Goal: Task Accomplishment & Management: Manage account settings

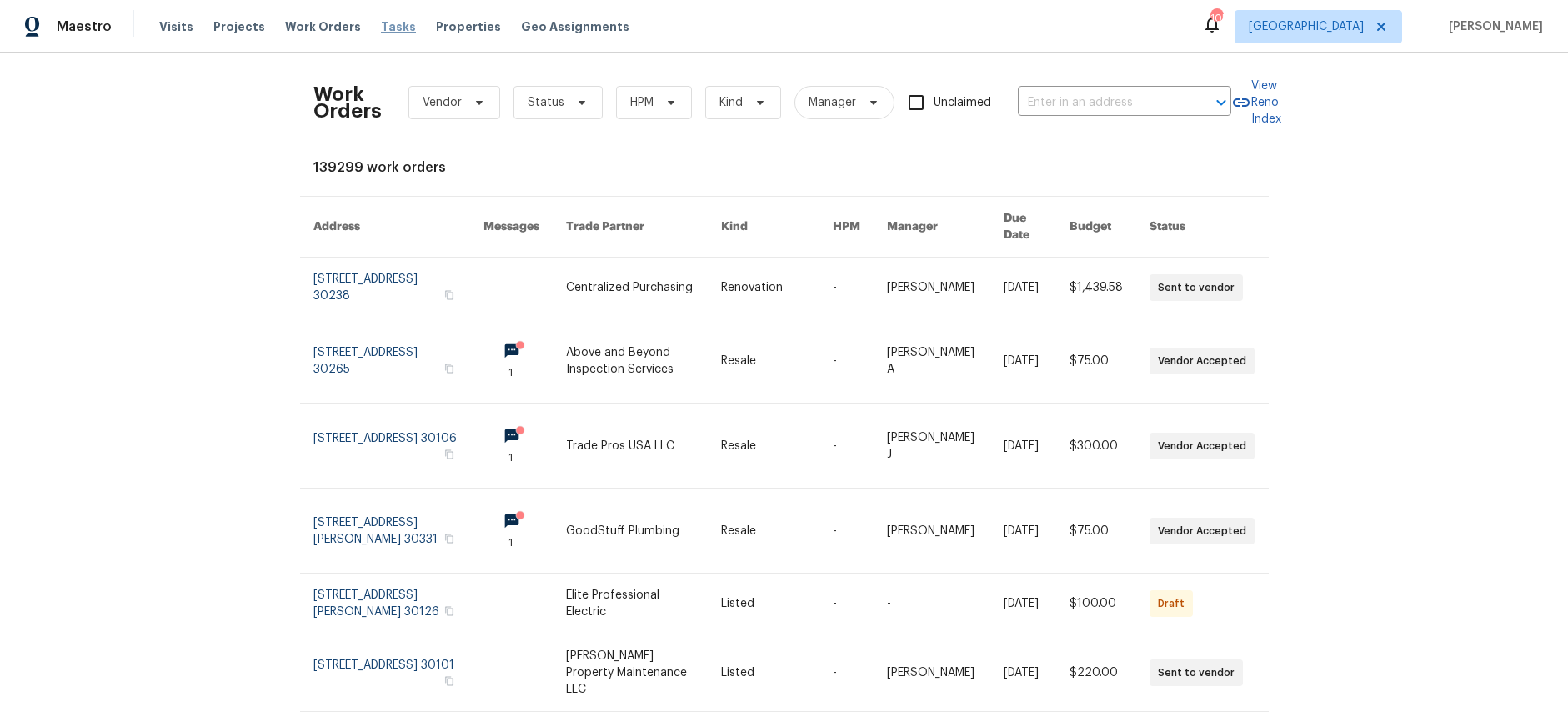
click at [386, 24] on span "Tasks" at bounding box center [399, 27] width 35 height 12
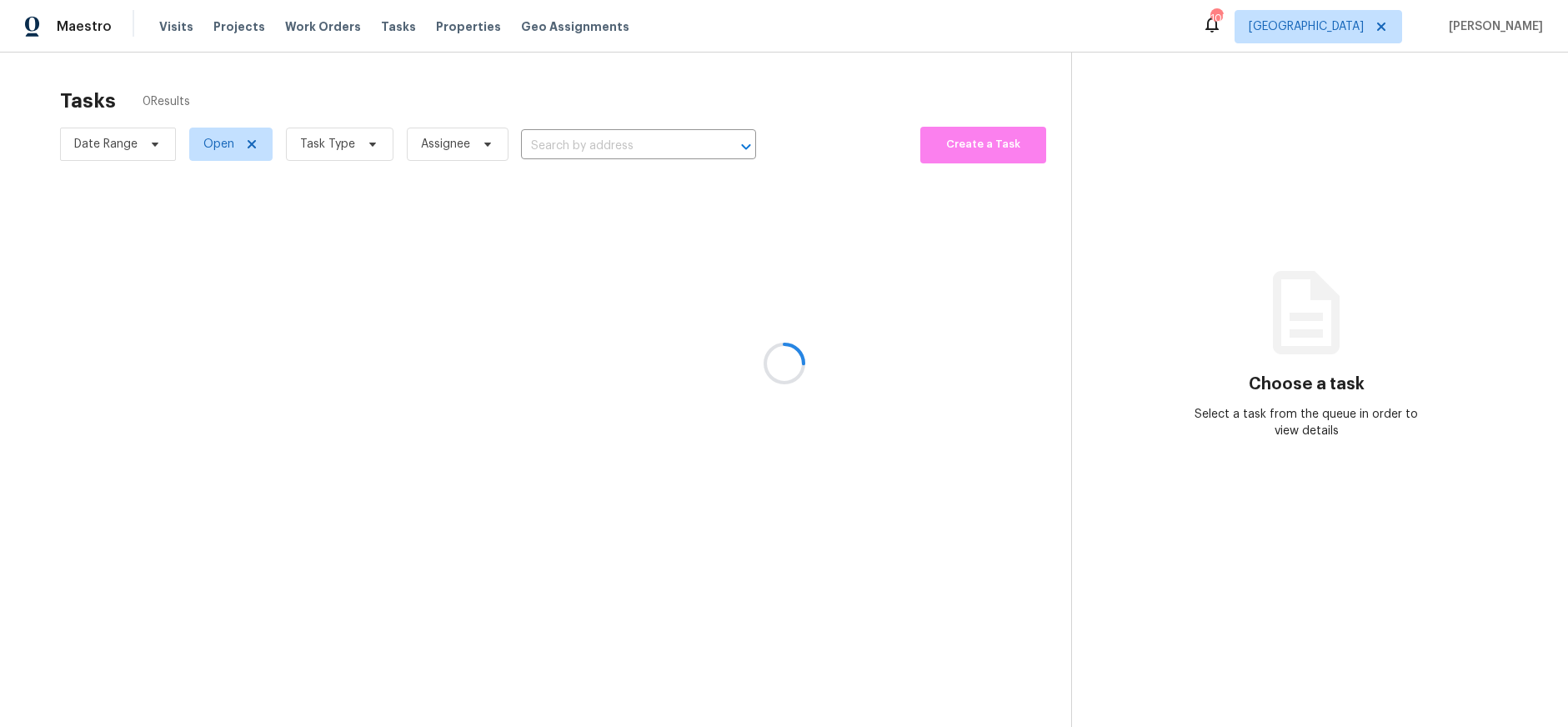
click at [372, 140] on div at bounding box center [784, 364] width 1568 height 727
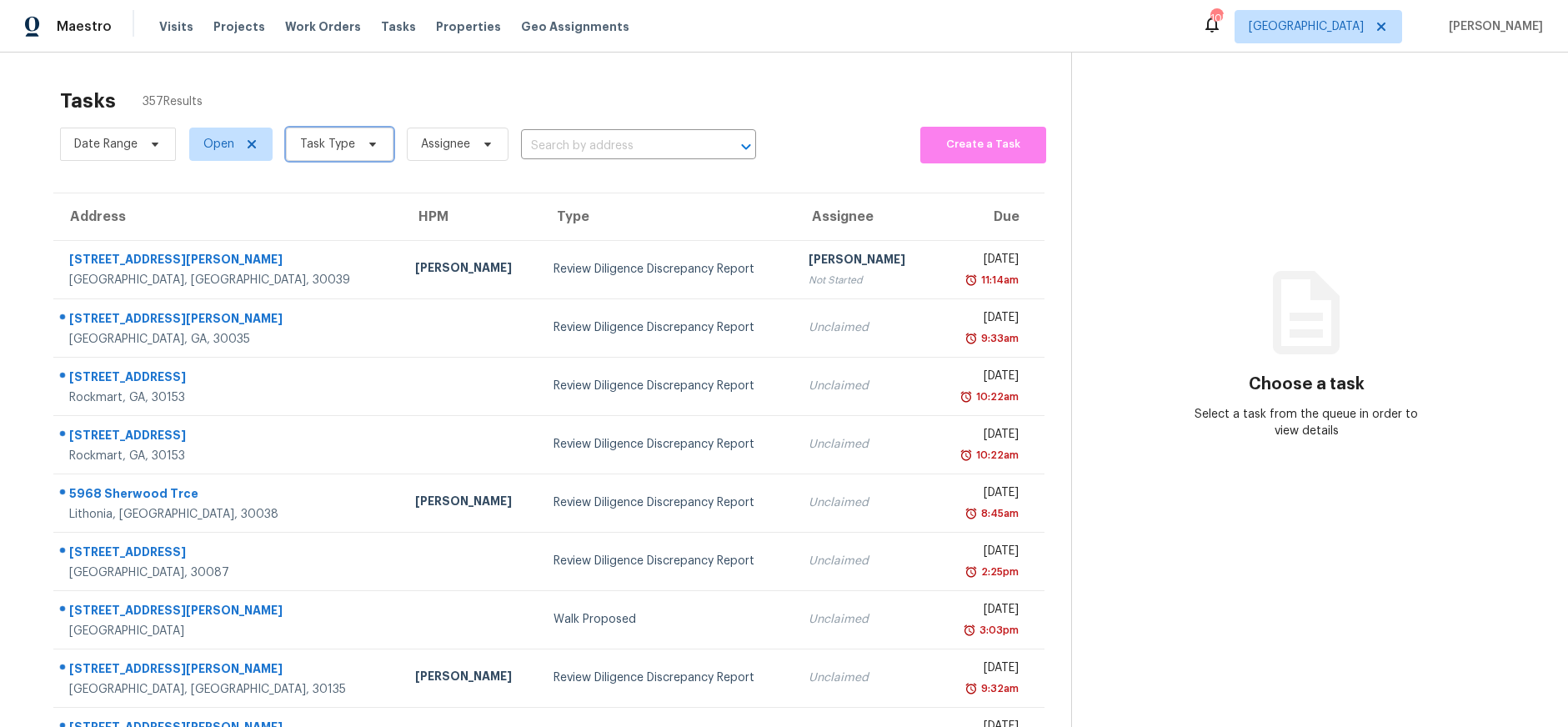
click at [361, 149] on span at bounding box center [370, 144] width 18 height 13
click at [369, 93] on div "Tasks 357 Results" at bounding box center [566, 101] width 1011 height 43
click at [366, 142] on icon at bounding box center [373, 144] width 13 height 13
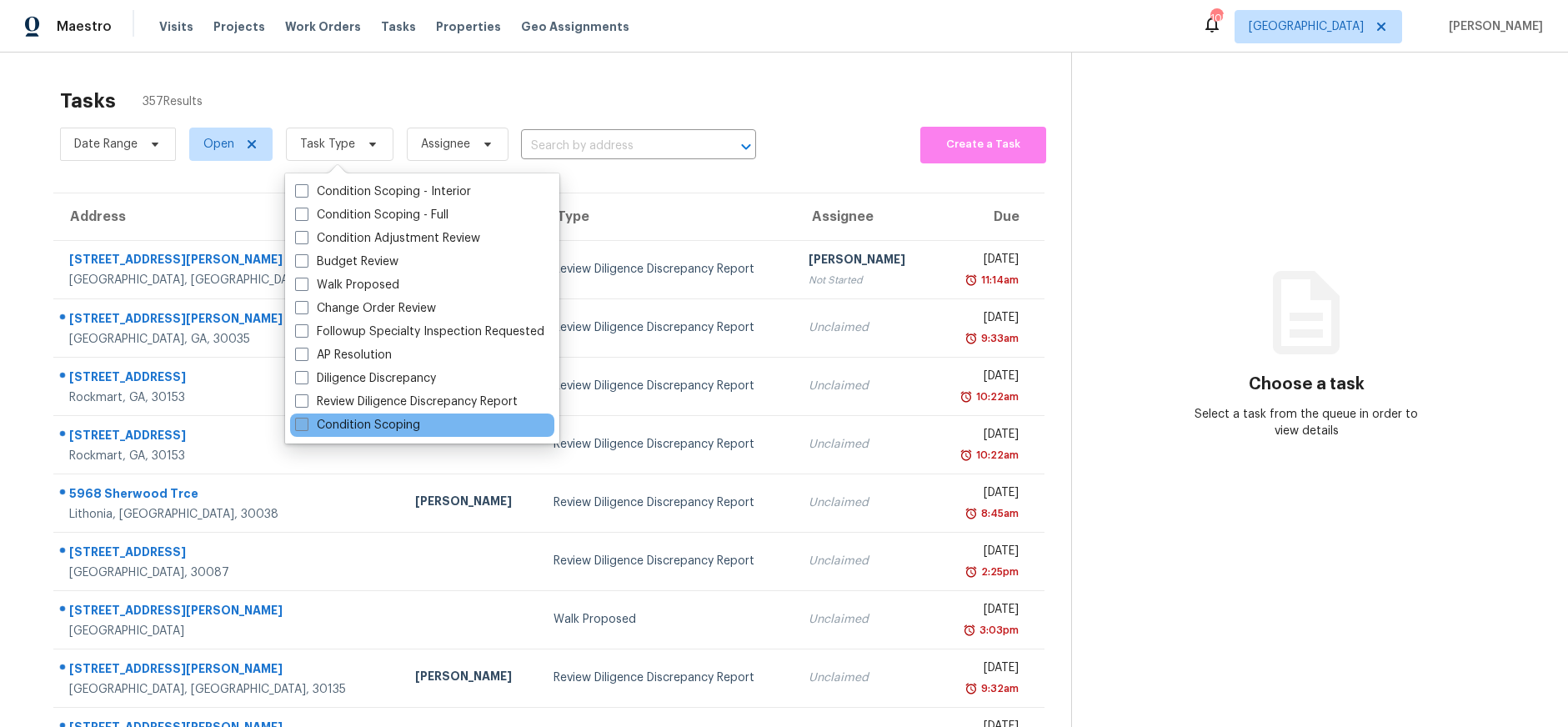
click at [346, 419] on label "Condition Scoping" at bounding box center [358, 425] width 126 height 17
click at [306, 419] on input "Condition Scoping" at bounding box center [301, 423] width 11 height 11
checkbox input "true"
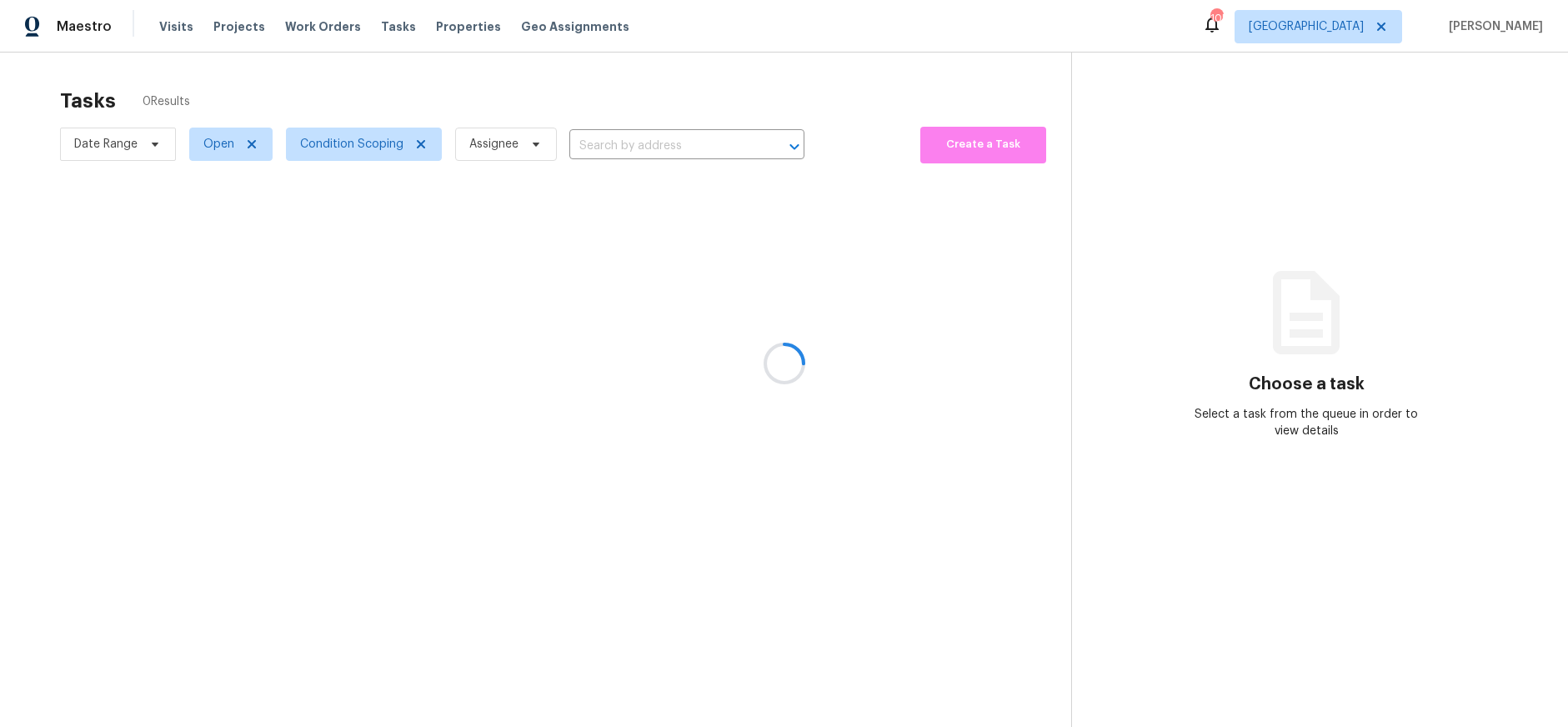
click at [462, 104] on div at bounding box center [784, 364] width 1568 height 727
click at [255, 145] on icon at bounding box center [252, 144] width 13 height 13
click at [255, 145] on div at bounding box center [784, 364] width 1568 height 727
click at [255, 143] on div at bounding box center [784, 364] width 1568 height 727
click at [258, 145] on icon at bounding box center [257, 144] width 13 height 13
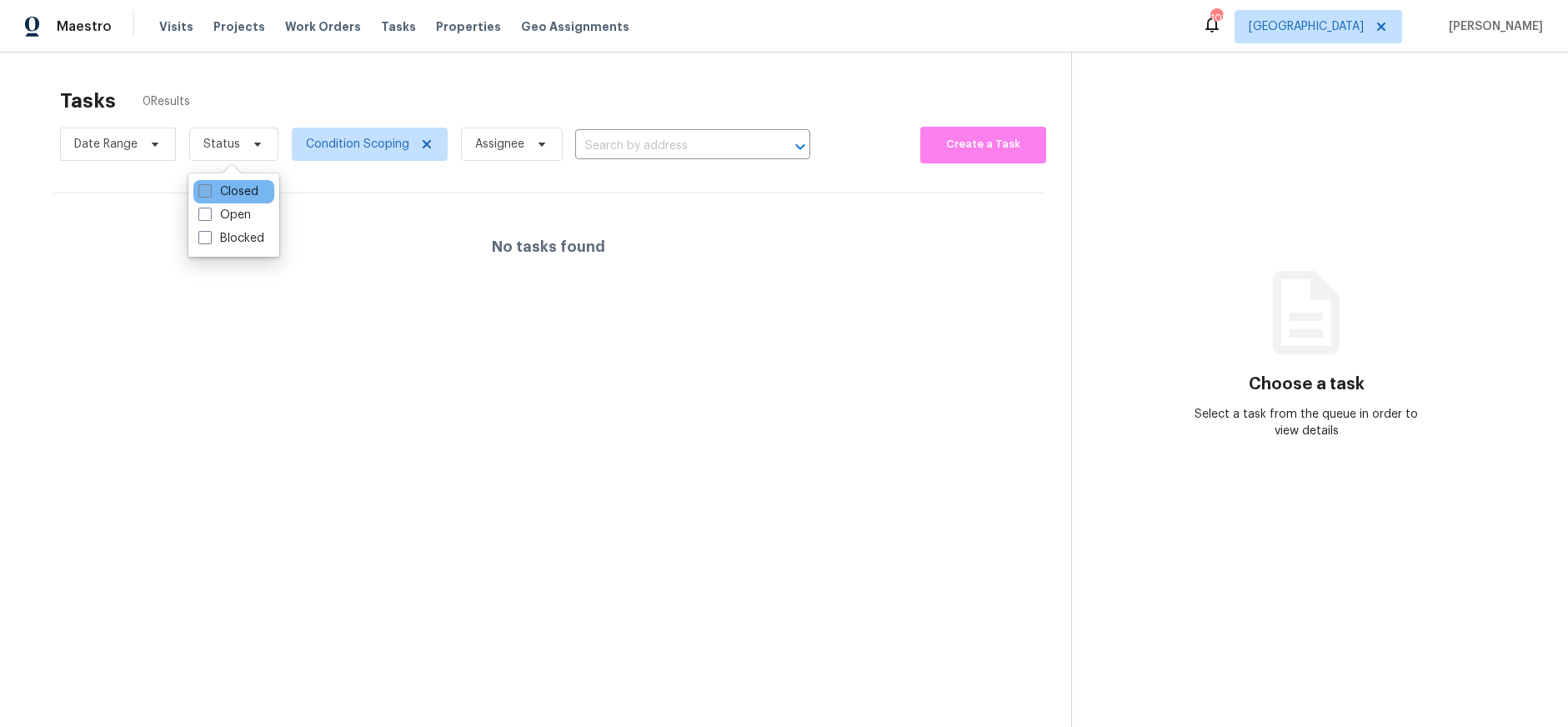
click at [232, 191] on label "Closed" at bounding box center [228, 192] width 60 height 17
click at [209, 191] on input "Closed" at bounding box center [204, 189] width 11 height 11
checkbox input "true"
click at [542, 85] on div at bounding box center [784, 364] width 1568 height 727
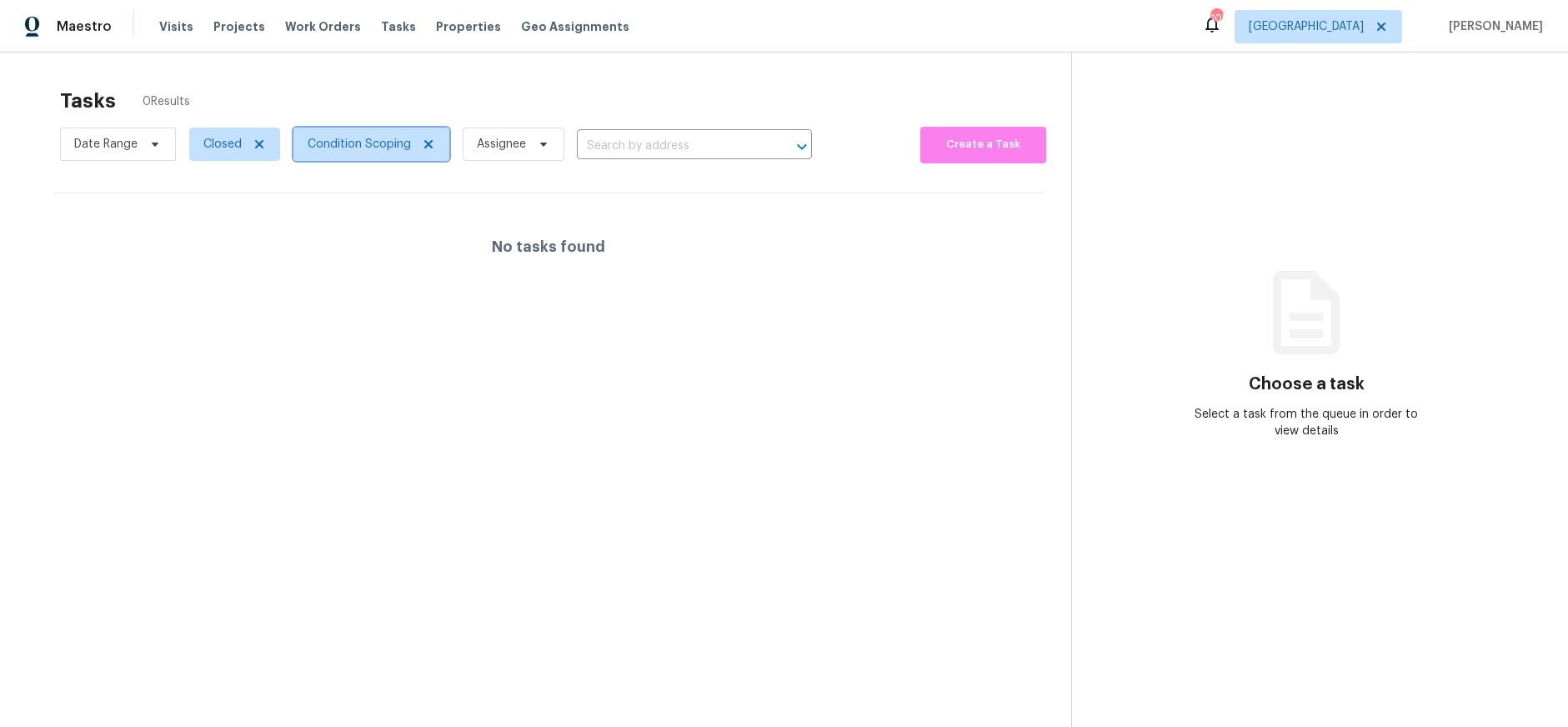
click at [427, 157] on span "Condition Scoping" at bounding box center [371, 144] width 156 height 33
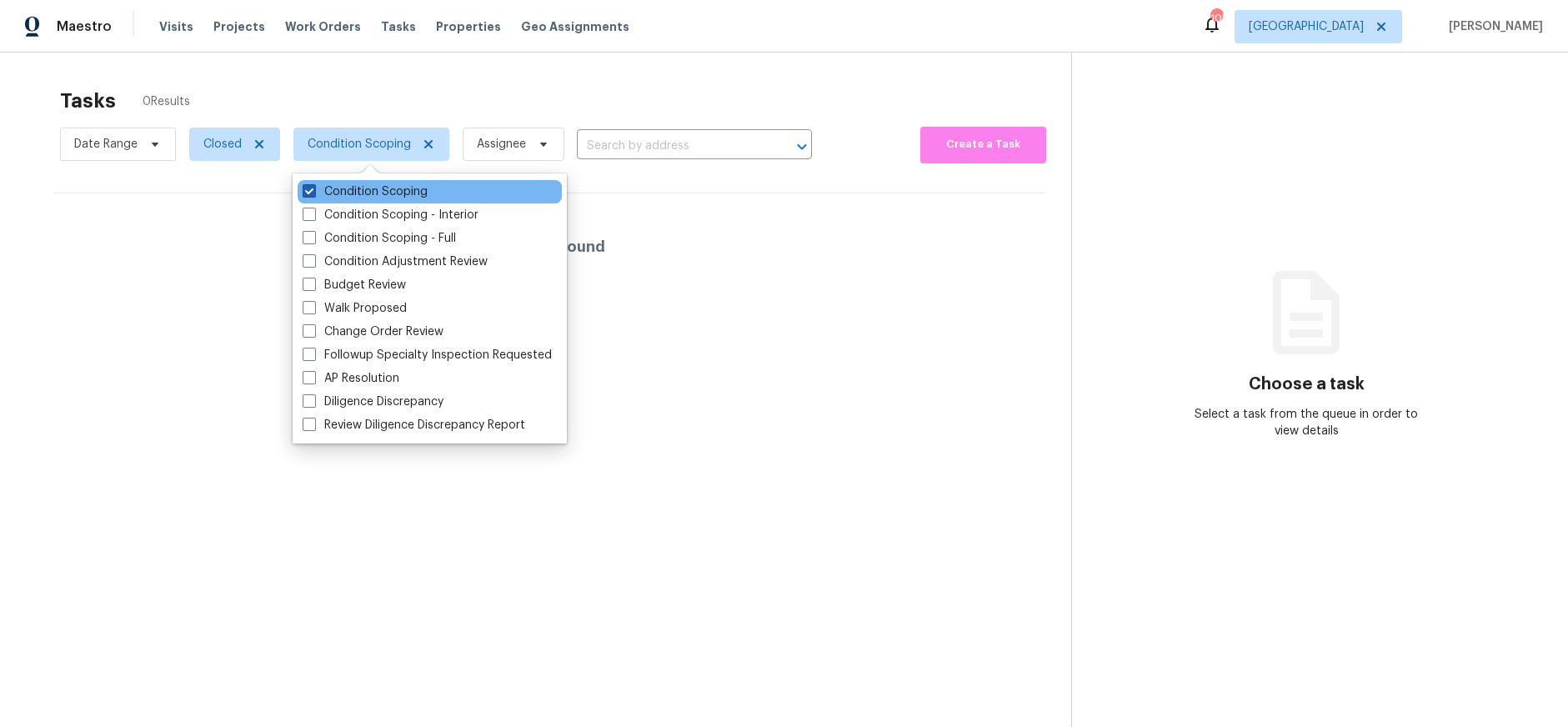
click at [396, 190] on label "Condition Scoping" at bounding box center [365, 192] width 126 height 17
click at [314, 190] on input "Condition Scoping" at bounding box center [308, 189] width 11 height 11
checkbox input "false"
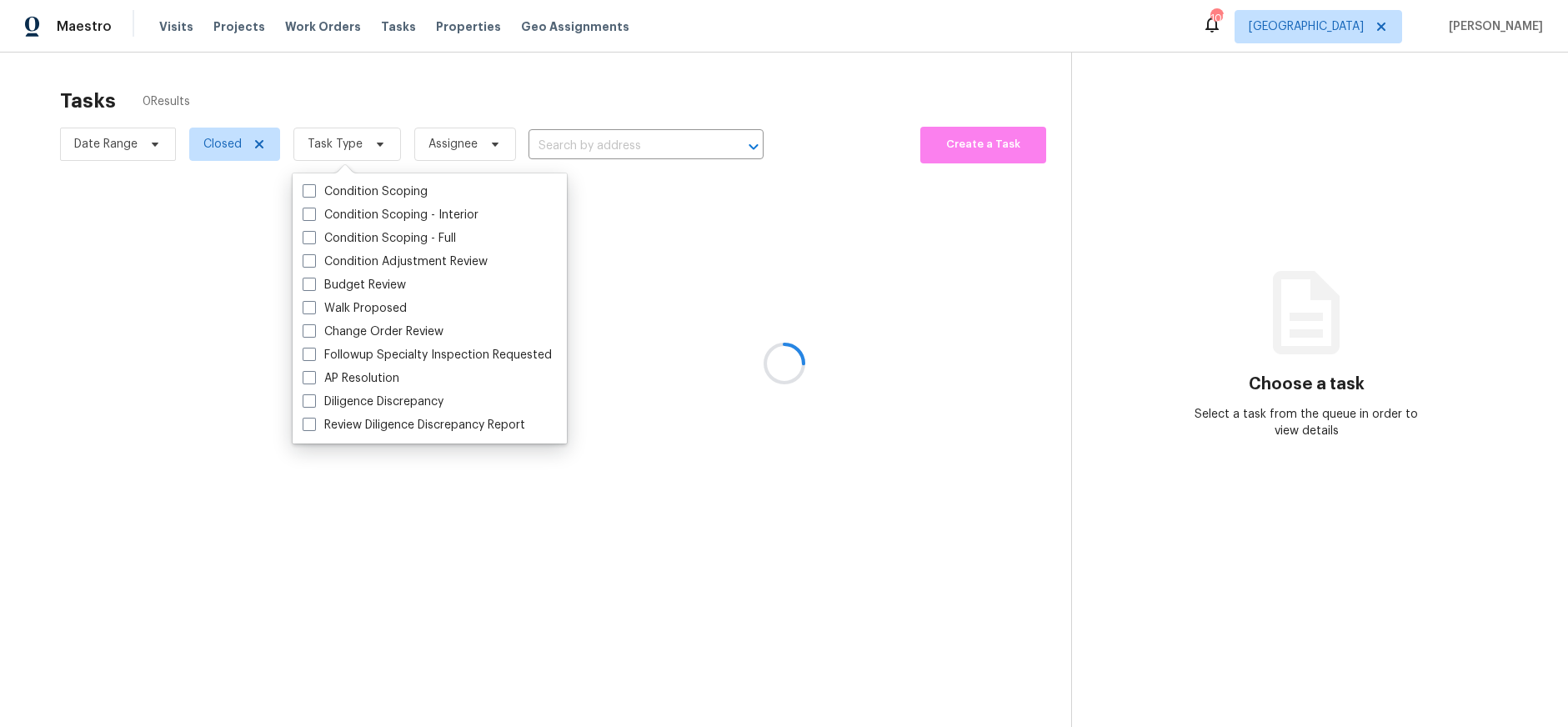
click at [738, 258] on div at bounding box center [784, 364] width 1568 height 727
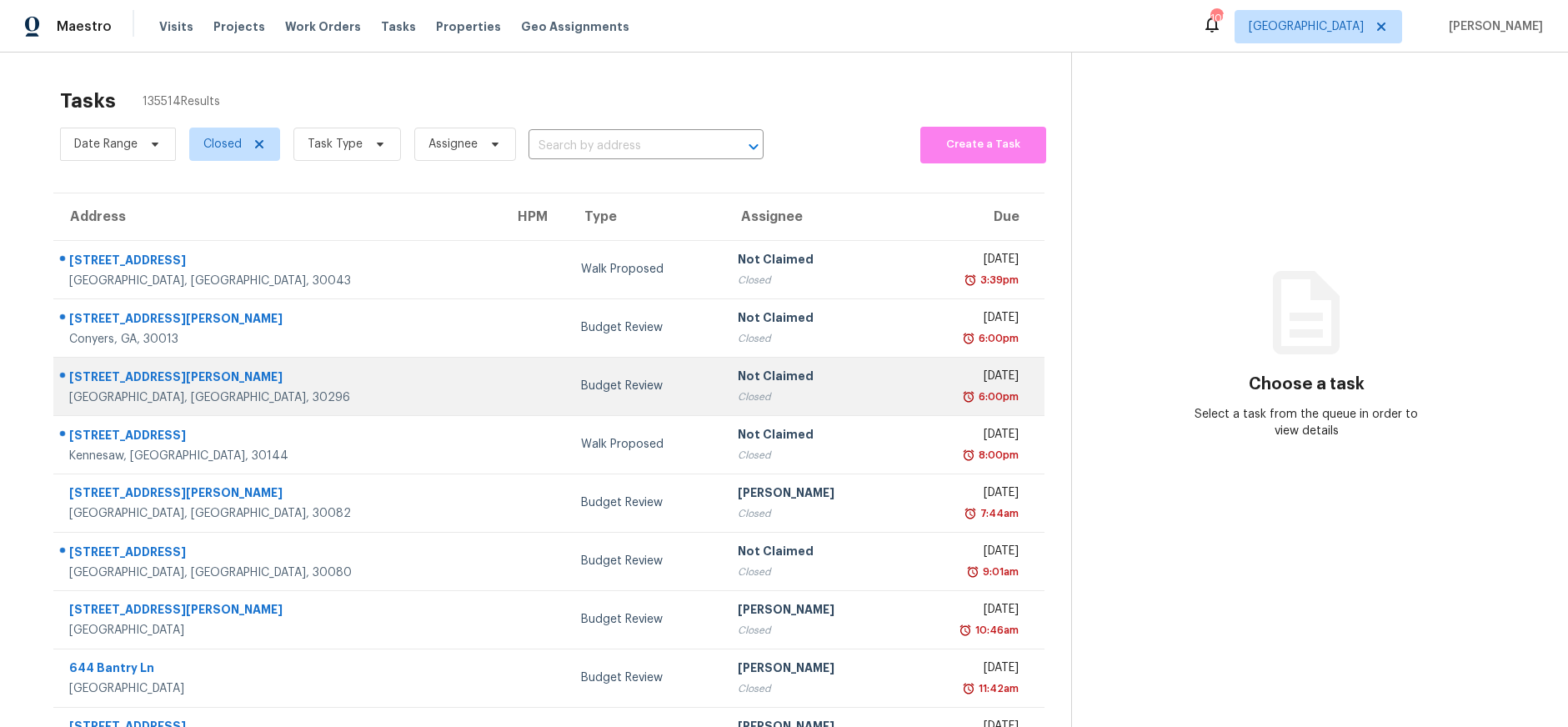
scroll to position [3, 0]
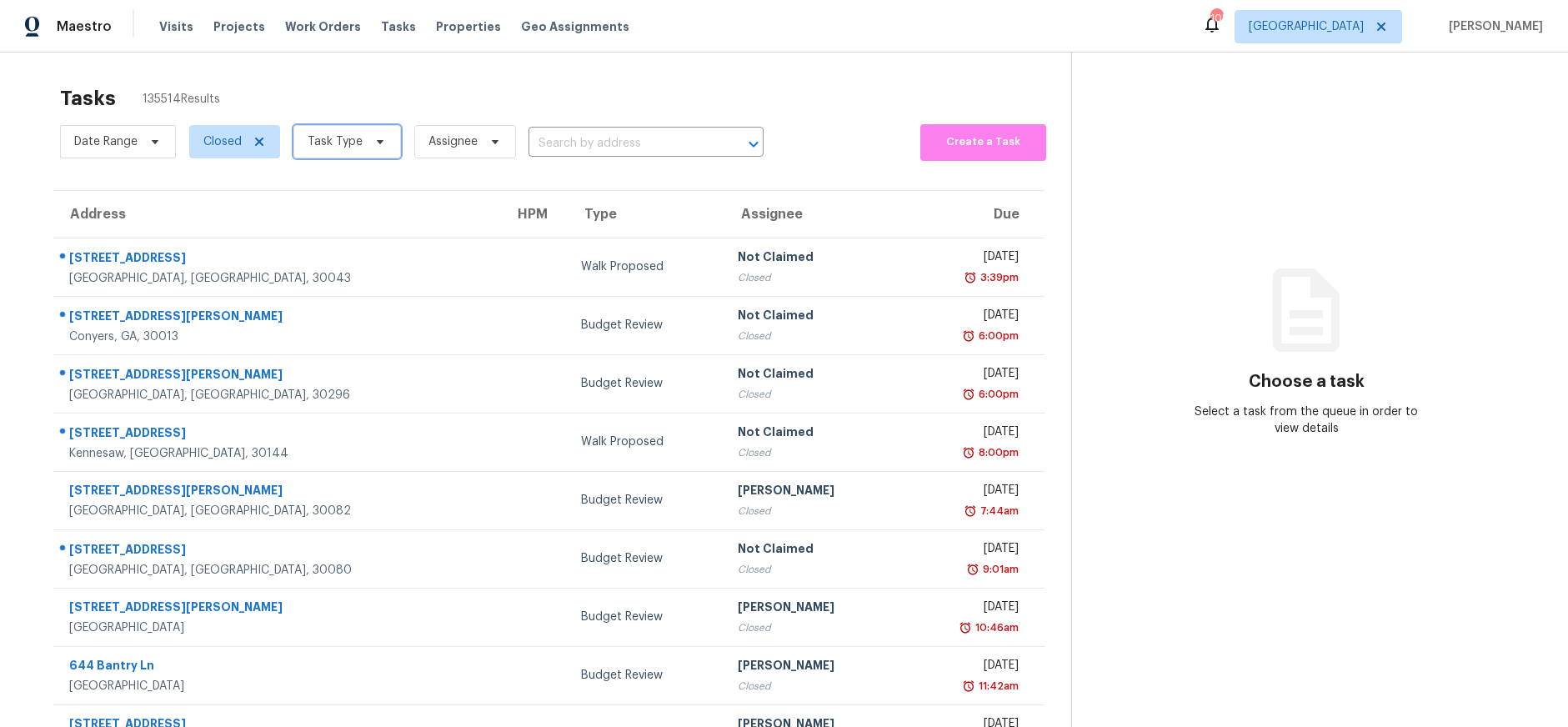
click at [358, 150] on span "Task Type" at bounding box center [347, 142] width 108 height 33
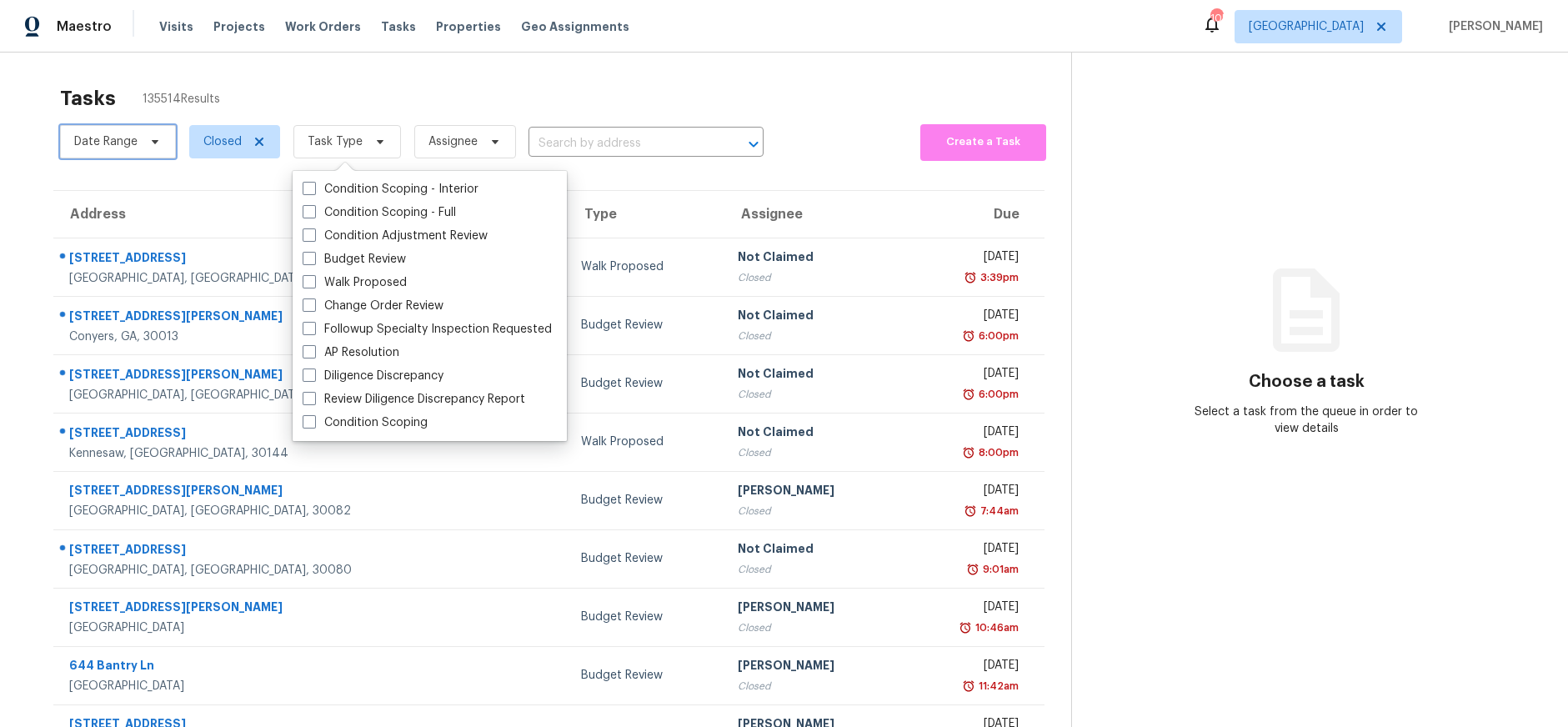
click at [164, 132] on span "Date Range" at bounding box center [118, 142] width 116 height 33
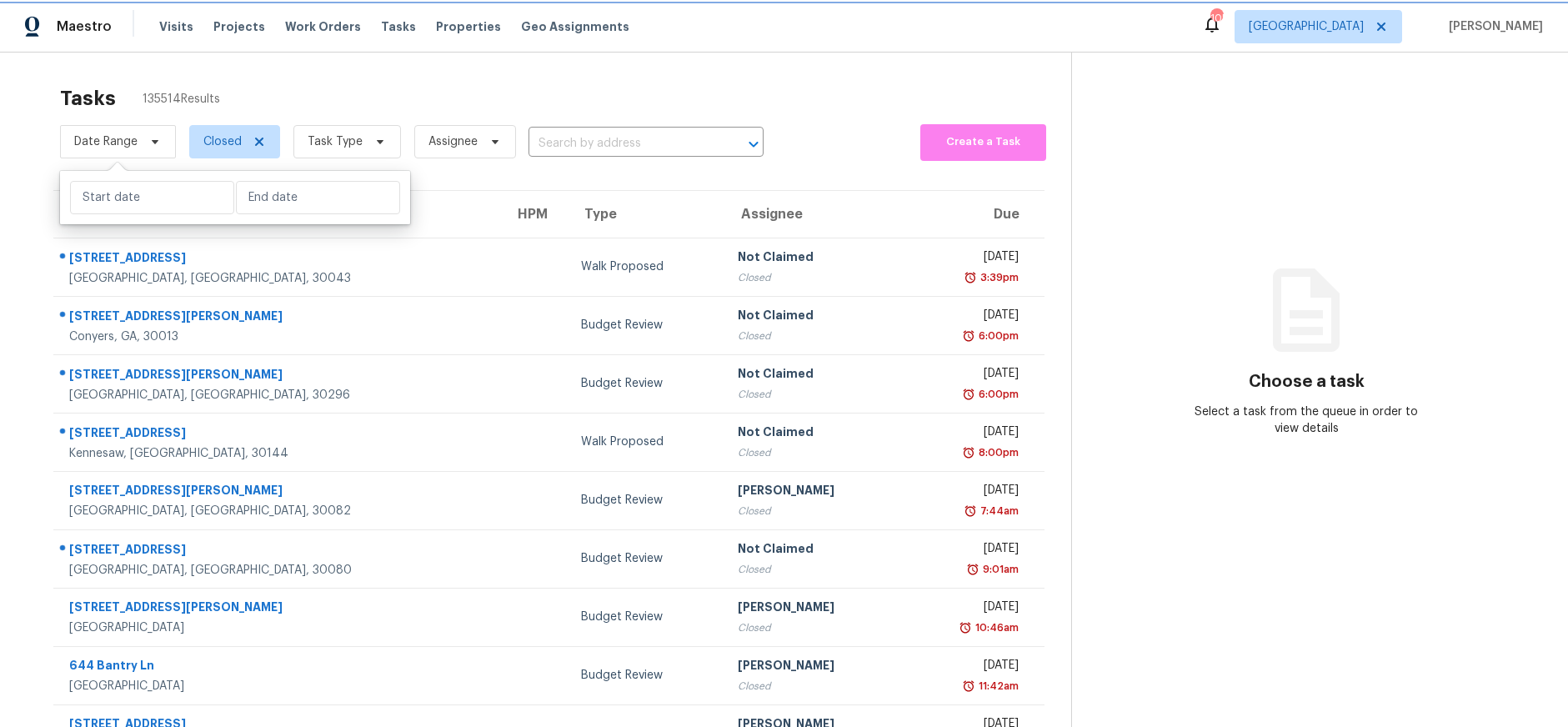
click at [164, 132] on span "Date Range" at bounding box center [118, 142] width 116 height 33
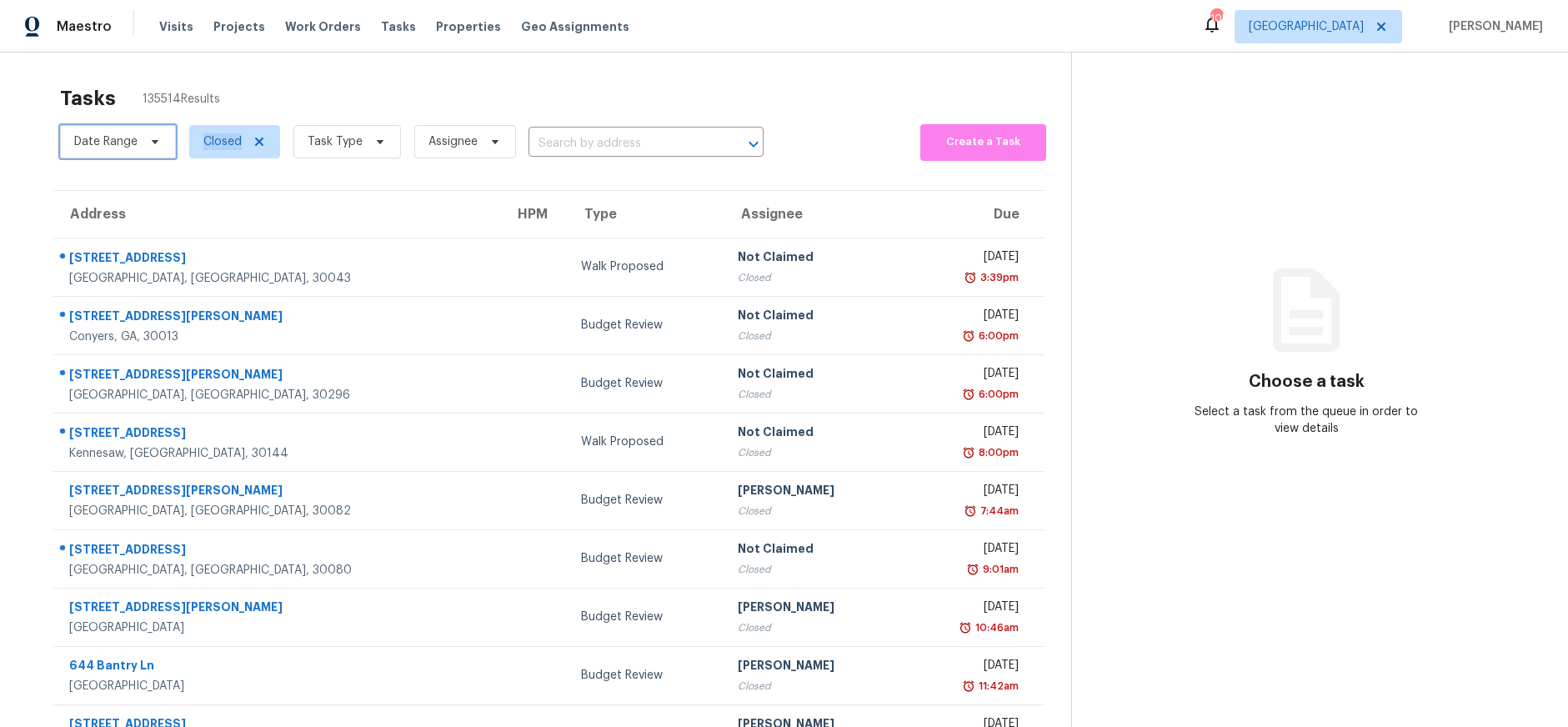
click at [164, 132] on span "Date Range" at bounding box center [118, 142] width 116 height 33
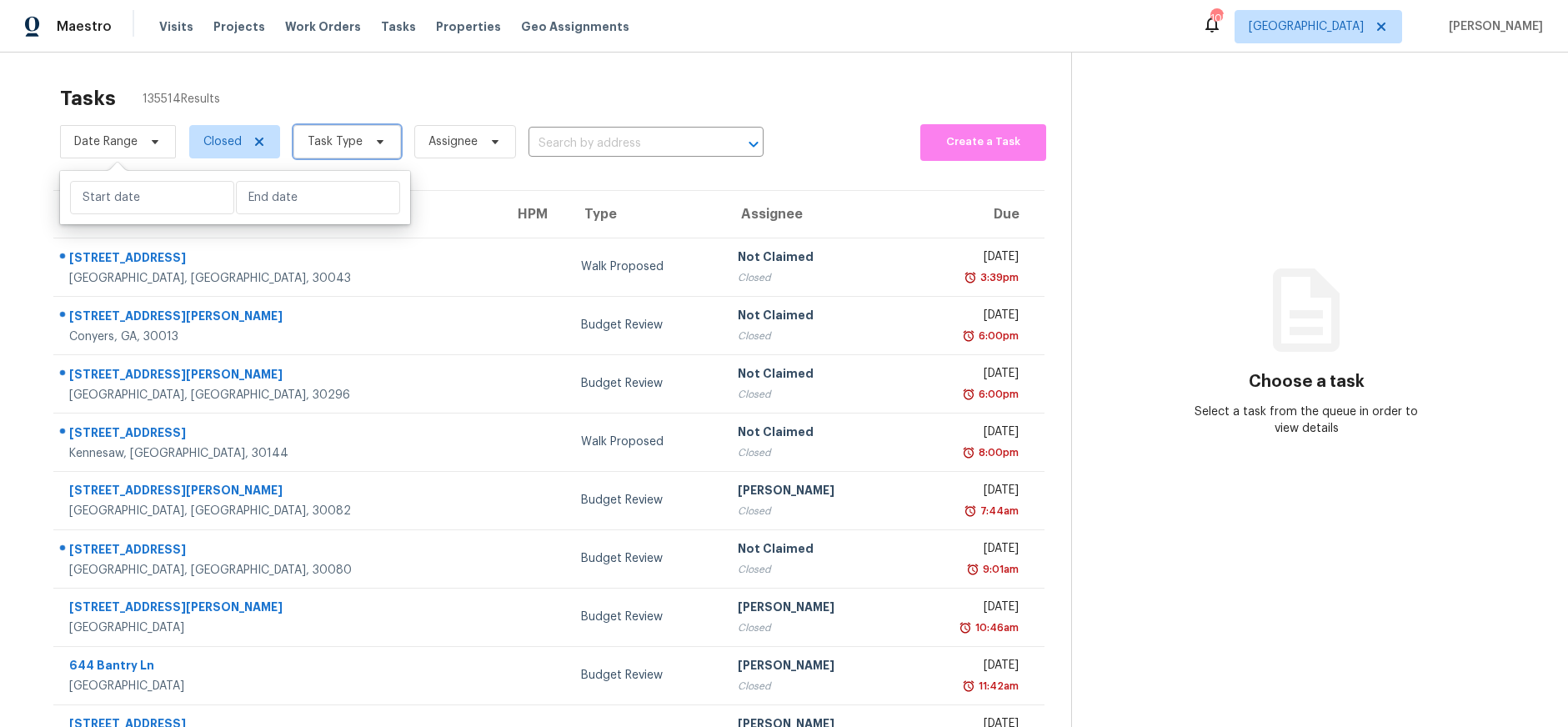
click at [315, 137] on span "Task Type" at bounding box center [335, 142] width 55 height 17
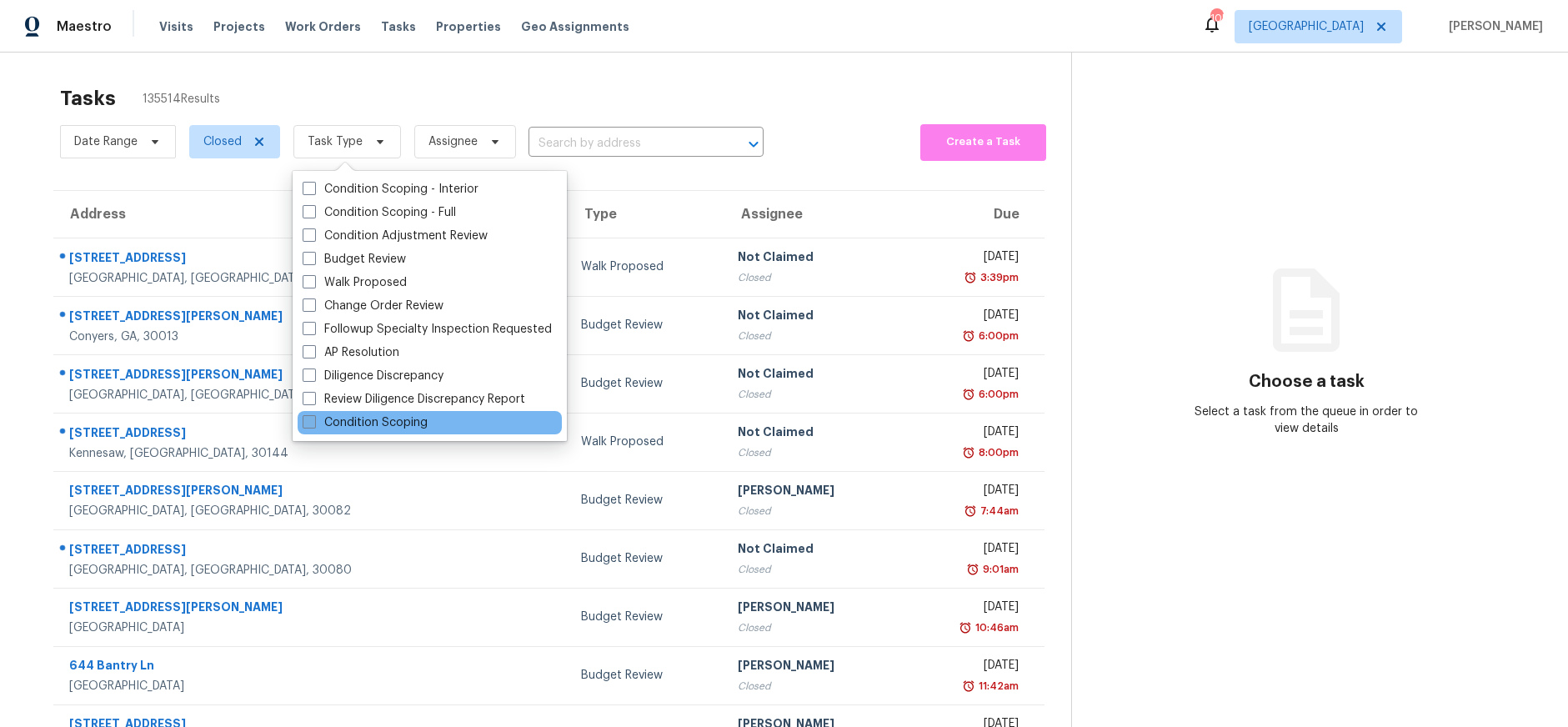
click at [348, 425] on label "Condition Scoping" at bounding box center [365, 423] width 126 height 17
click at [314, 425] on input "Condition Scoping" at bounding box center [308, 420] width 11 height 11
checkbox input "true"
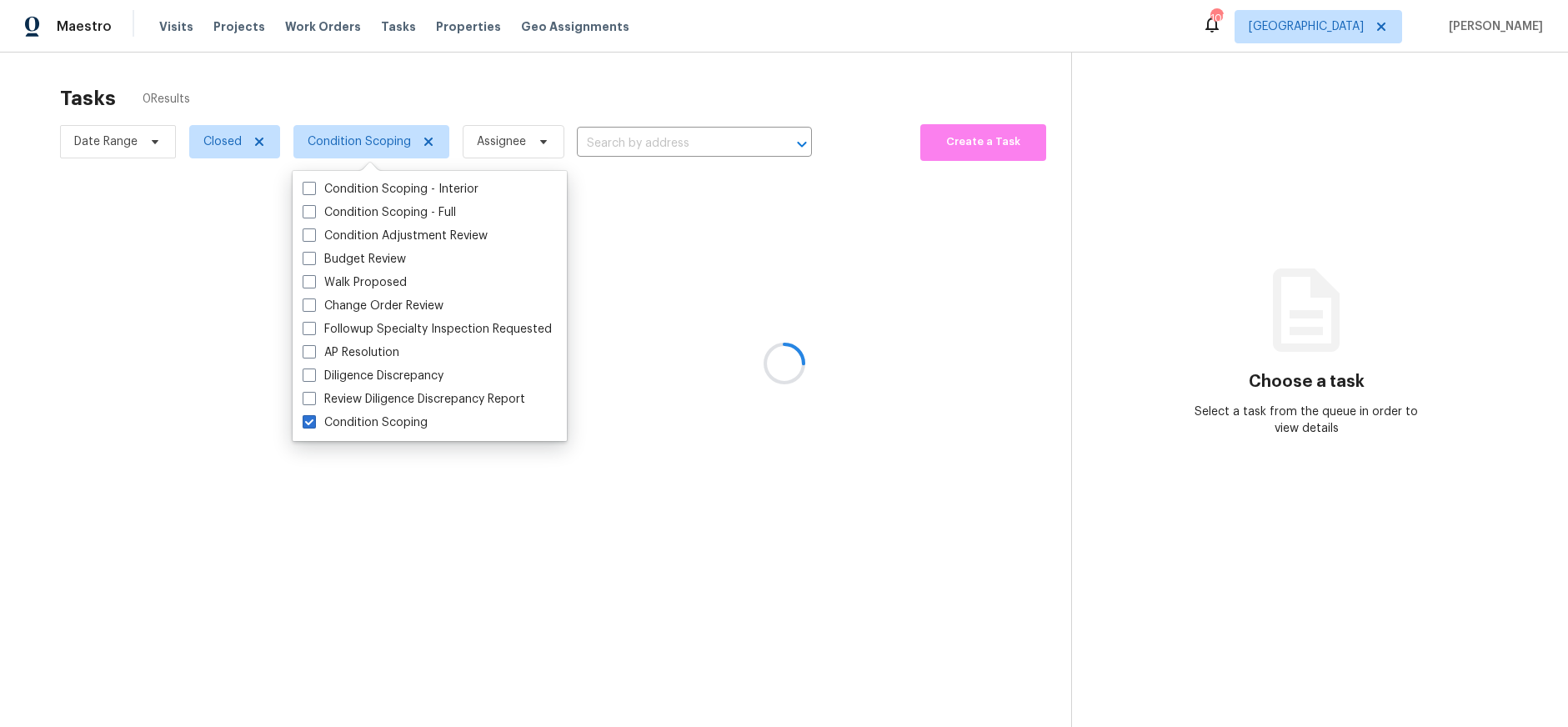
click at [806, 434] on div at bounding box center [784, 364] width 1568 height 727
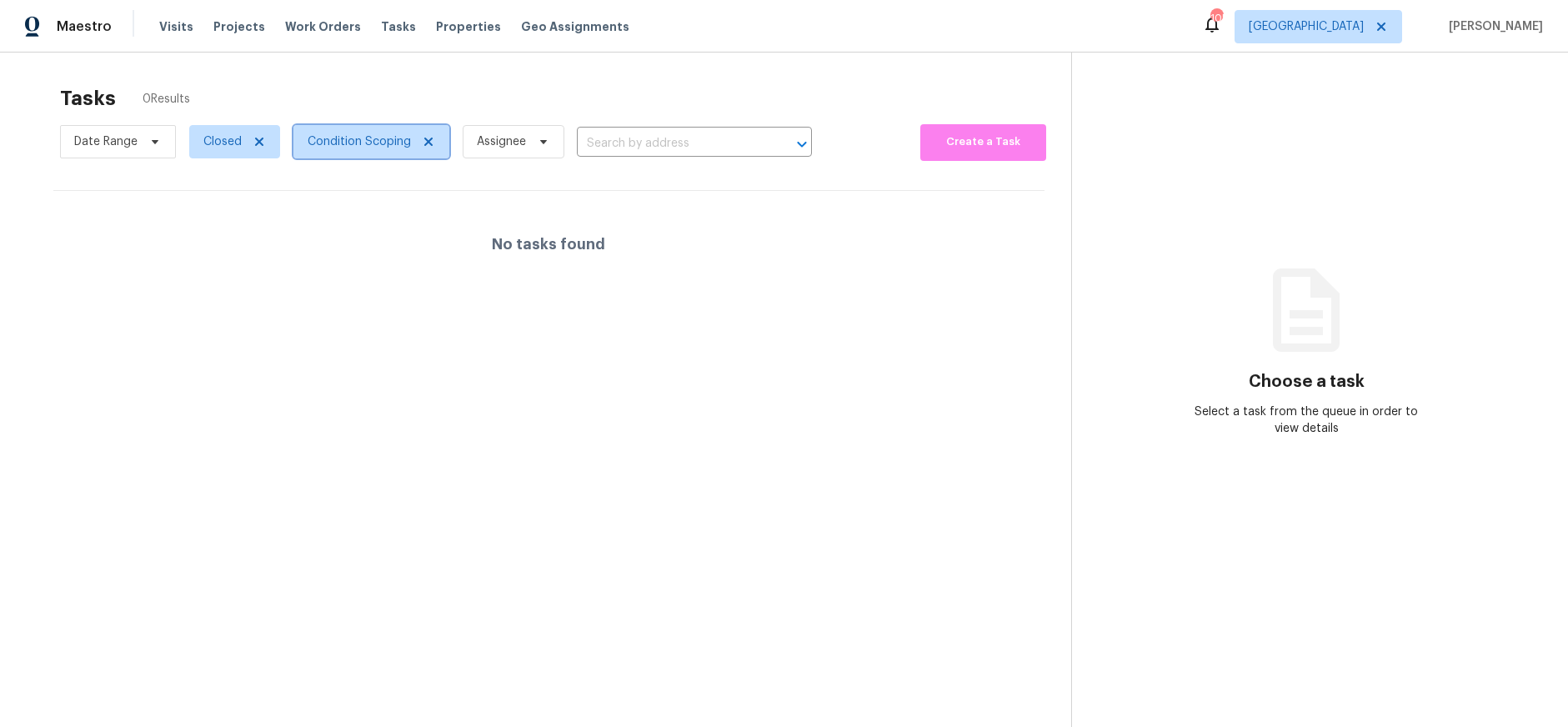
click at [391, 149] on span "Condition Scoping" at bounding box center [359, 142] width 103 height 17
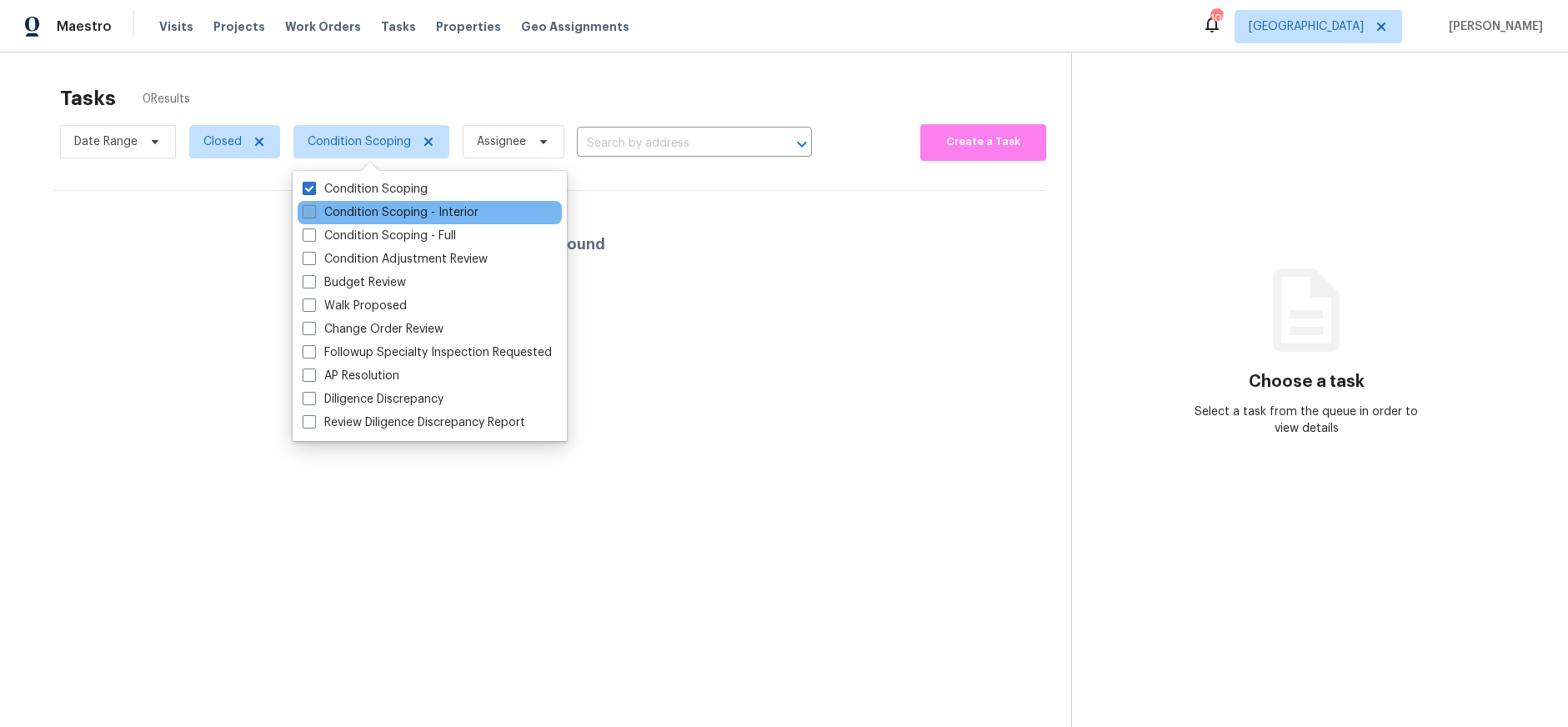
click at [314, 219] on label "Condition Scoping - Interior" at bounding box center [390, 212] width 176 height 17
click at [314, 215] on input "Condition Scoping - Interior" at bounding box center [308, 209] width 11 height 11
checkbox input "true"
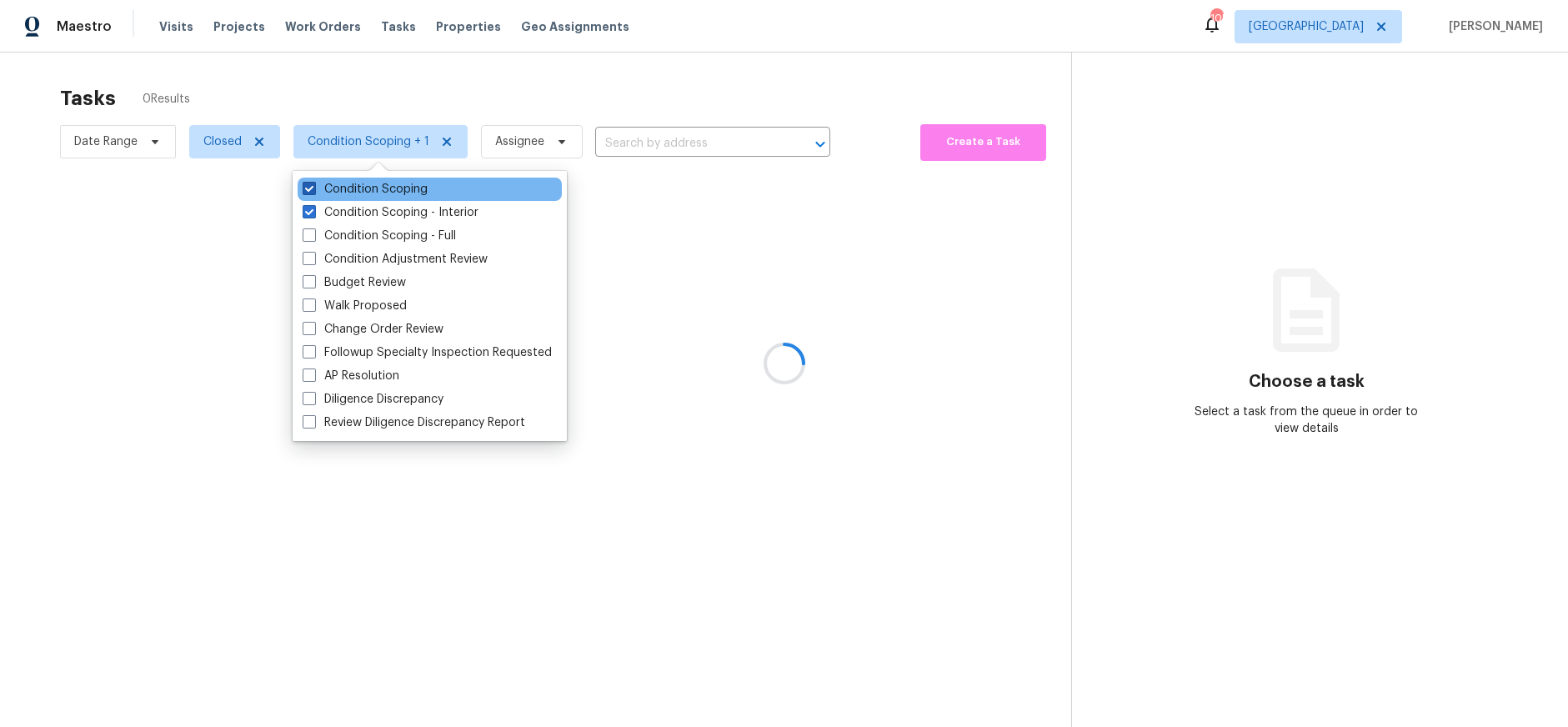
click at [314, 196] on label "Condition Scoping" at bounding box center [365, 189] width 126 height 17
click at [314, 192] on input "Condition Scoping" at bounding box center [308, 186] width 11 height 11
checkbox input "false"
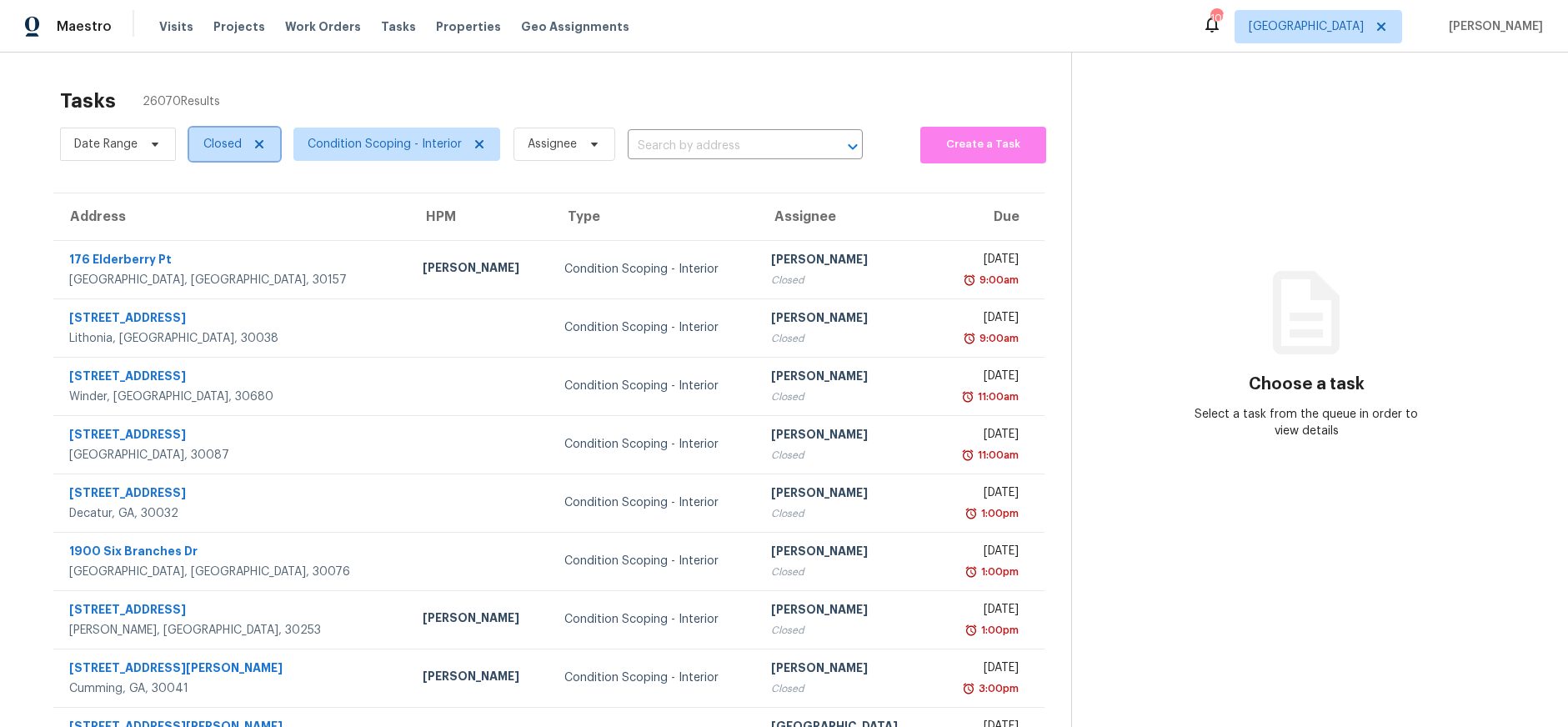
click at [269, 139] on span "Closed" at bounding box center [234, 144] width 90 height 33
click at [217, 217] on label "Open" at bounding box center [224, 215] width 53 height 17
click at [209, 217] on input "Open" at bounding box center [204, 212] width 11 height 11
checkbox input "true"
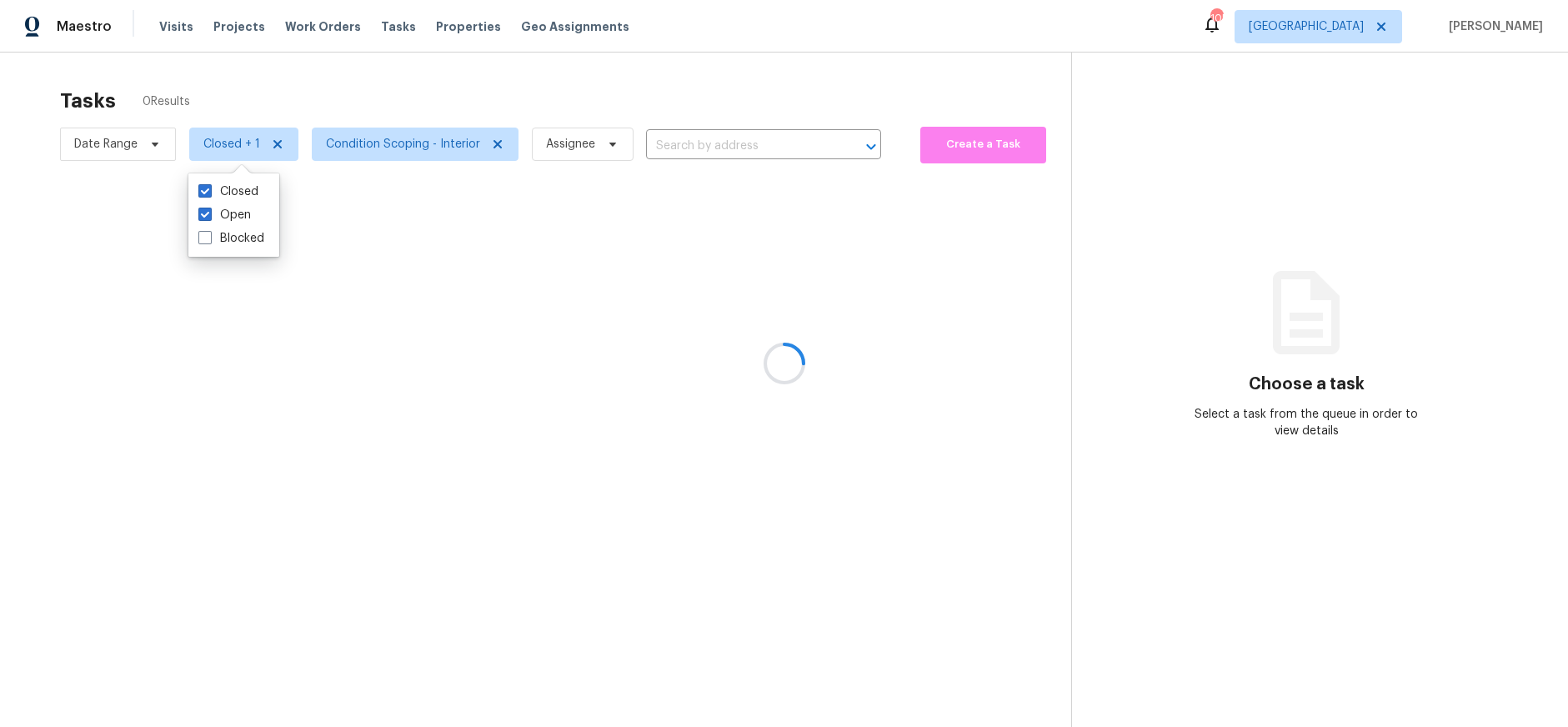
click at [402, 135] on div at bounding box center [784, 364] width 1568 height 727
click at [408, 143] on div at bounding box center [784, 364] width 1568 height 727
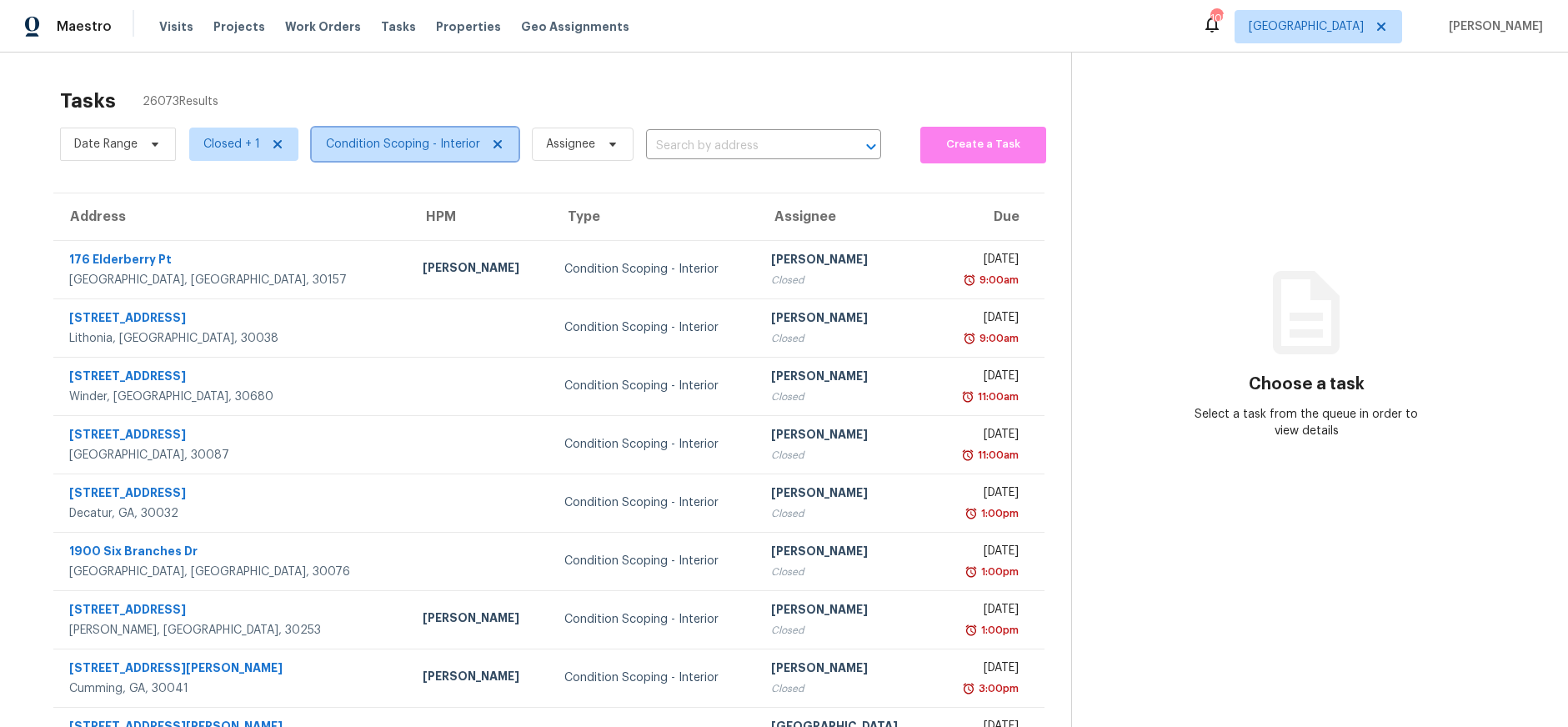
click at [448, 147] on span "Condition Scoping - Interior" at bounding box center [402, 144] width 154 height 17
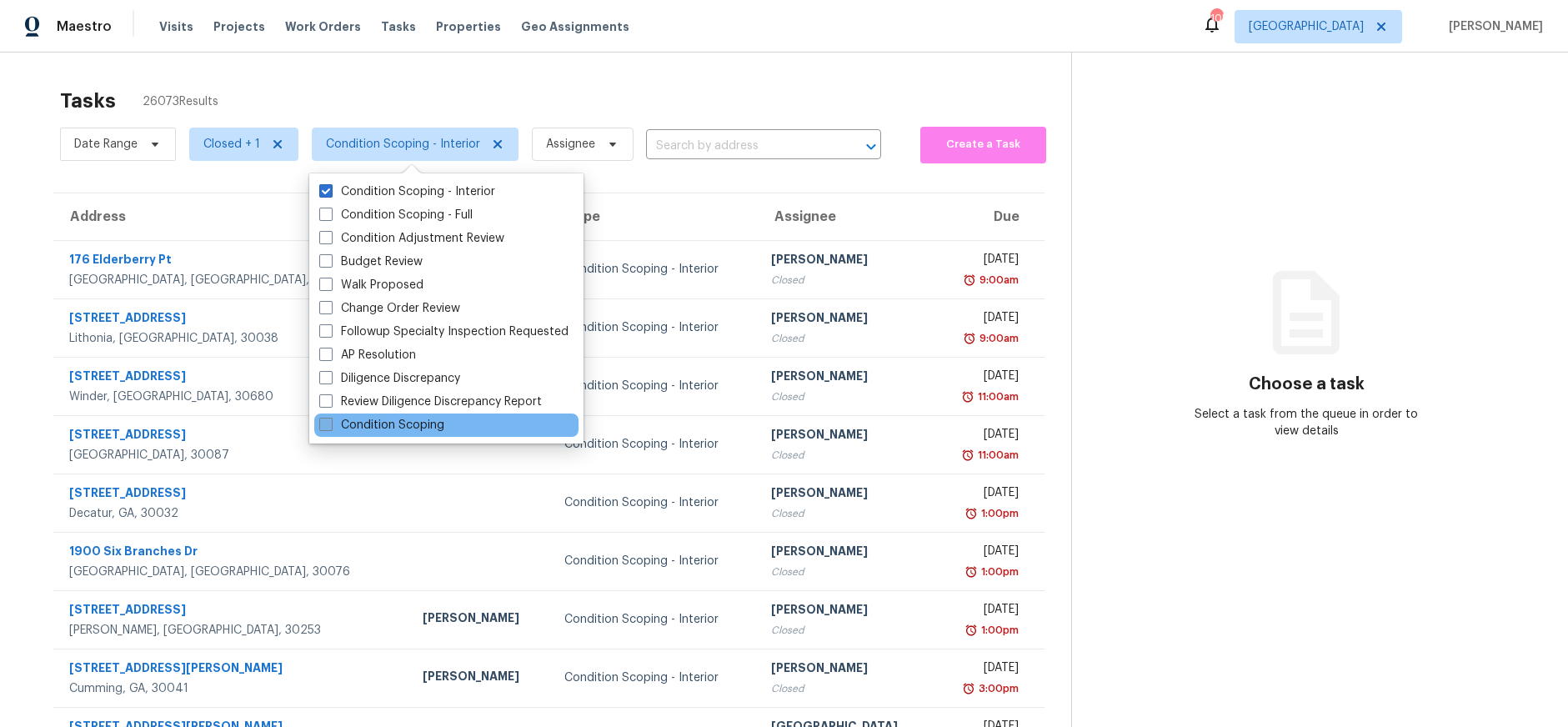
click at [396, 423] on label "Condition Scoping" at bounding box center [382, 425] width 126 height 17
click at [330, 423] on input "Condition Scoping" at bounding box center [325, 423] width 11 height 11
checkbox input "true"
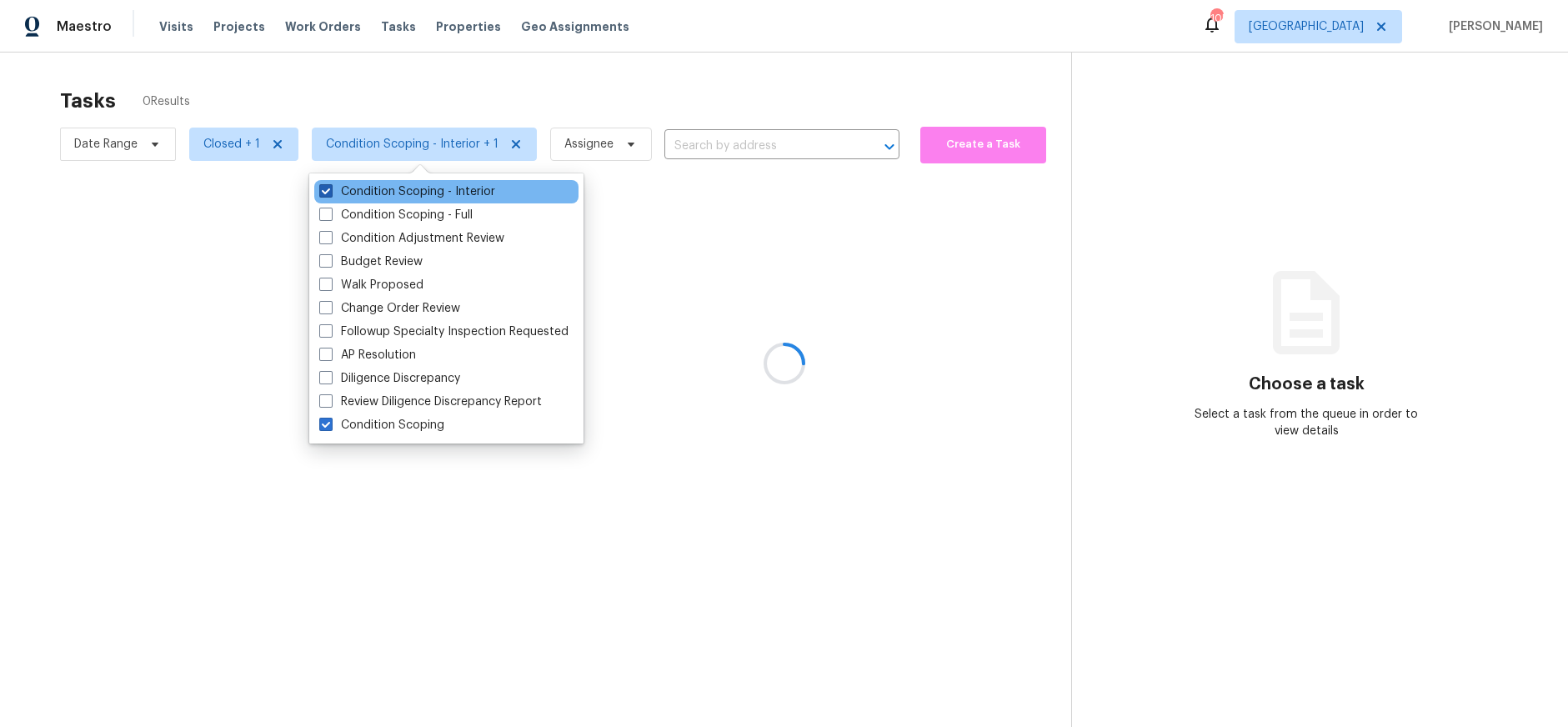
click at [379, 190] on label "Condition Scoping - Interior" at bounding box center [407, 192] width 176 height 17
click at [330, 190] on input "Condition Scoping - Interior" at bounding box center [325, 189] width 11 height 11
checkbox input "false"
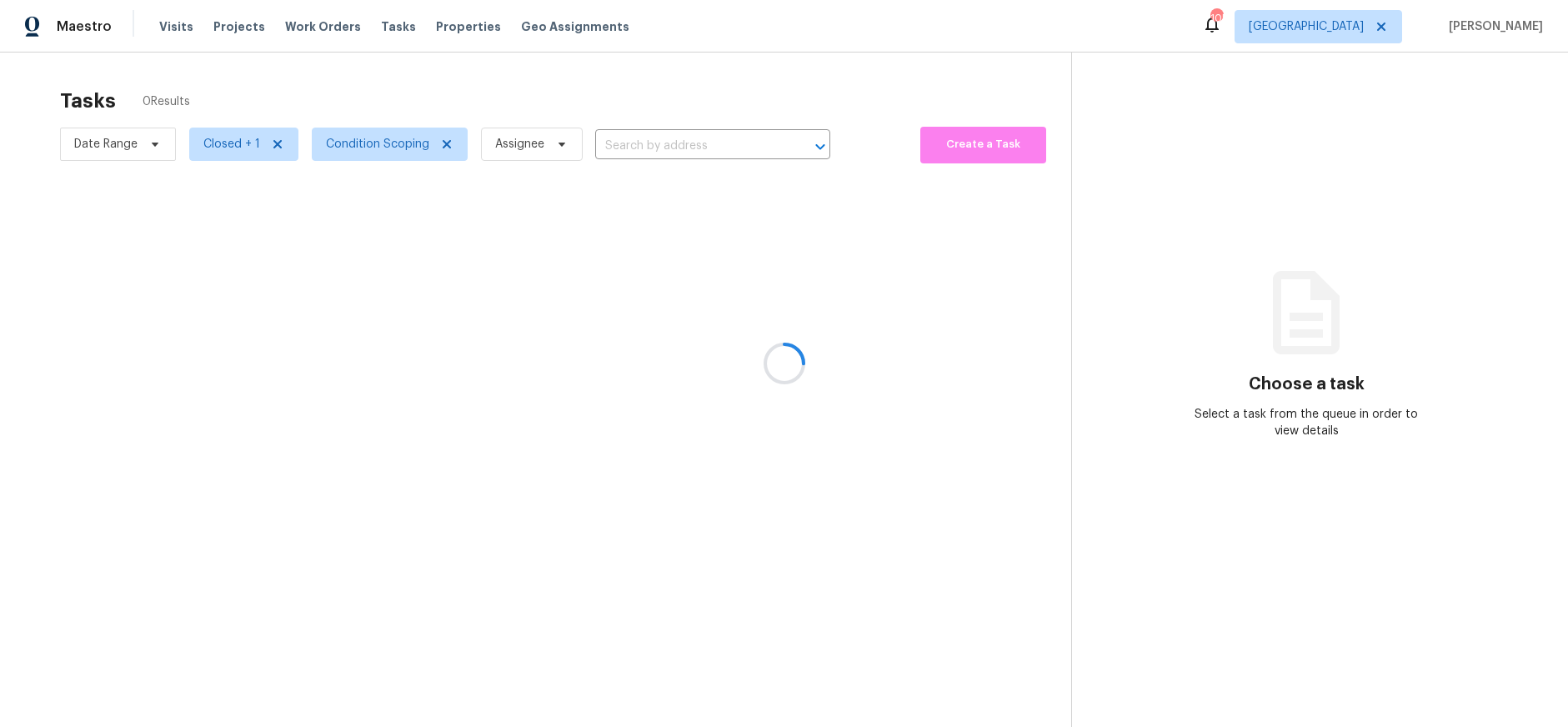
click at [665, 475] on div at bounding box center [784, 364] width 1568 height 727
click at [381, 32] on div "Tasks" at bounding box center [399, 27] width 35 height 18
click at [440, 16] on div "Visits Projects Work Orders Tasks Properties Geo Assignments" at bounding box center [404, 27] width 490 height 33
click at [1388, 21] on icon at bounding box center [1382, 27] width 13 height 13
click at [1398, 28] on div at bounding box center [784, 364] width 1568 height 727
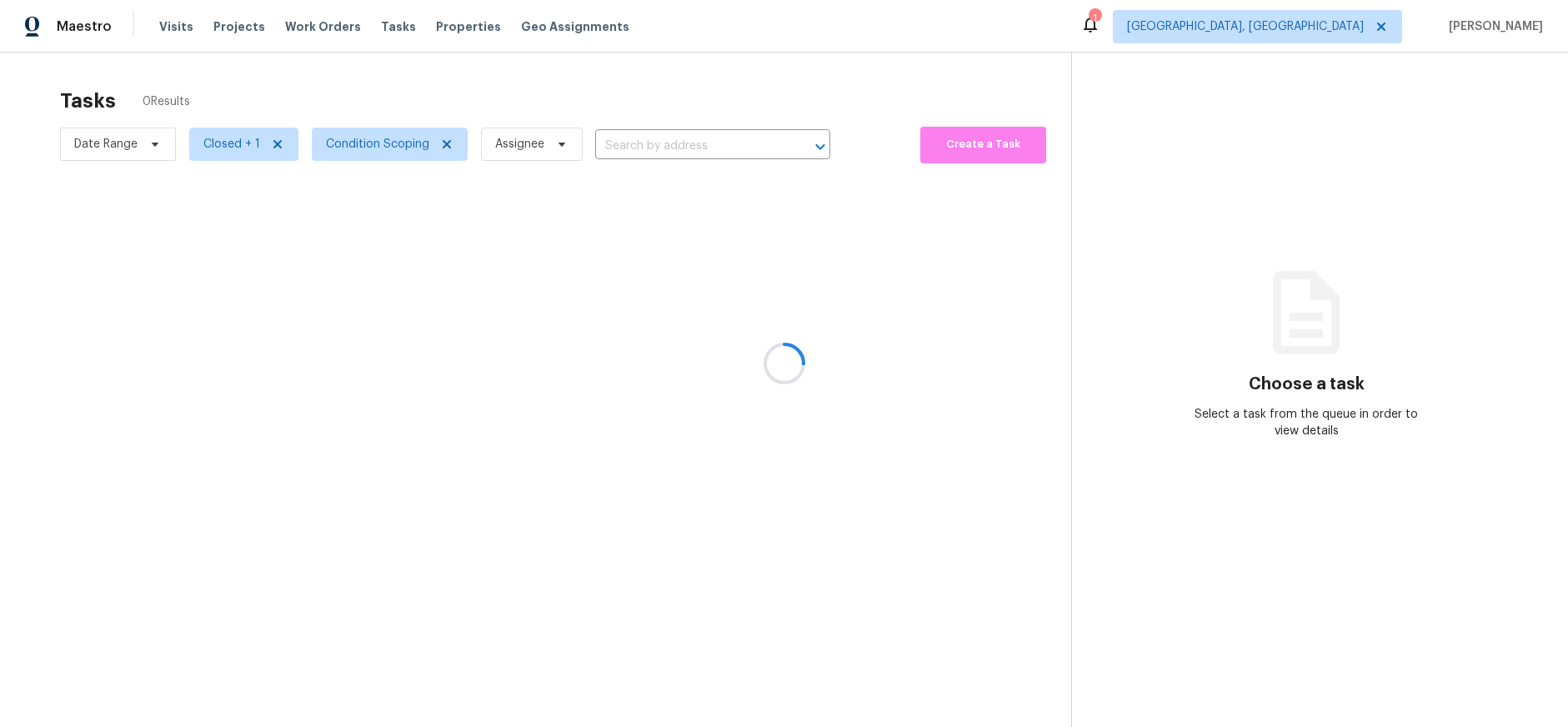
click at [1394, 26] on div at bounding box center [784, 364] width 1568 height 727
click at [1364, 27] on span "[GEOGRAPHIC_DATA], [GEOGRAPHIC_DATA]" at bounding box center [1246, 27] width 237 height 17
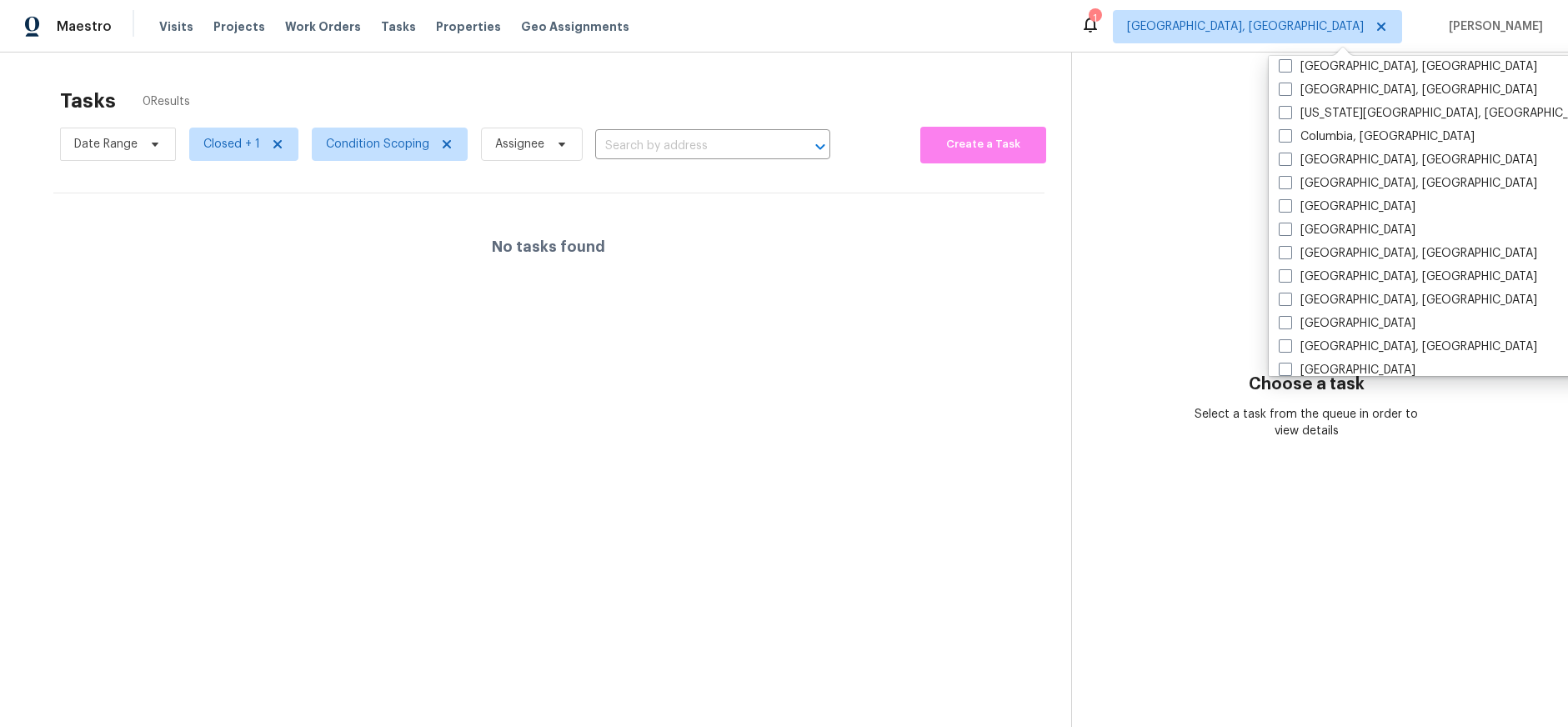
scroll to position [1117, 0]
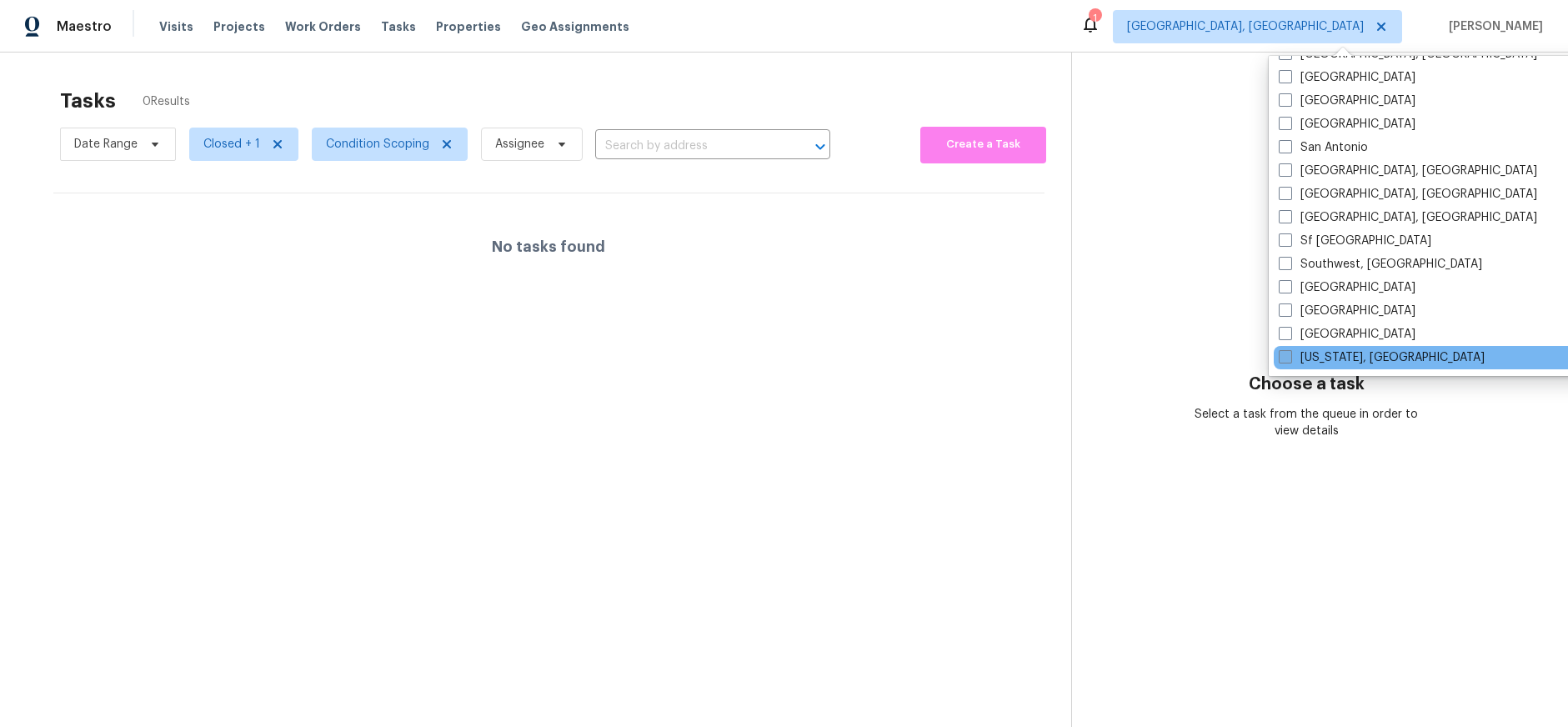
click at [1288, 359] on span at bounding box center [1286, 356] width 13 height 13
click at [1288, 359] on input "[US_STATE], [GEOGRAPHIC_DATA]" at bounding box center [1285, 355] width 11 height 11
checkbox input "true"
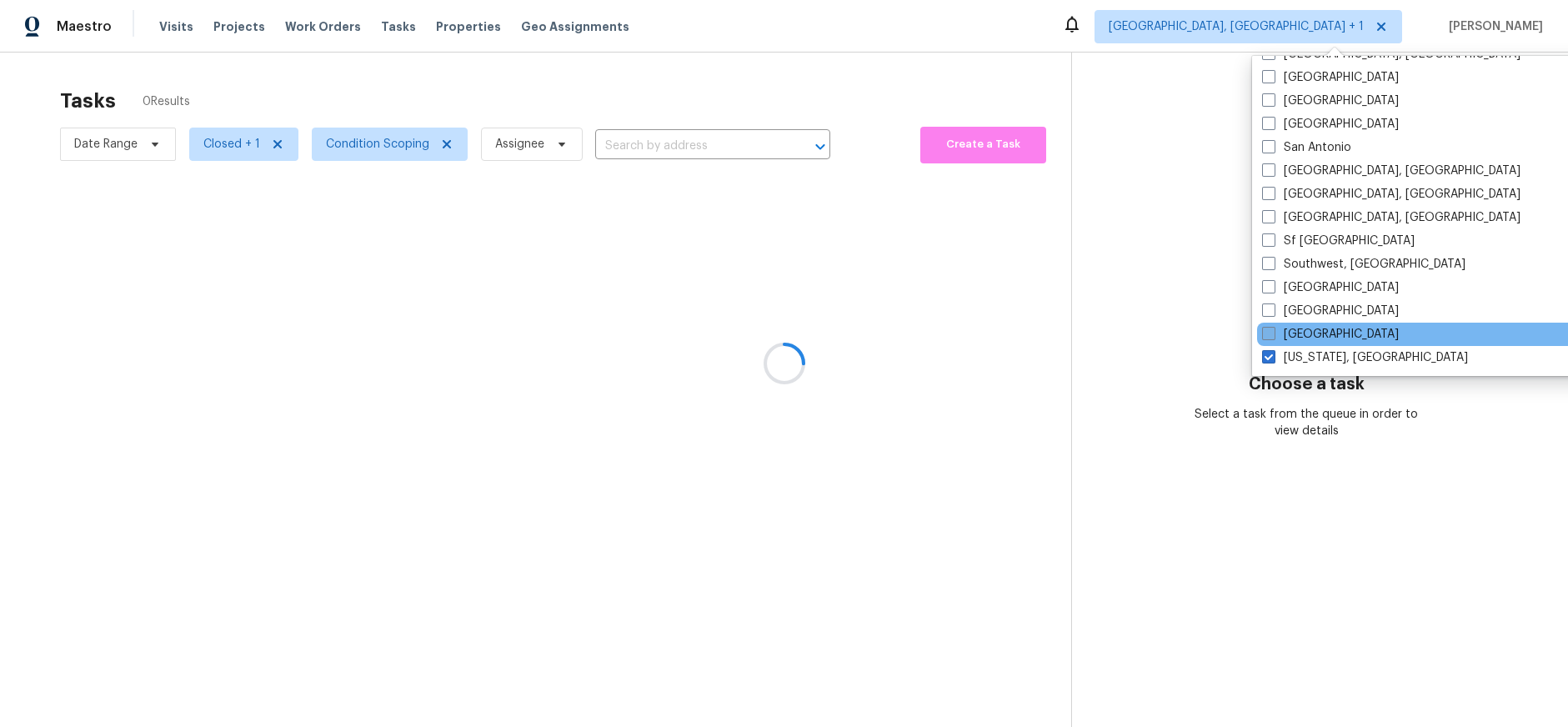
click at [1284, 332] on label "[GEOGRAPHIC_DATA]" at bounding box center [1331, 334] width 137 height 17
click at [1274, 332] on input "[GEOGRAPHIC_DATA]" at bounding box center [1268, 331] width 11 height 11
checkbox input "true"
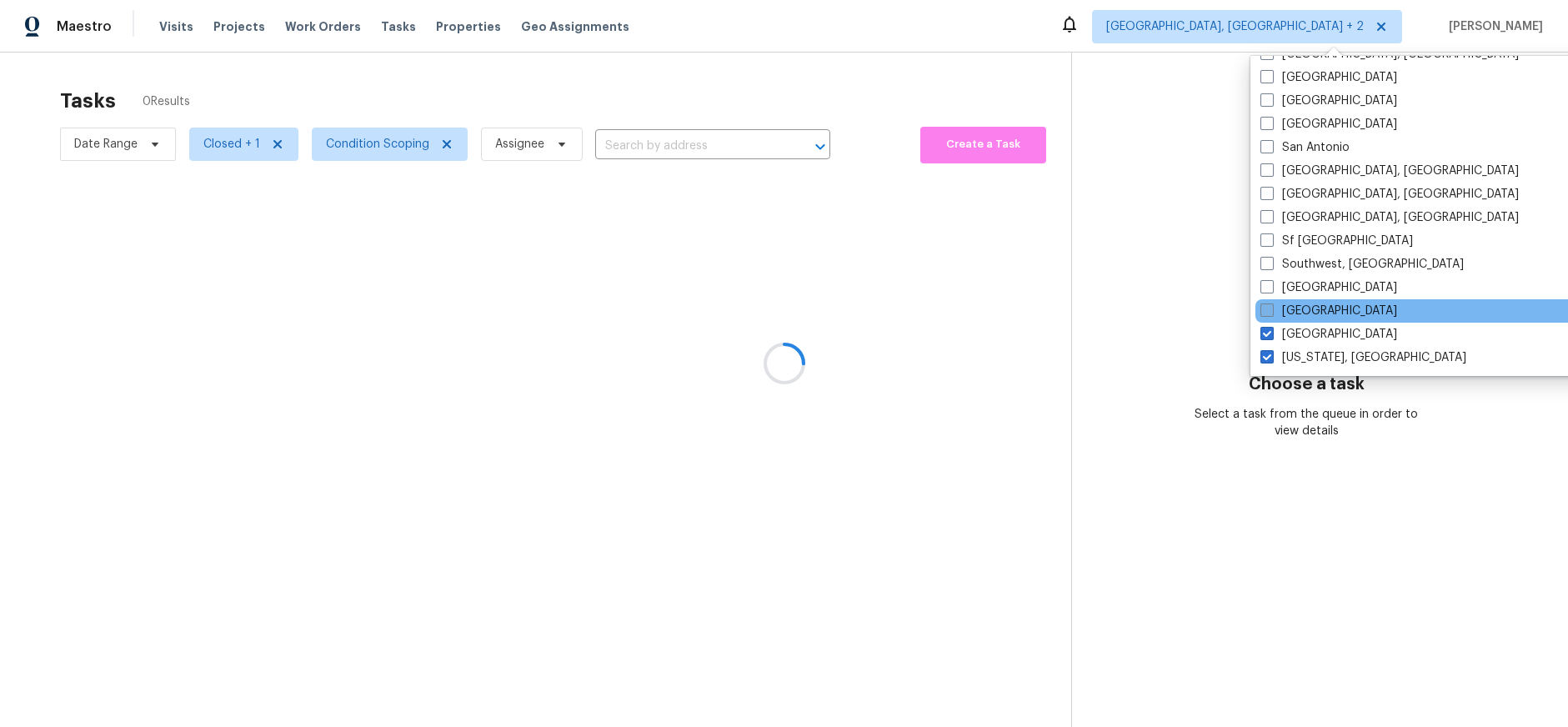
click at [1275, 315] on label "[GEOGRAPHIC_DATA]" at bounding box center [1329, 311] width 137 height 17
click at [1272, 314] on input "[GEOGRAPHIC_DATA]" at bounding box center [1266, 308] width 11 height 11
checkbox input "true"
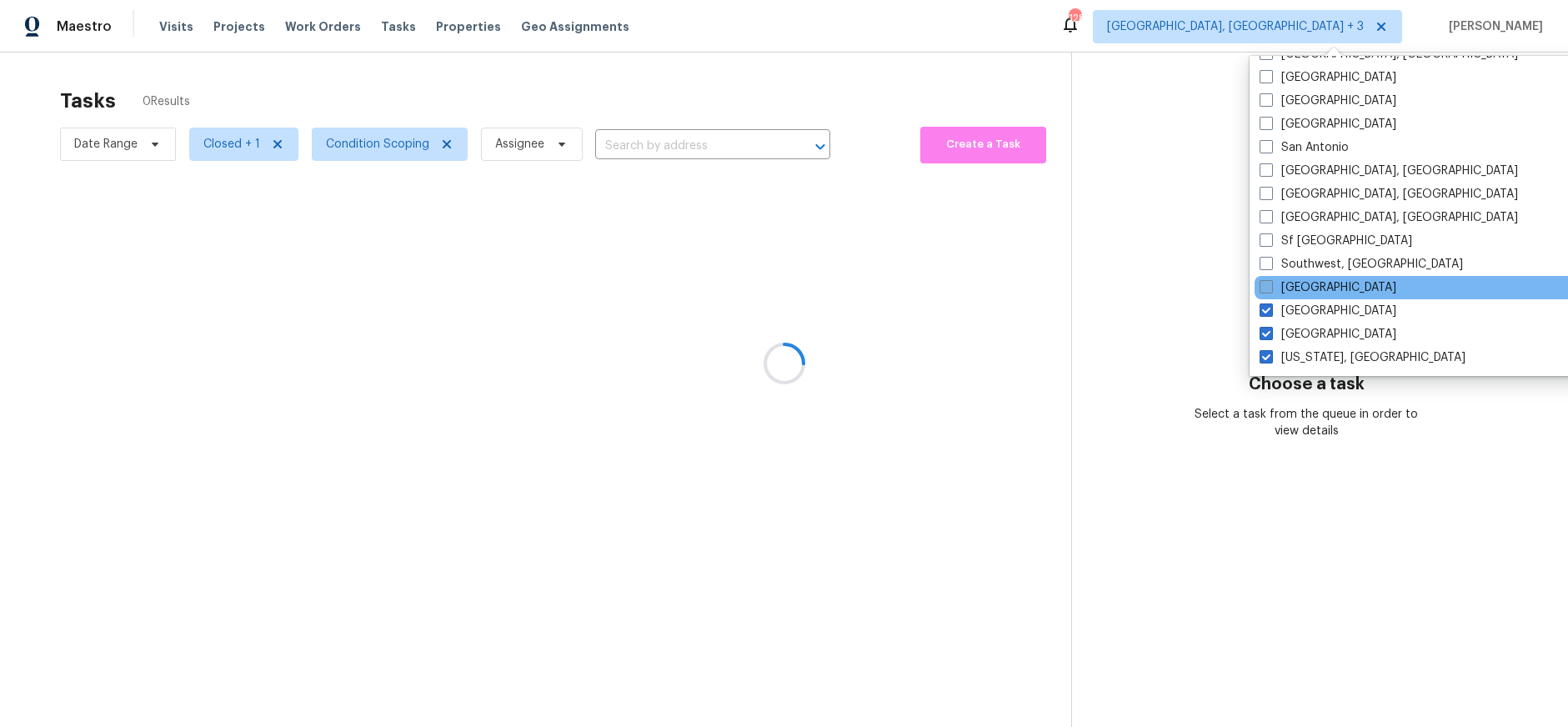
click at [1275, 290] on label "[GEOGRAPHIC_DATA]" at bounding box center [1328, 288] width 137 height 17
click at [1271, 290] on input "[GEOGRAPHIC_DATA]" at bounding box center [1265, 285] width 11 height 11
checkbox input "true"
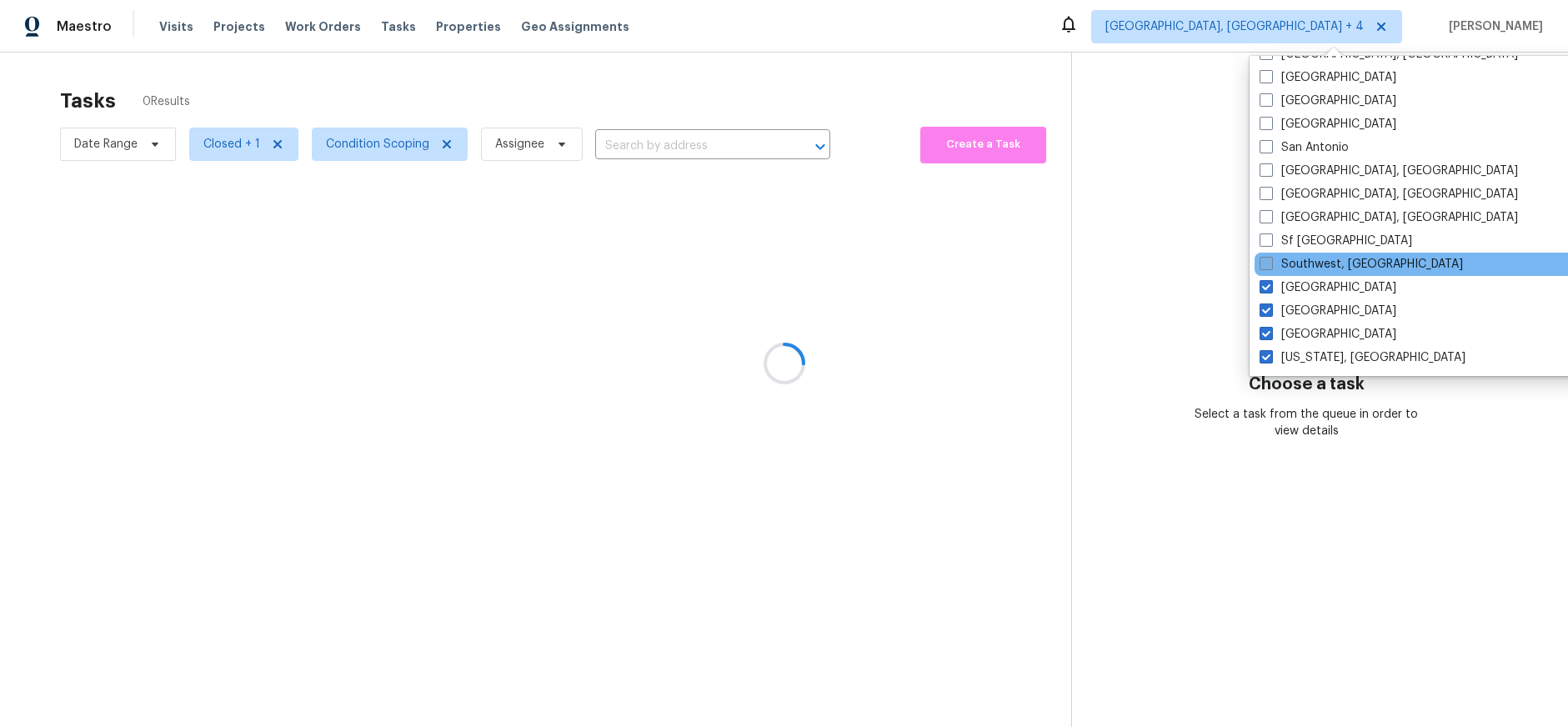
click at [1275, 266] on label "Southwest, [GEOGRAPHIC_DATA]" at bounding box center [1361, 264] width 203 height 17
click at [1271, 266] on input "Southwest, [GEOGRAPHIC_DATA]" at bounding box center [1265, 261] width 11 height 11
checkbox input "true"
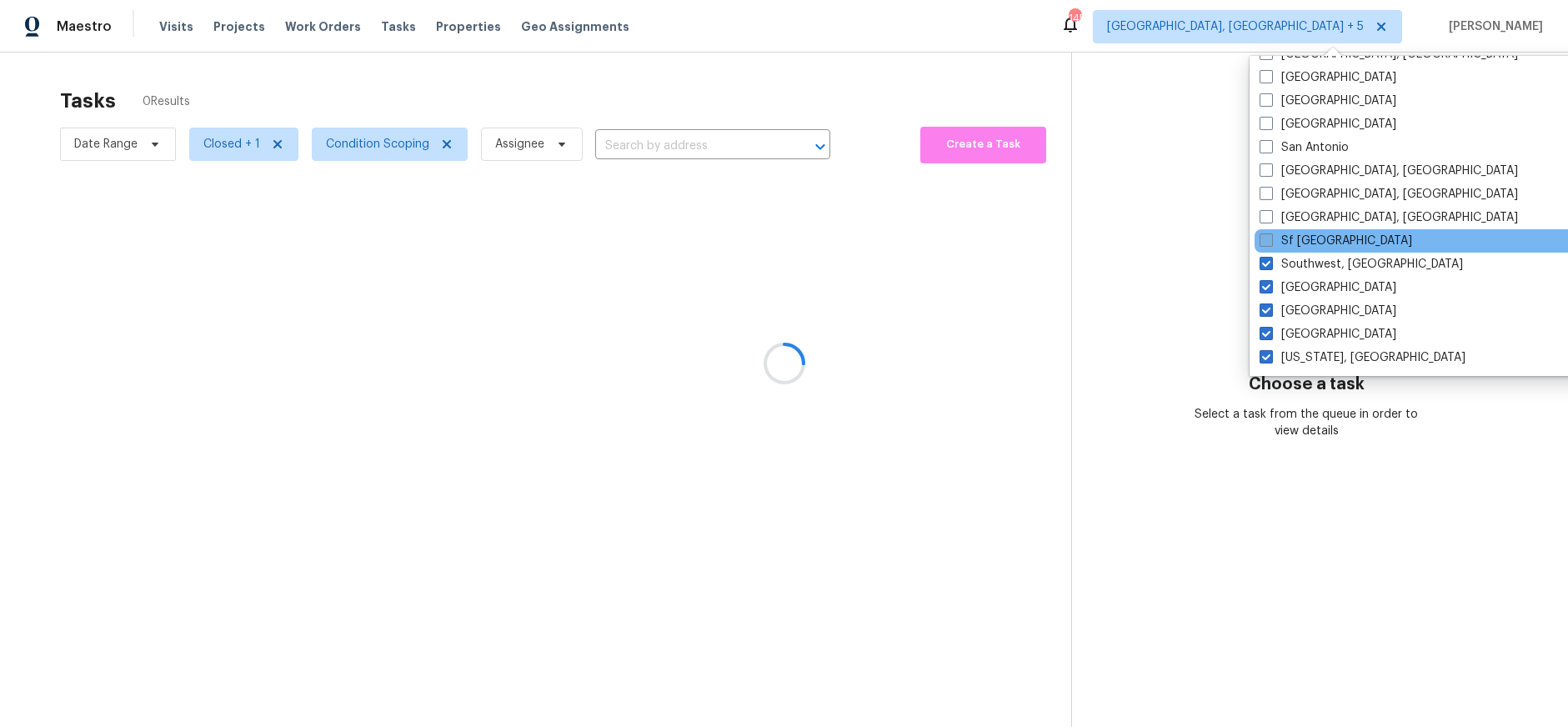
click at [1277, 246] on label "Sf [GEOGRAPHIC_DATA]" at bounding box center [1335, 241] width 152 height 17
click at [1271, 244] on input "Sf [GEOGRAPHIC_DATA]" at bounding box center [1265, 238] width 11 height 11
checkbox input "true"
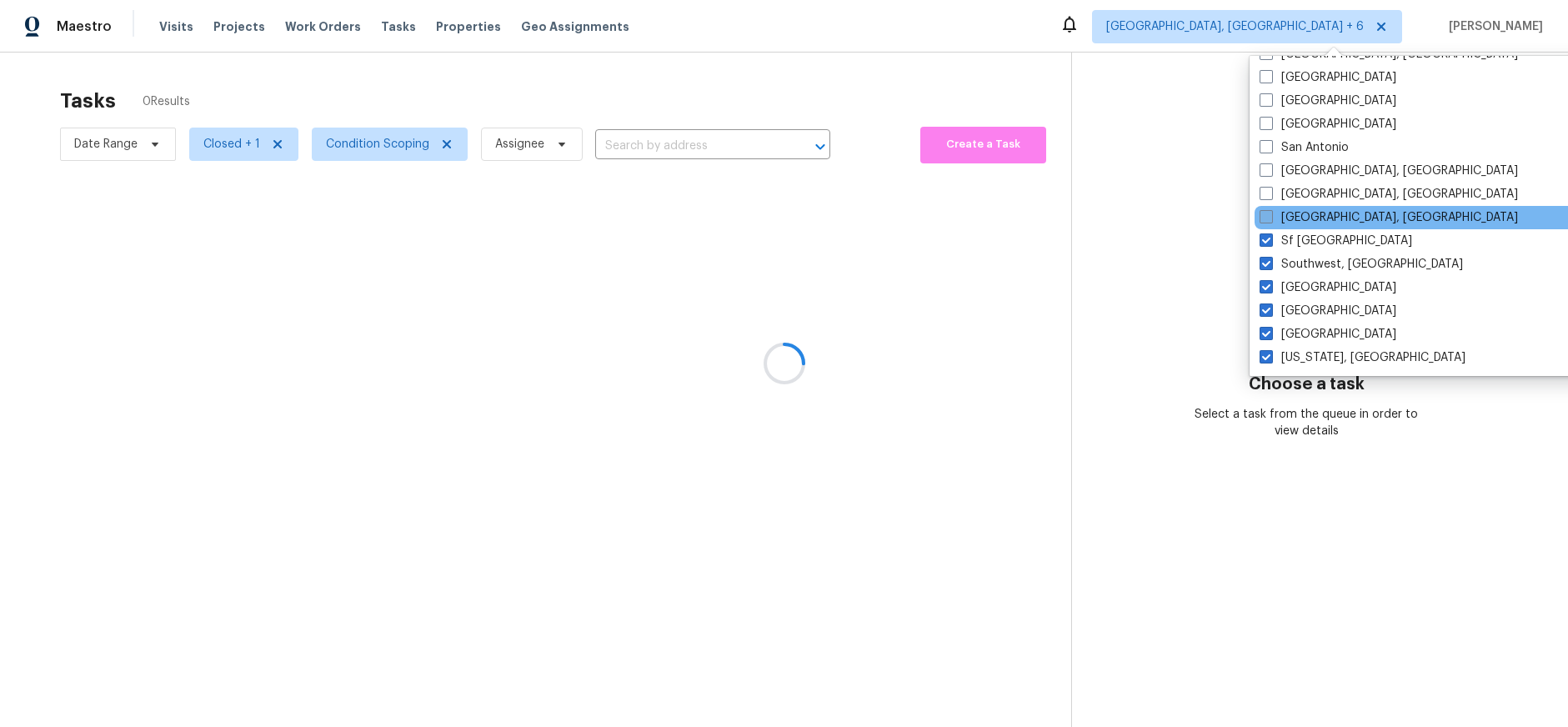
click at [1280, 211] on label "[GEOGRAPHIC_DATA], [GEOGRAPHIC_DATA]" at bounding box center [1389, 218] width 258 height 17
click at [1271, 211] on input "[GEOGRAPHIC_DATA], [GEOGRAPHIC_DATA]" at bounding box center [1265, 215] width 11 height 11
checkbox input "true"
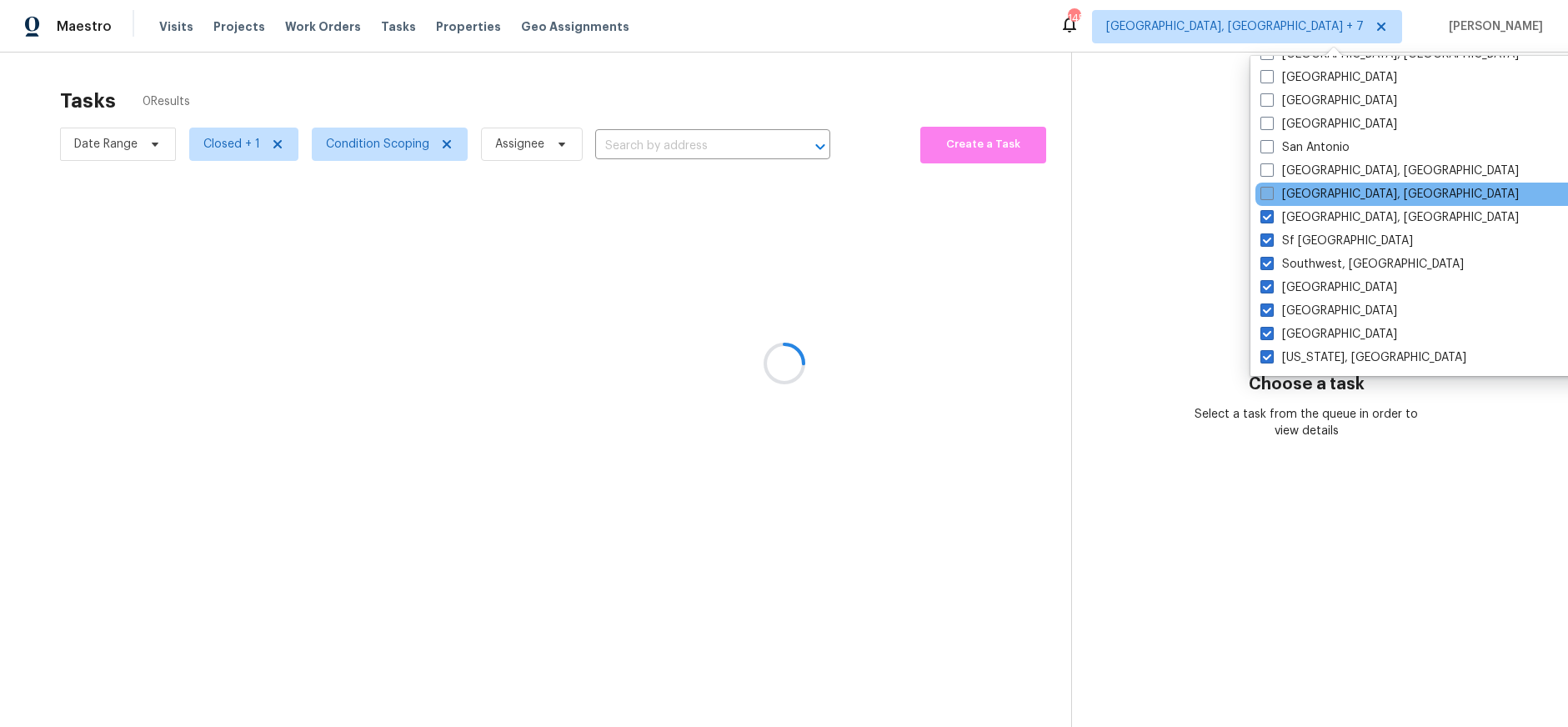
click at [1280, 193] on label "[GEOGRAPHIC_DATA], [GEOGRAPHIC_DATA]" at bounding box center [1390, 194] width 258 height 17
click at [1272, 193] on input "[GEOGRAPHIC_DATA], [GEOGRAPHIC_DATA]" at bounding box center [1266, 191] width 11 height 11
checkbox input "true"
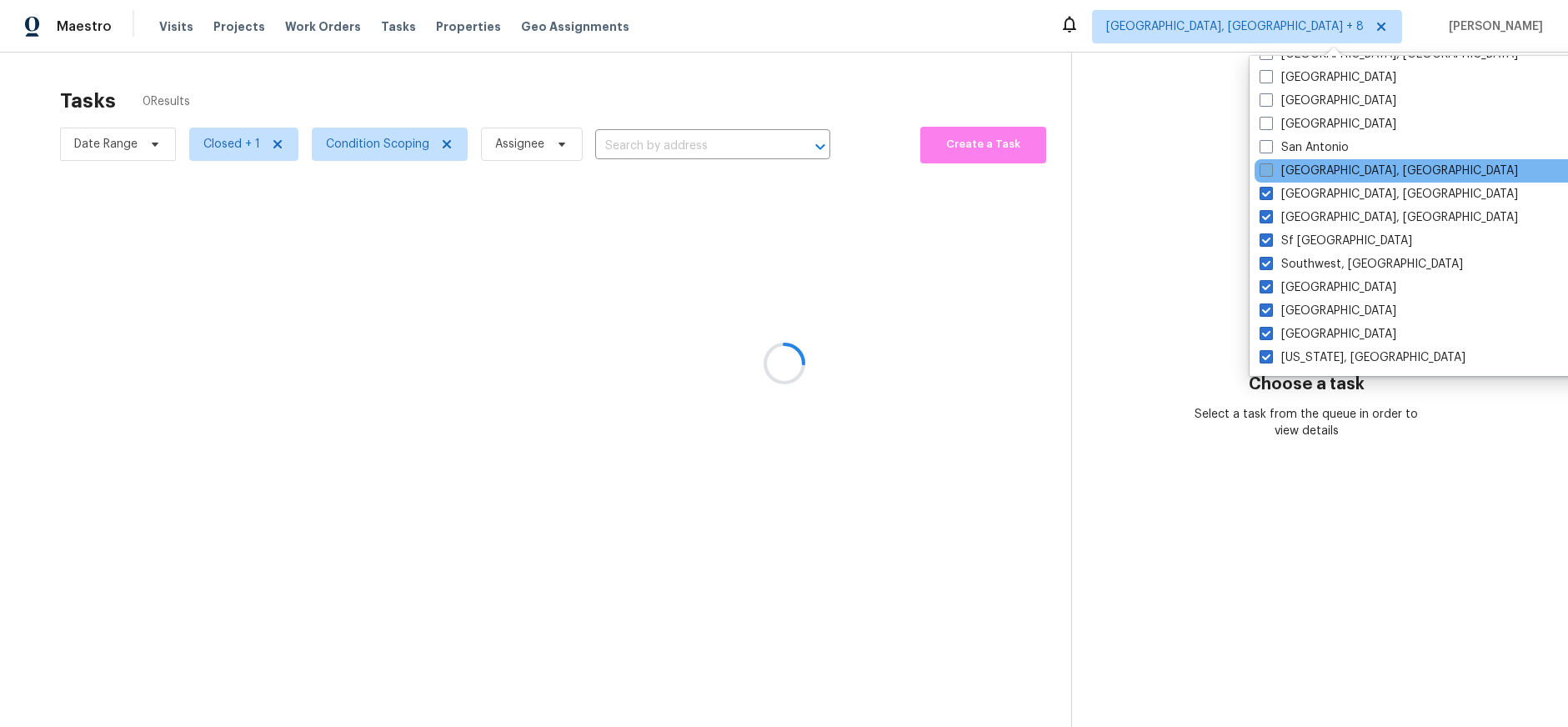
click at [1280, 175] on label "[GEOGRAPHIC_DATA], [GEOGRAPHIC_DATA]" at bounding box center [1389, 171] width 258 height 17
click at [1271, 173] on input "[GEOGRAPHIC_DATA], [GEOGRAPHIC_DATA]" at bounding box center [1265, 168] width 11 height 11
checkbox input "true"
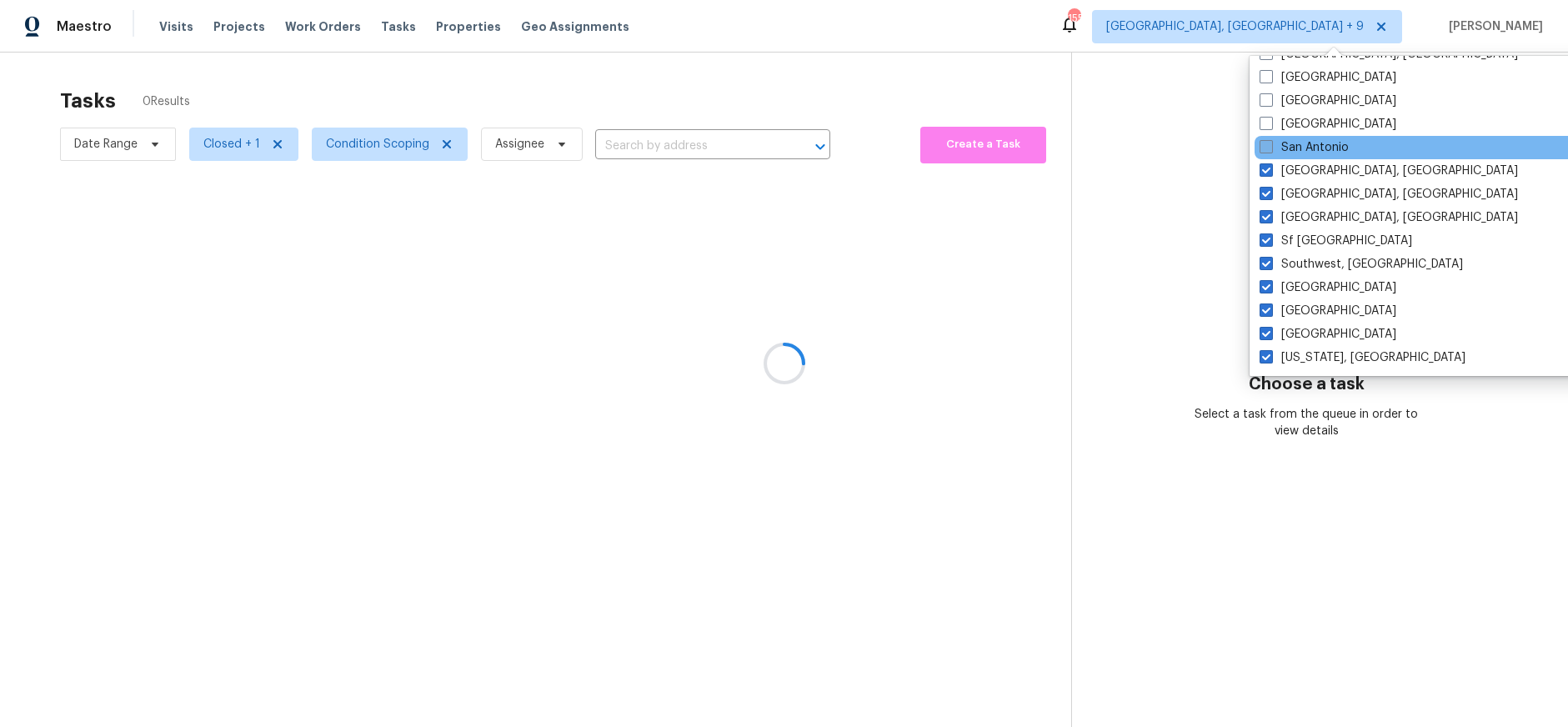
click at [1283, 154] on label "San Antonio" at bounding box center [1304, 148] width 90 height 17
click at [1271, 150] on input "San Antonio" at bounding box center [1265, 145] width 11 height 11
checkbox input "true"
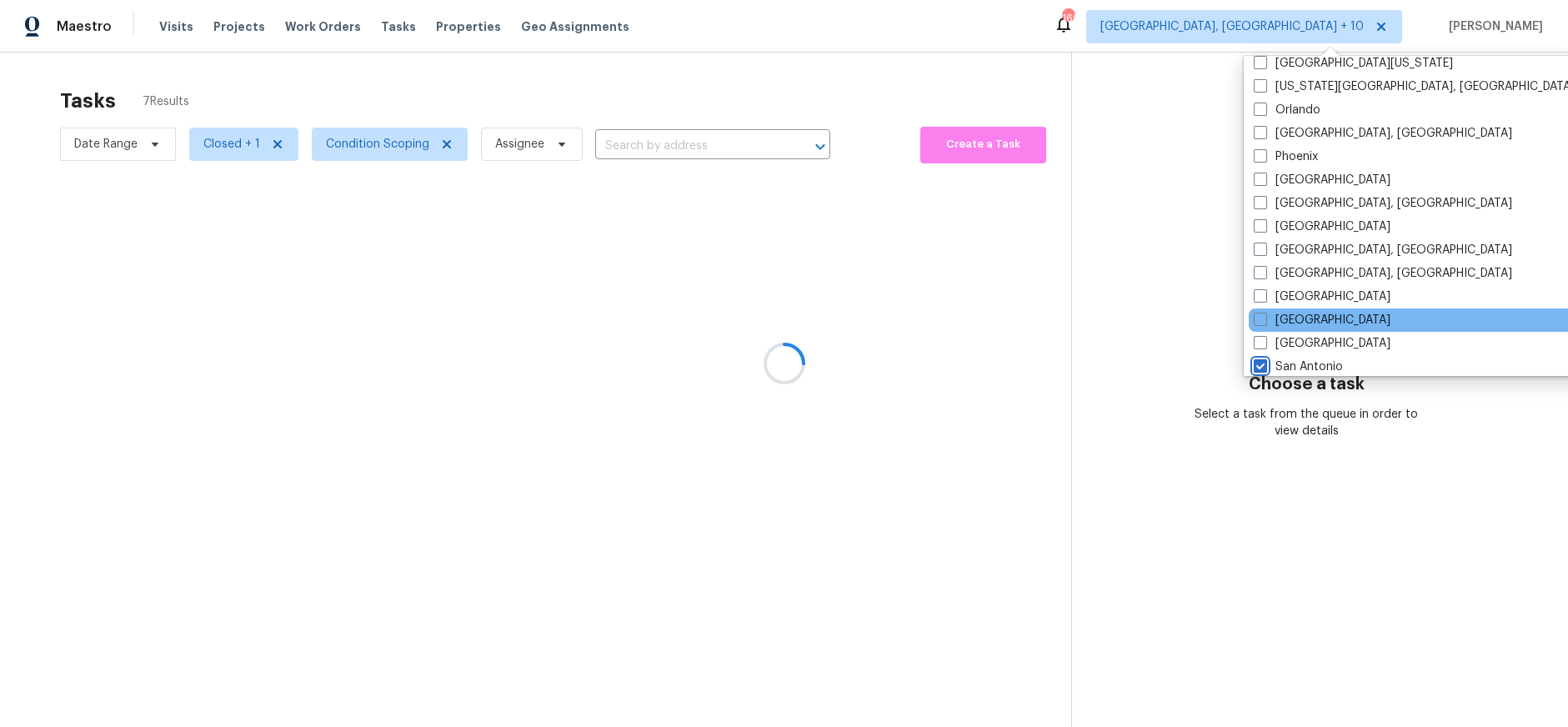
scroll to position [919, 0]
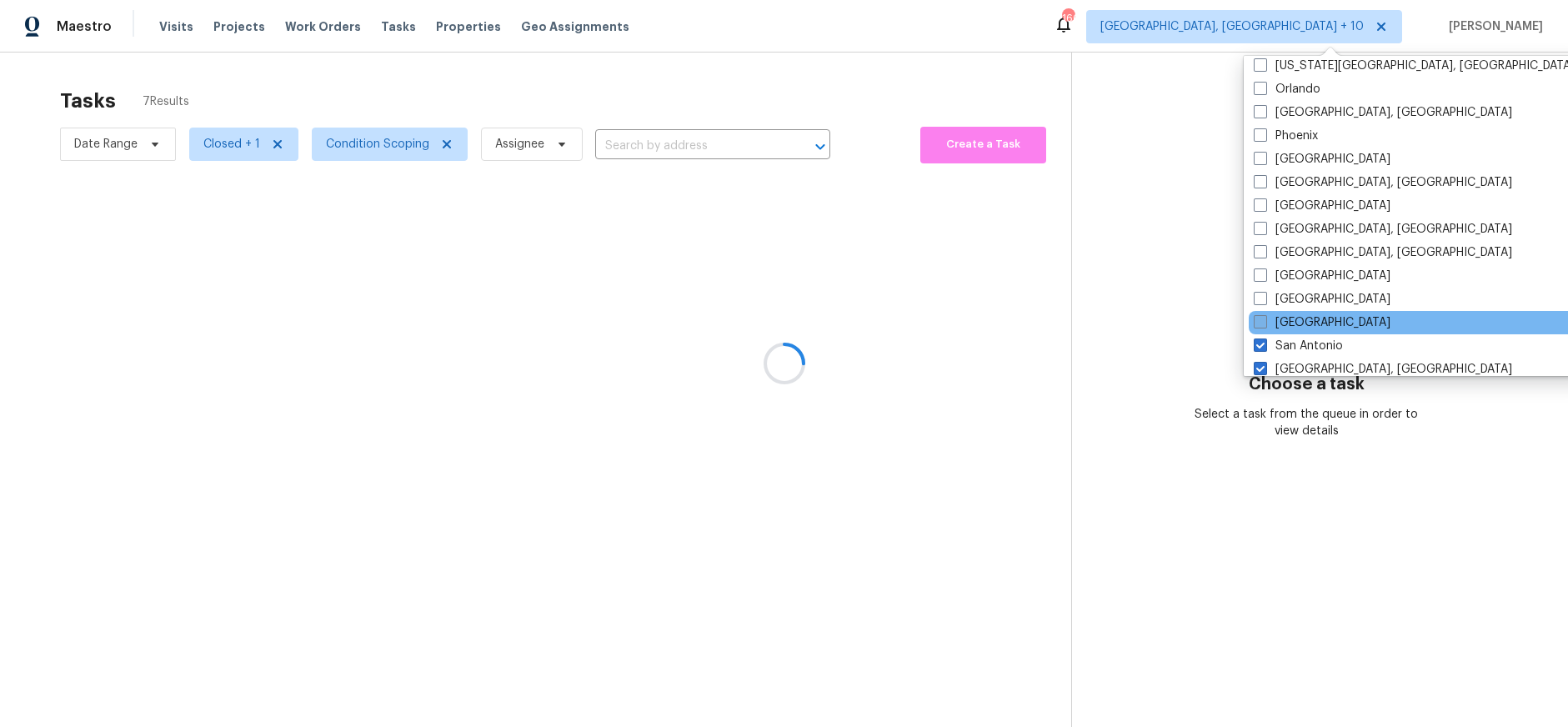
click at [1306, 319] on label "[GEOGRAPHIC_DATA]" at bounding box center [1323, 323] width 137 height 17
click at [1265, 319] on input "[GEOGRAPHIC_DATA]" at bounding box center [1260, 320] width 11 height 11
checkbox input "true"
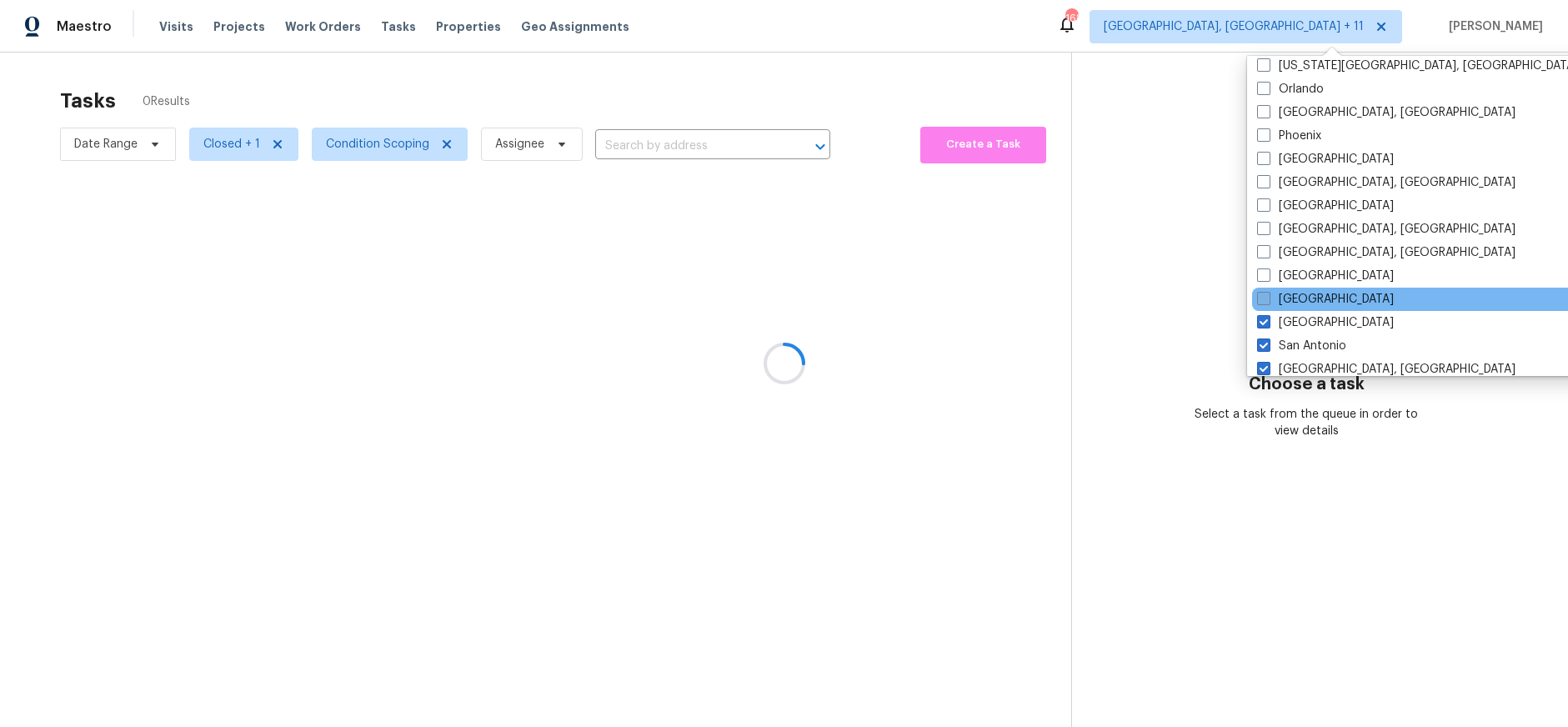
click at [1303, 292] on label "[GEOGRAPHIC_DATA]" at bounding box center [1325, 299] width 137 height 17
click at [1268, 292] on input "[GEOGRAPHIC_DATA]" at bounding box center [1263, 296] width 11 height 11
checkbox input "true"
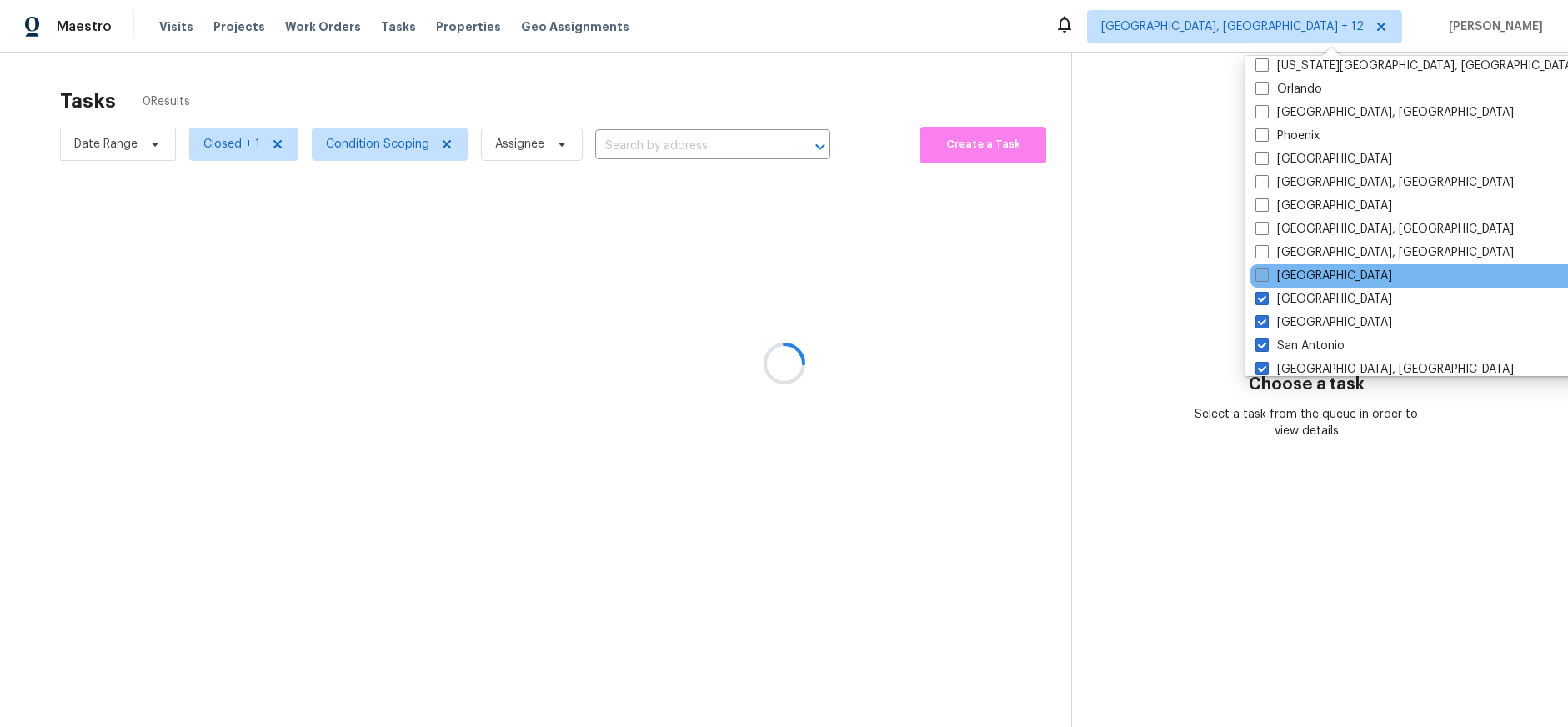
click at [1301, 275] on label "[GEOGRAPHIC_DATA]" at bounding box center [1324, 276] width 137 height 17
click at [1266, 275] on input "[GEOGRAPHIC_DATA]" at bounding box center [1262, 273] width 11 height 11
checkbox input "true"
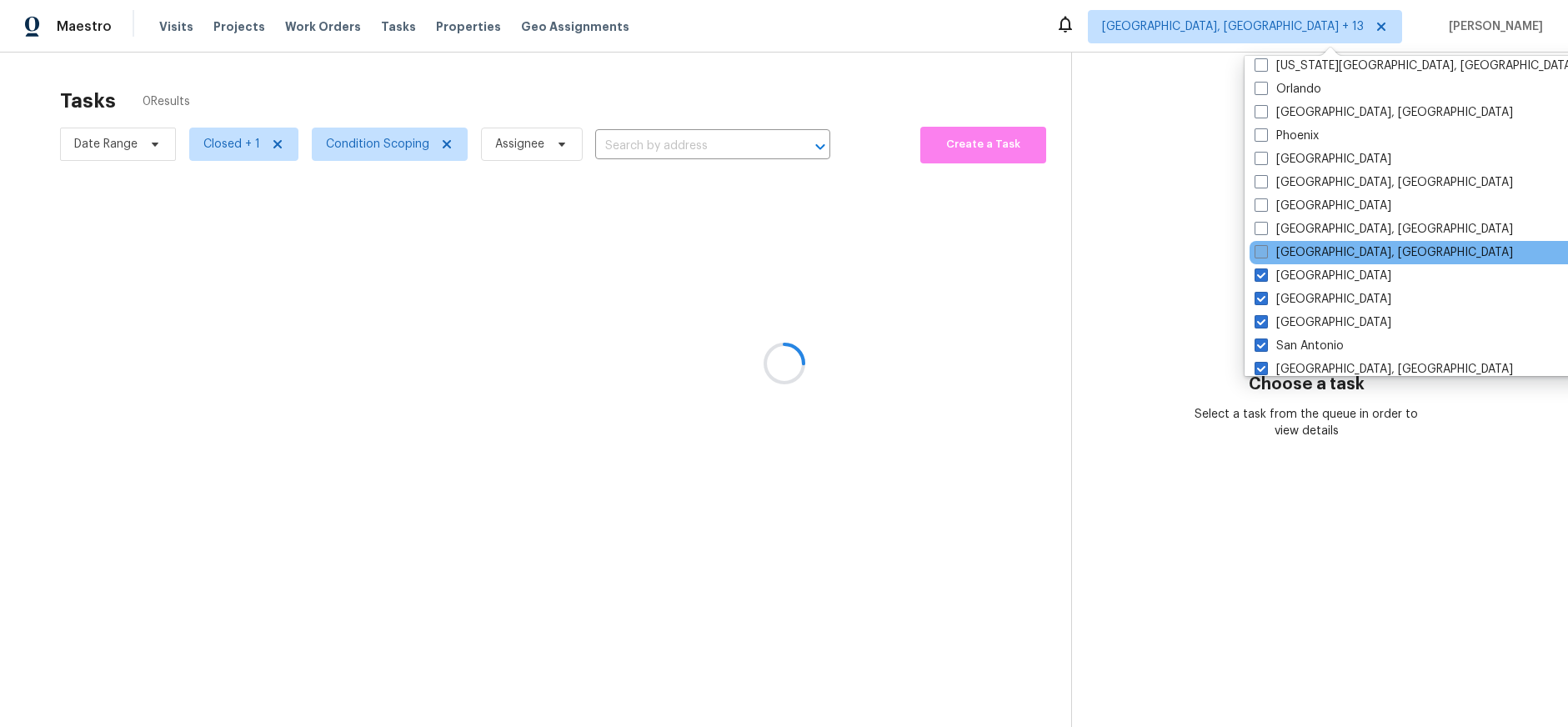
click at [1300, 255] on label "[GEOGRAPHIC_DATA], [GEOGRAPHIC_DATA]" at bounding box center [1384, 253] width 258 height 17
click at [1266, 255] on input "[GEOGRAPHIC_DATA], [GEOGRAPHIC_DATA]" at bounding box center [1261, 250] width 11 height 11
checkbox input "true"
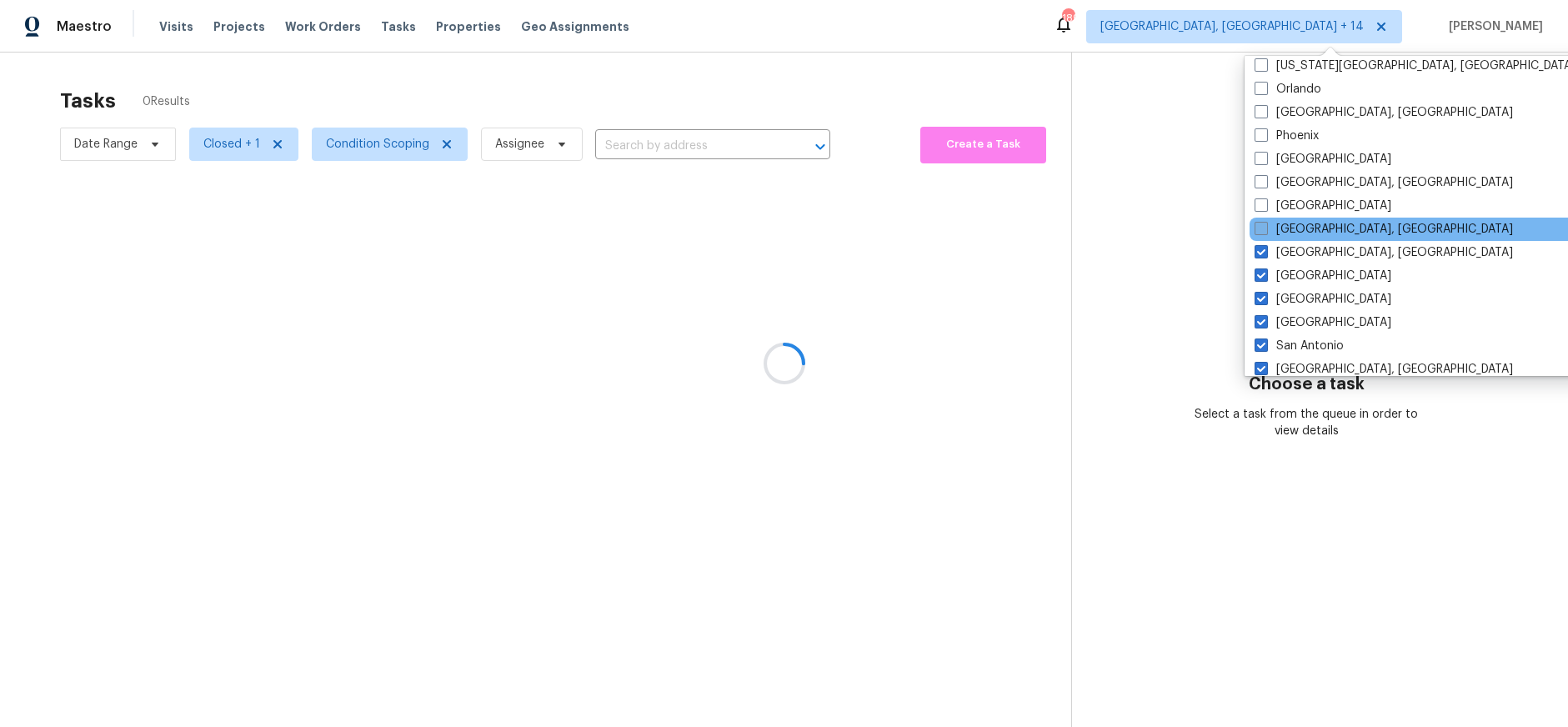
click at [1297, 236] on label "[GEOGRAPHIC_DATA], [GEOGRAPHIC_DATA]" at bounding box center [1384, 229] width 258 height 17
click at [1266, 232] on input "[GEOGRAPHIC_DATA], [GEOGRAPHIC_DATA]" at bounding box center [1261, 226] width 11 height 11
checkbox input "true"
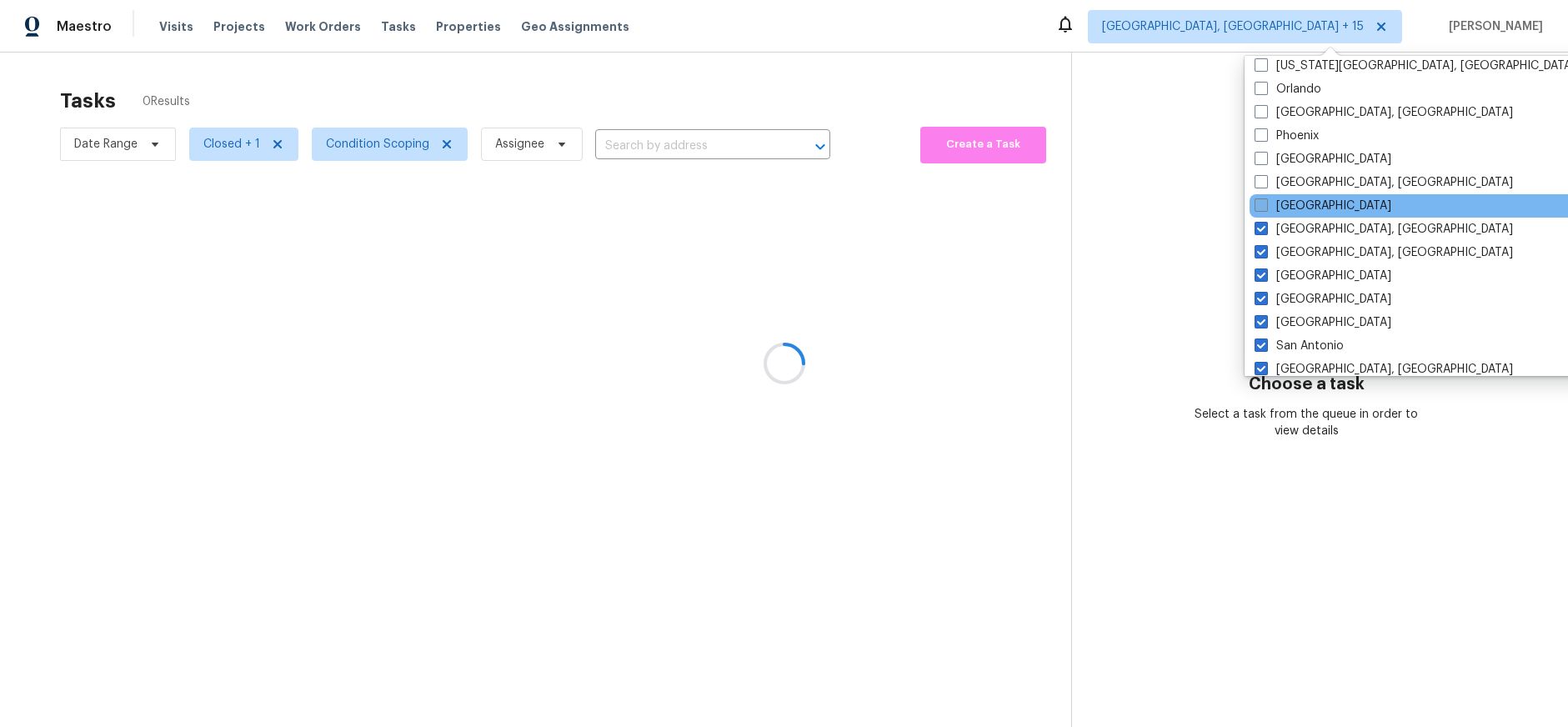
click at [1292, 208] on label "[GEOGRAPHIC_DATA]" at bounding box center [1323, 206] width 137 height 17
click at [1266, 208] on input "[GEOGRAPHIC_DATA]" at bounding box center [1261, 203] width 11 height 11
checkbox input "true"
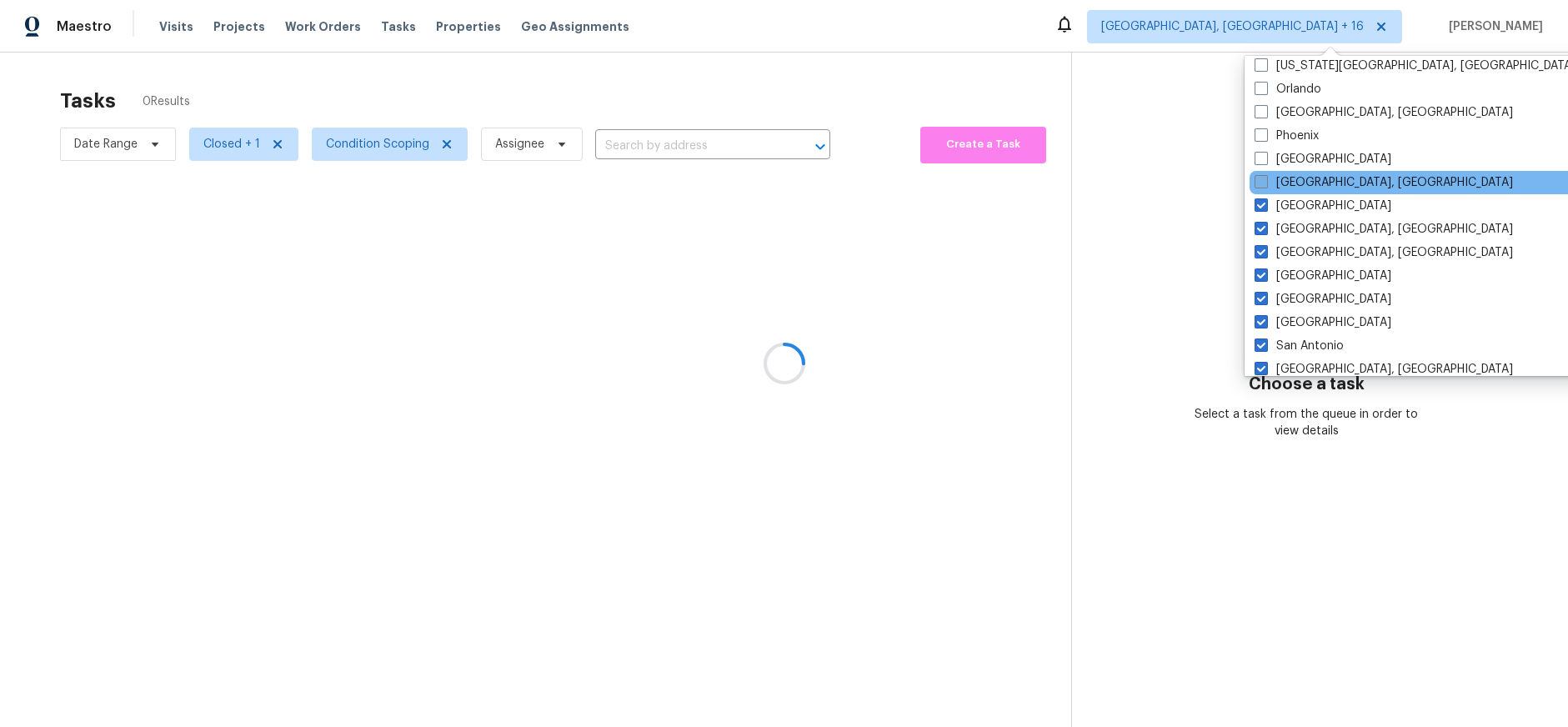
click at [1292, 177] on label "[GEOGRAPHIC_DATA], [GEOGRAPHIC_DATA]" at bounding box center [1384, 183] width 258 height 17
click at [1266, 177] on input "[GEOGRAPHIC_DATA], [GEOGRAPHIC_DATA]" at bounding box center [1261, 180] width 11 height 11
checkbox input "true"
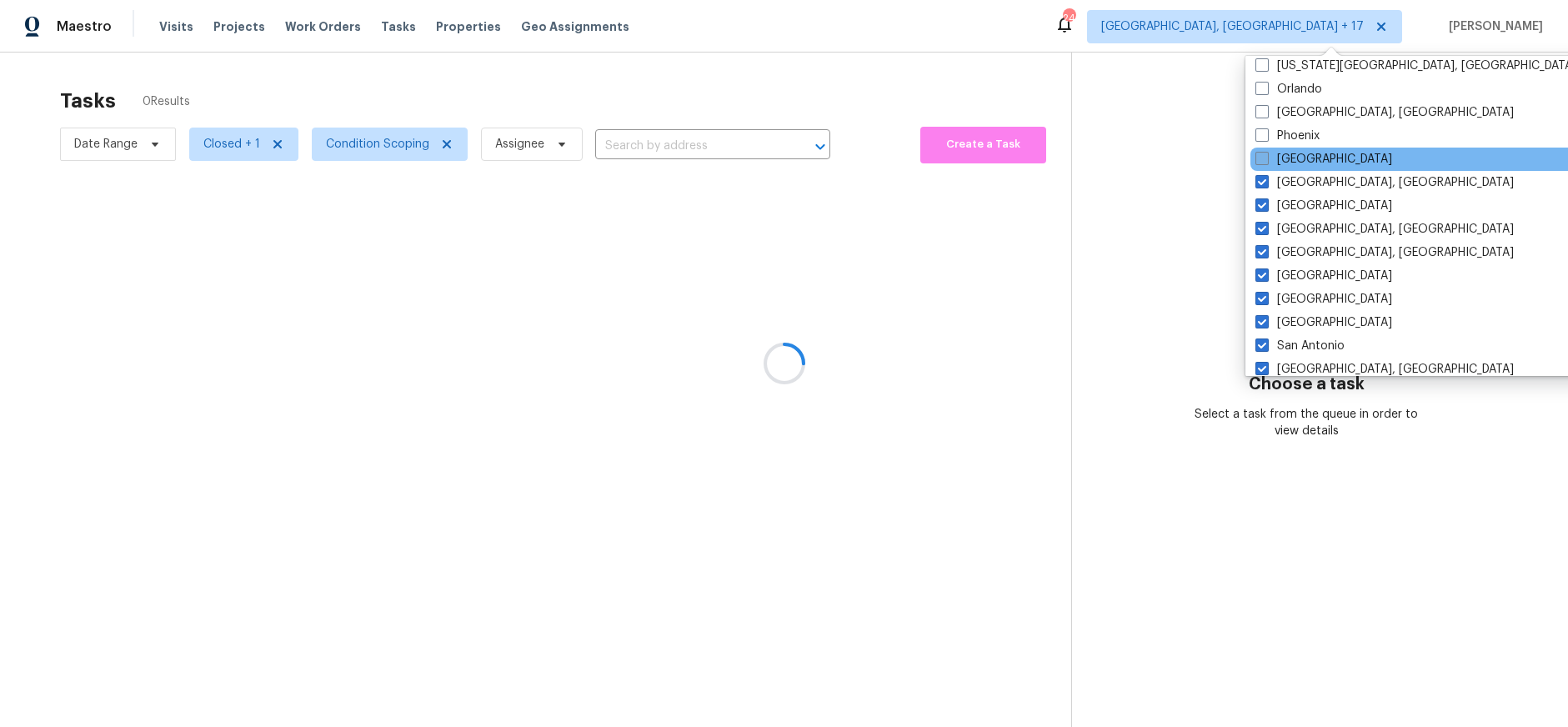
click at [1289, 160] on label "[GEOGRAPHIC_DATA]" at bounding box center [1324, 160] width 137 height 17
click at [1266, 160] on input "[GEOGRAPHIC_DATA]" at bounding box center [1262, 157] width 11 height 11
checkbox input "true"
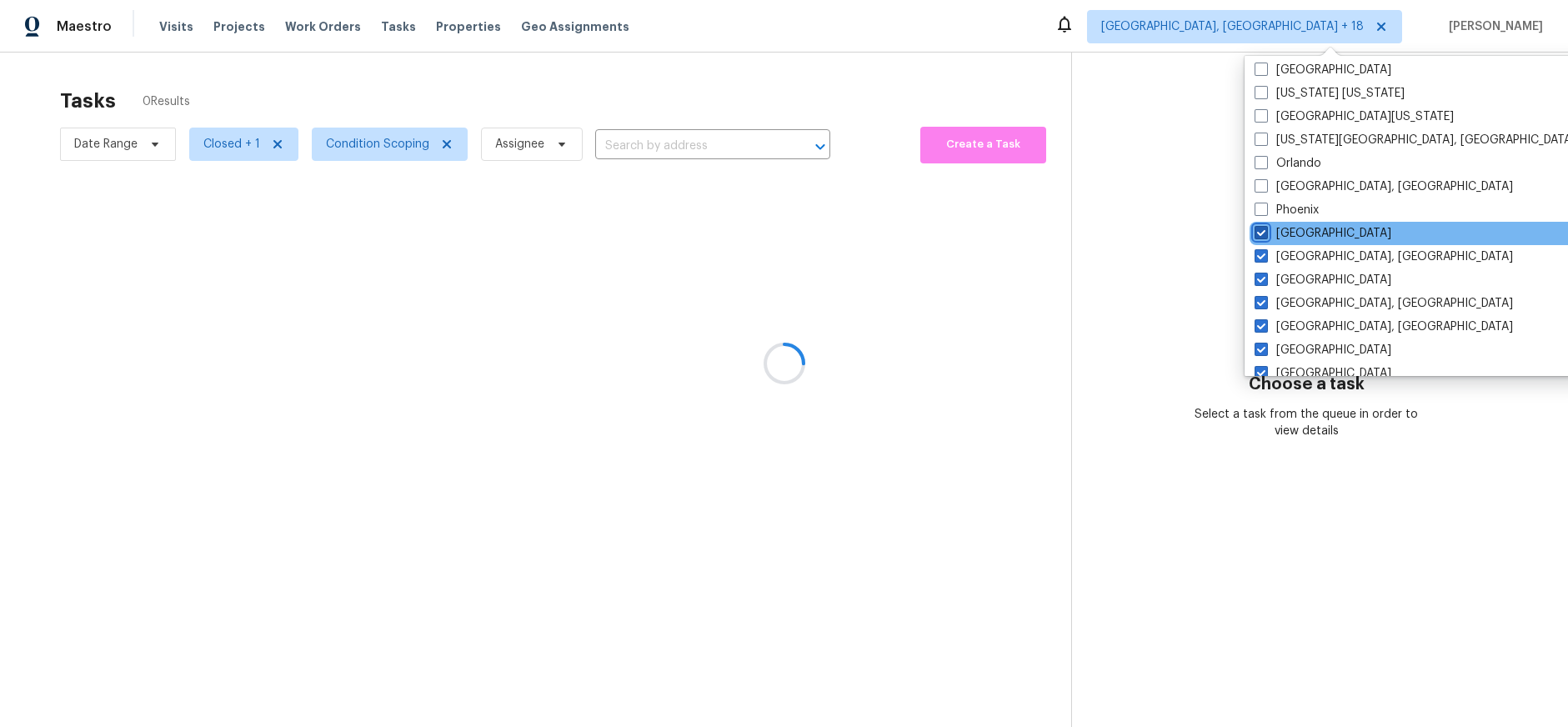
scroll to position [829, 0]
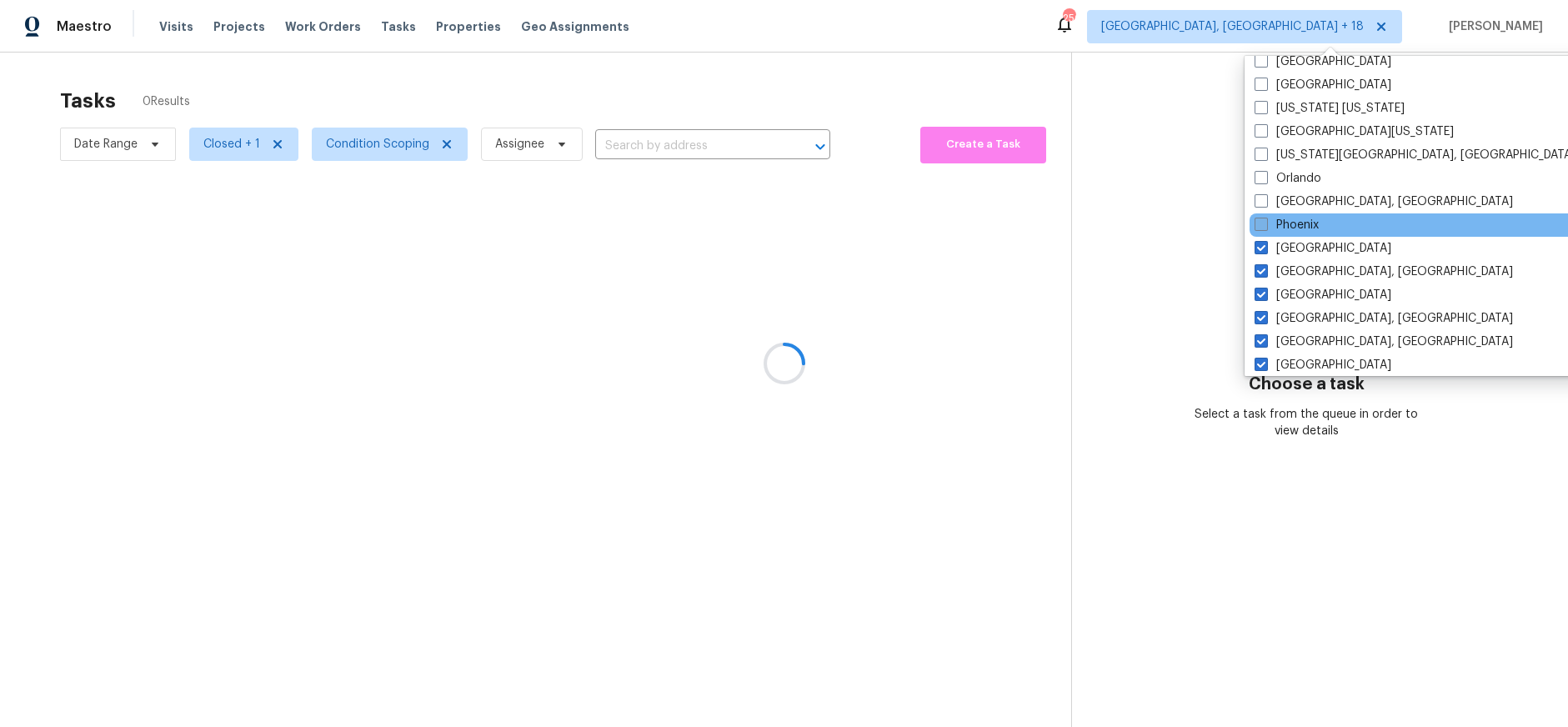
click at [1298, 232] on label "Phoenix" at bounding box center [1287, 225] width 65 height 17
click at [1266, 228] on input "Phoenix" at bounding box center [1261, 222] width 11 height 11
checkbox input "true"
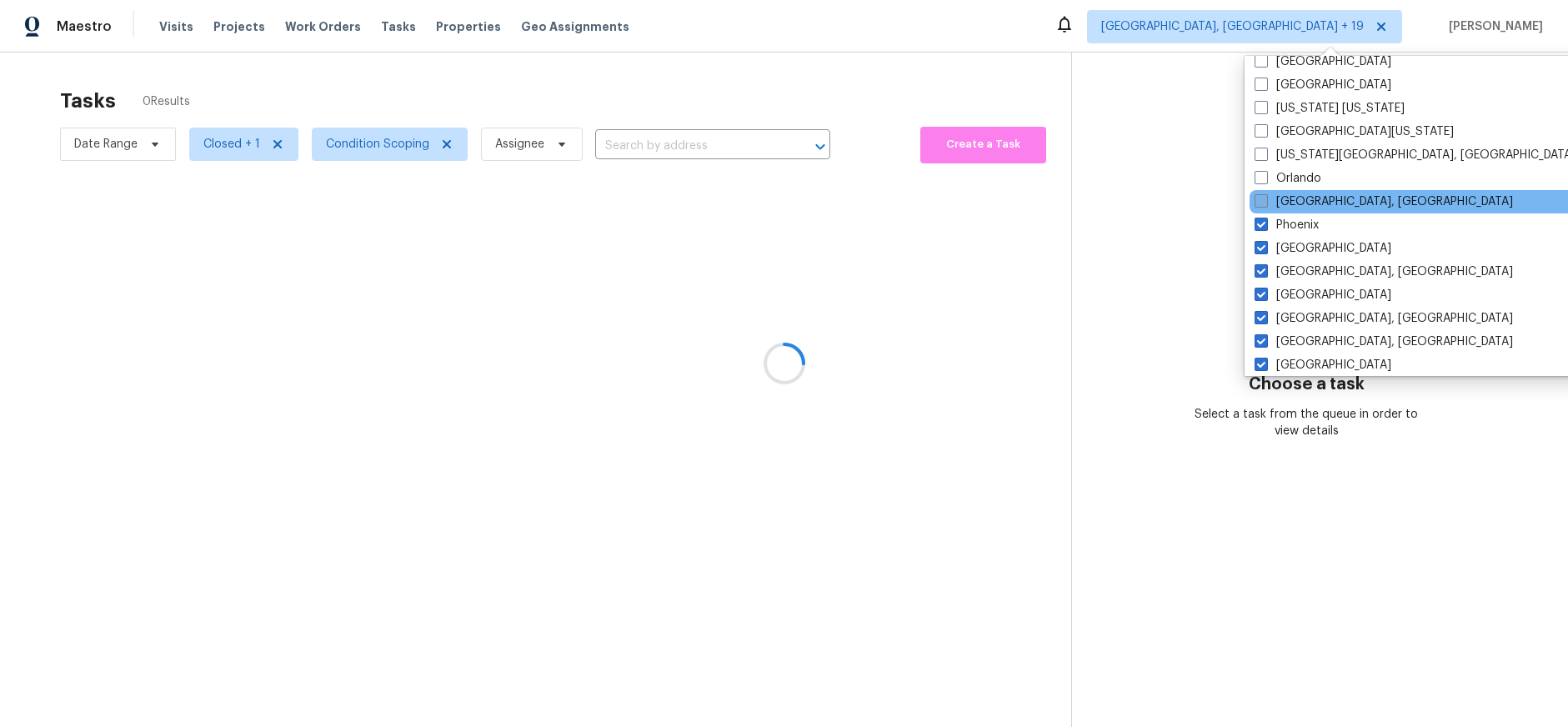
click at [1297, 209] on label "[GEOGRAPHIC_DATA], [GEOGRAPHIC_DATA]" at bounding box center [1384, 202] width 258 height 17
click at [1266, 204] on input "[GEOGRAPHIC_DATA], [GEOGRAPHIC_DATA]" at bounding box center [1261, 199] width 11 height 11
checkbox input "true"
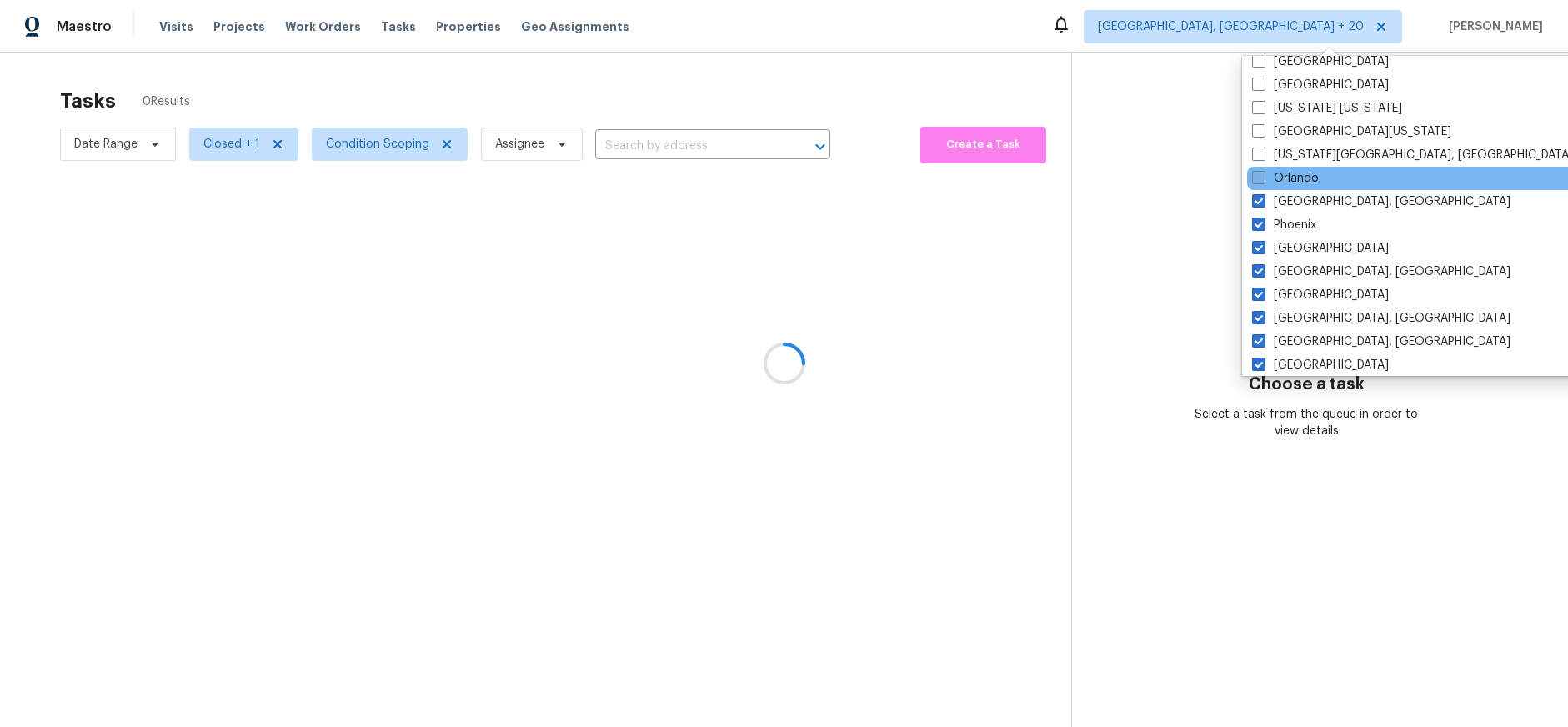
click at [1293, 180] on label "Orlando" at bounding box center [1286, 178] width 66 height 17
click at [1263, 180] on input "Orlando" at bounding box center [1258, 175] width 11 height 11
checkbox input "true"
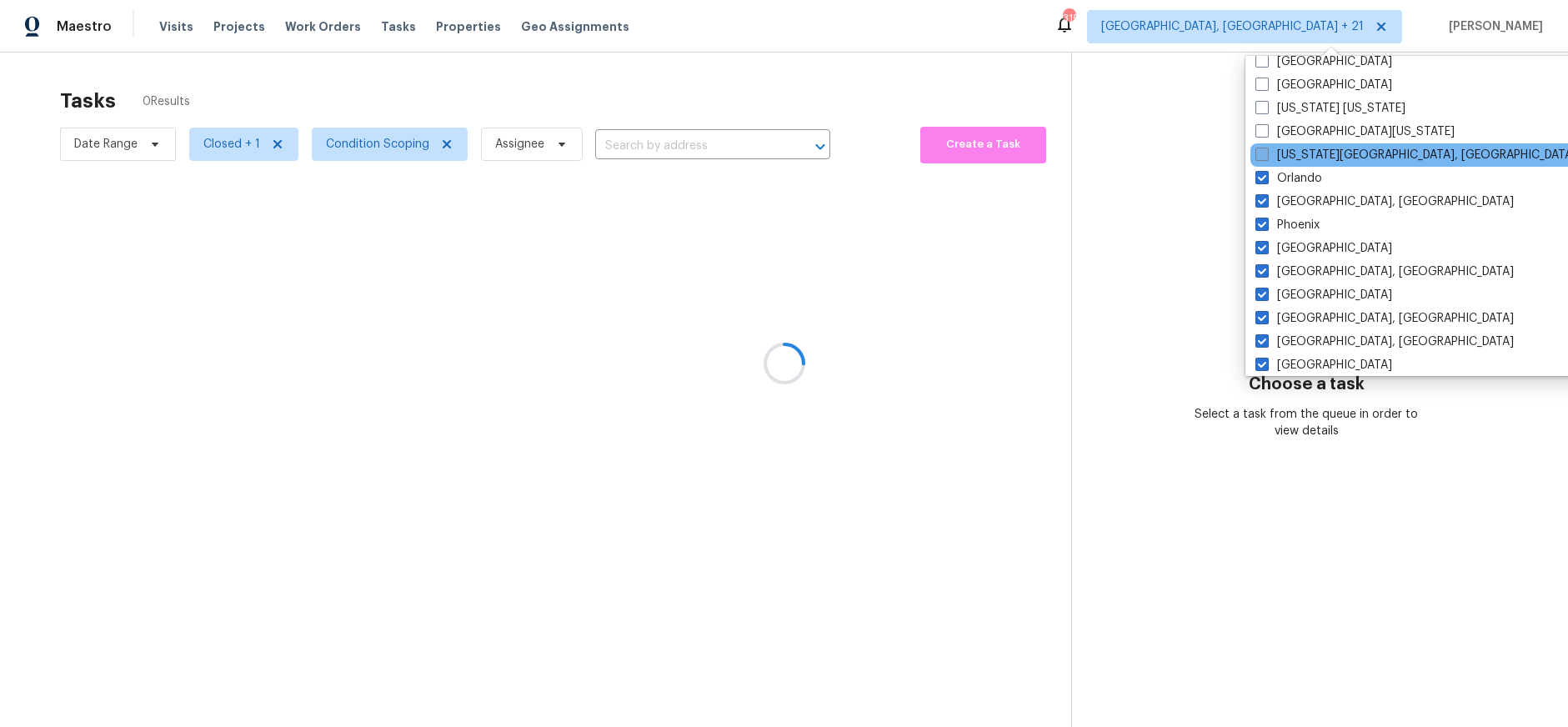
click at [1292, 157] on label "[US_STATE][GEOGRAPHIC_DATA], [GEOGRAPHIC_DATA]" at bounding box center [1417, 155] width 321 height 17
click at [1266, 157] on input "[US_STATE][GEOGRAPHIC_DATA], [GEOGRAPHIC_DATA]" at bounding box center [1262, 152] width 11 height 11
checkbox input "true"
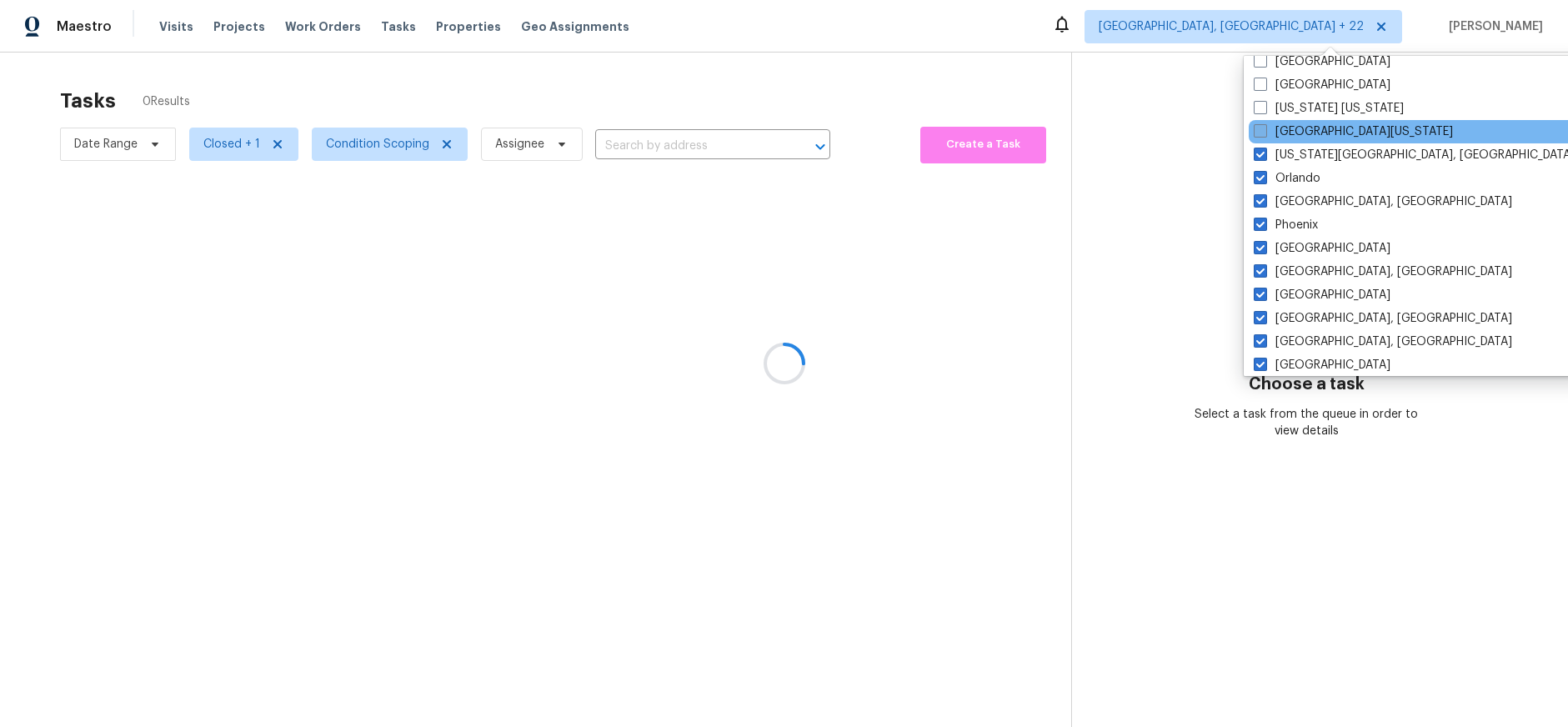
click at [1290, 127] on label "[GEOGRAPHIC_DATA][US_STATE]" at bounding box center [1354, 132] width 199 height 17
click at [1265, 127] on input "[GEOGRAPHIC_DATA][US_STATE]" at bounding box center [1260, 129] width 11 height 11
checkbox input "true"
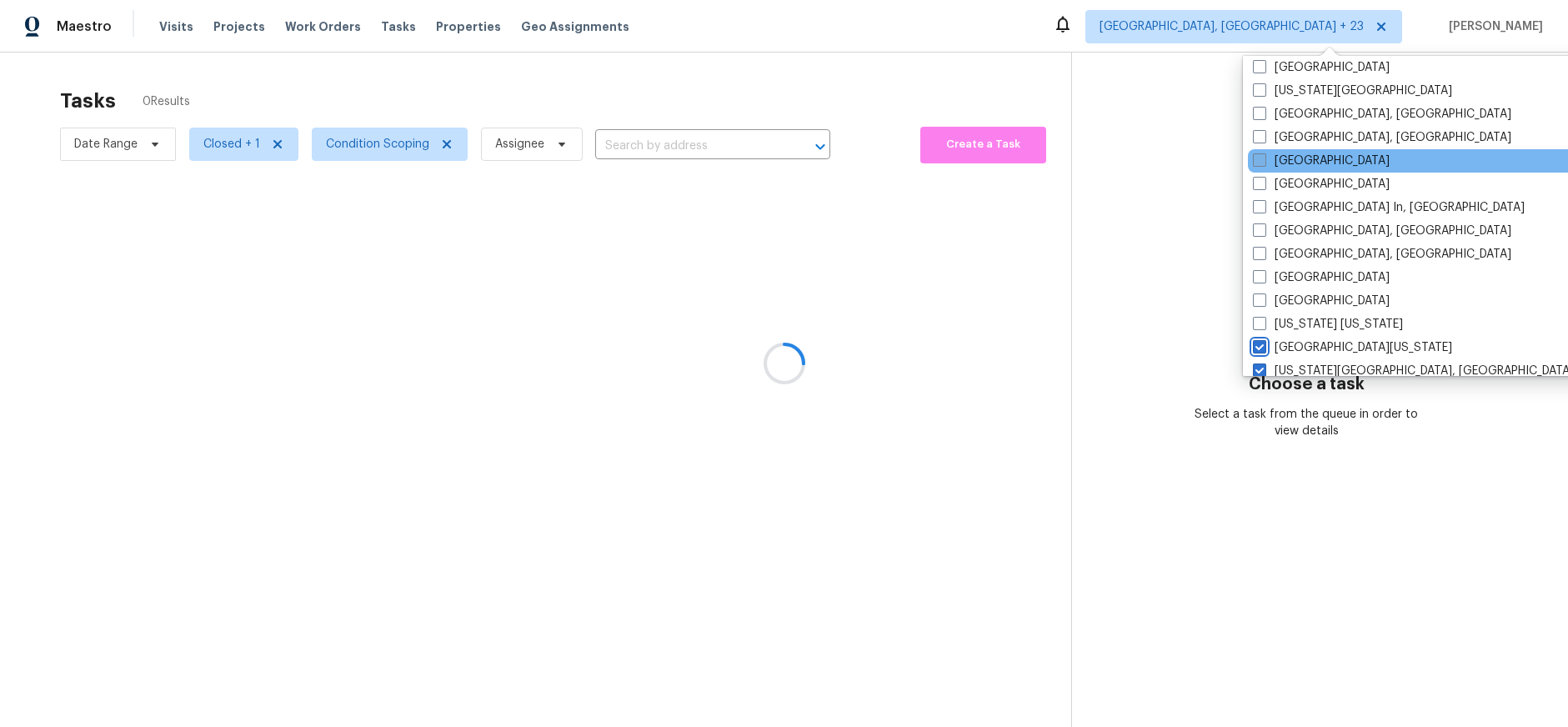
scroll to position [751, 0]
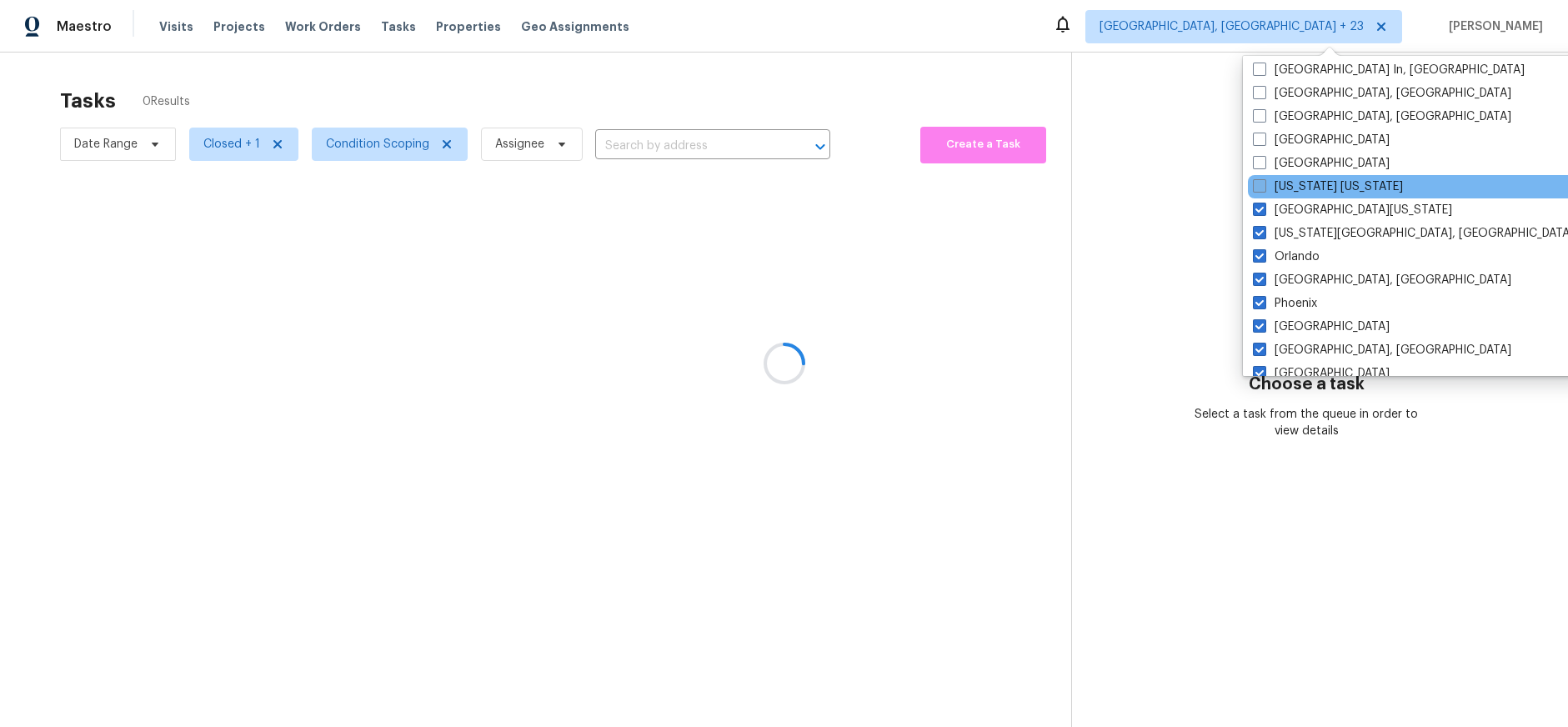
click at [1286, 180] on label "[US_STATE] [US_STATE]" at bounding box center [1328, 186] width 150 height 17
click at [1264, 180] on input "[US_STATE] [US_STATE]" at bounding box center [1259, 184] width 11 height 11
checkbox input "true"
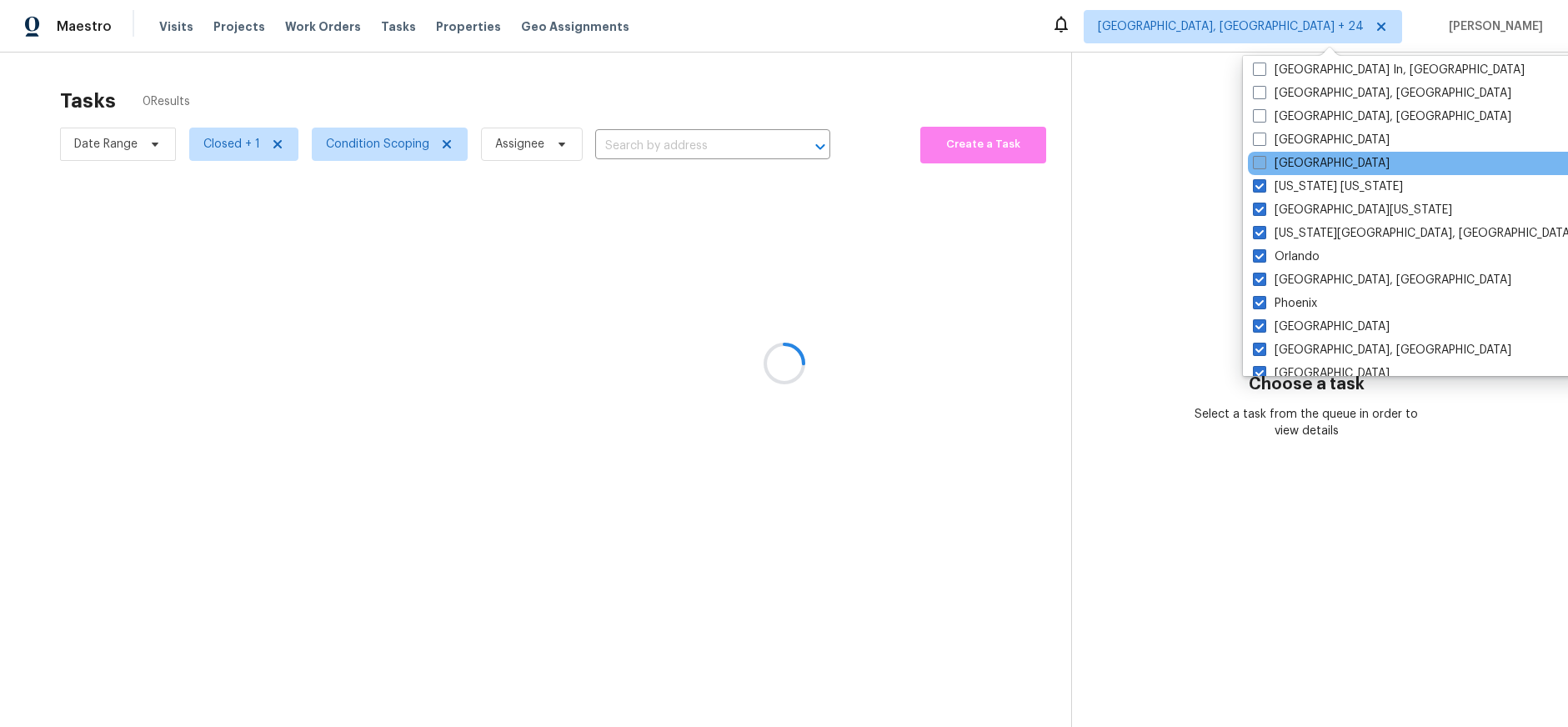
click at [1281, 168] on label "[GEOGRAPHIC_DATA]" at bounding box center [1322, 163] width 137 height 17
click at [1264, 166] on input "[GEOGRAPHIC_DATA]" at bounding box center [1259, 161] width 11 height 11
checkbox input "true"
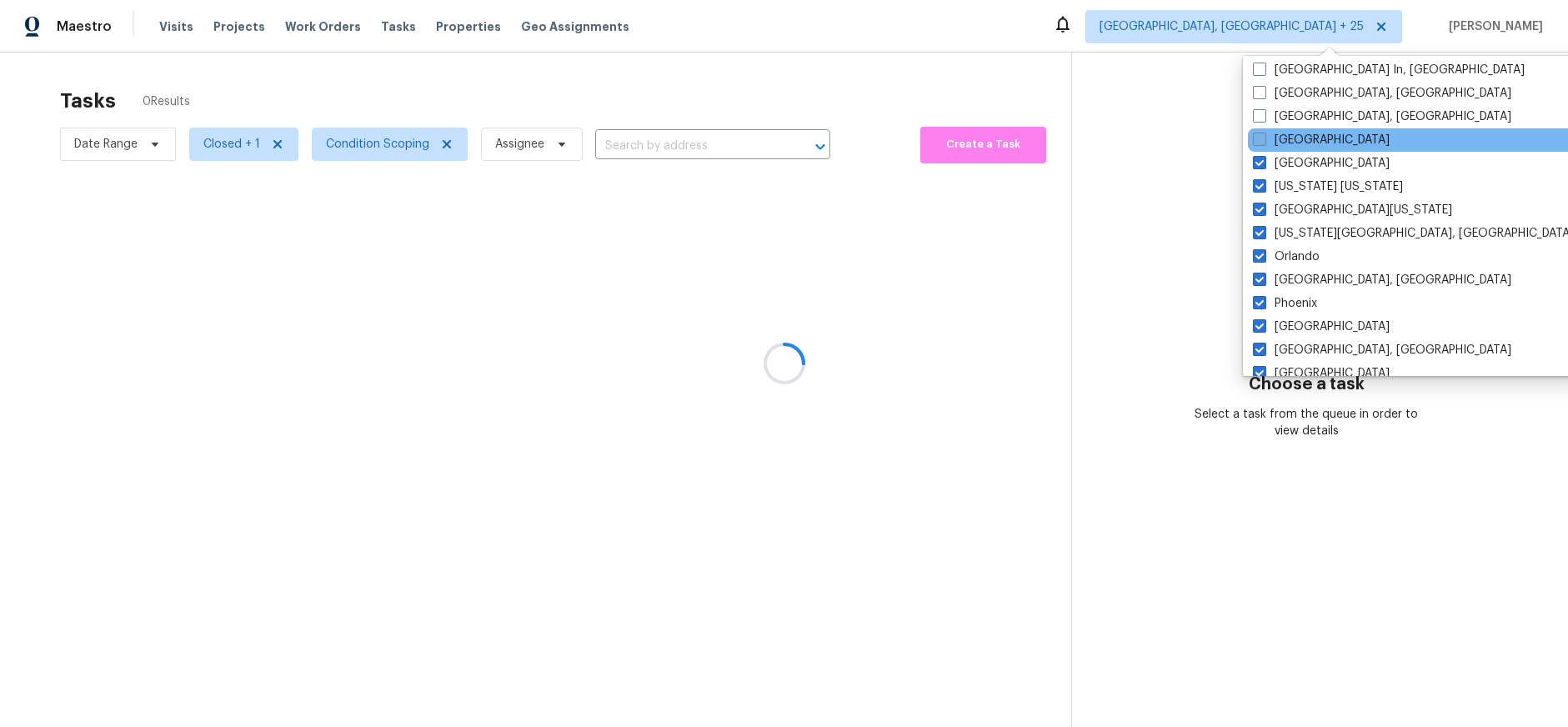
click at [1282, 142] on label "[GEOGRAPHIC_DATA]" at bounding box center [1322, 140] width 137 height 17
click at [1264, 142] on input "[GEOGRAPHIC_DATA]" at bounding box center [1259, 137] width 11 height 11
checkbox input "true"
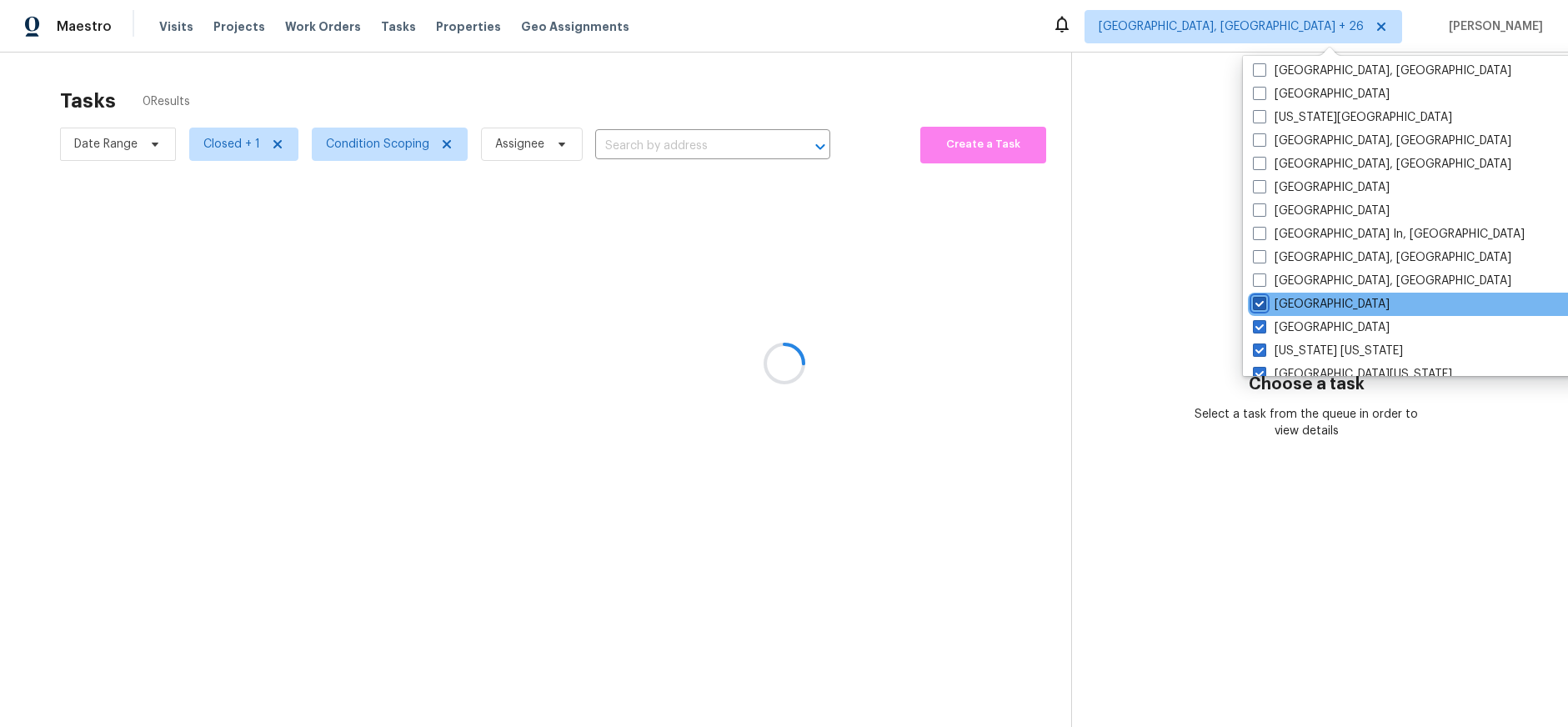
scroll to position [585, 0]
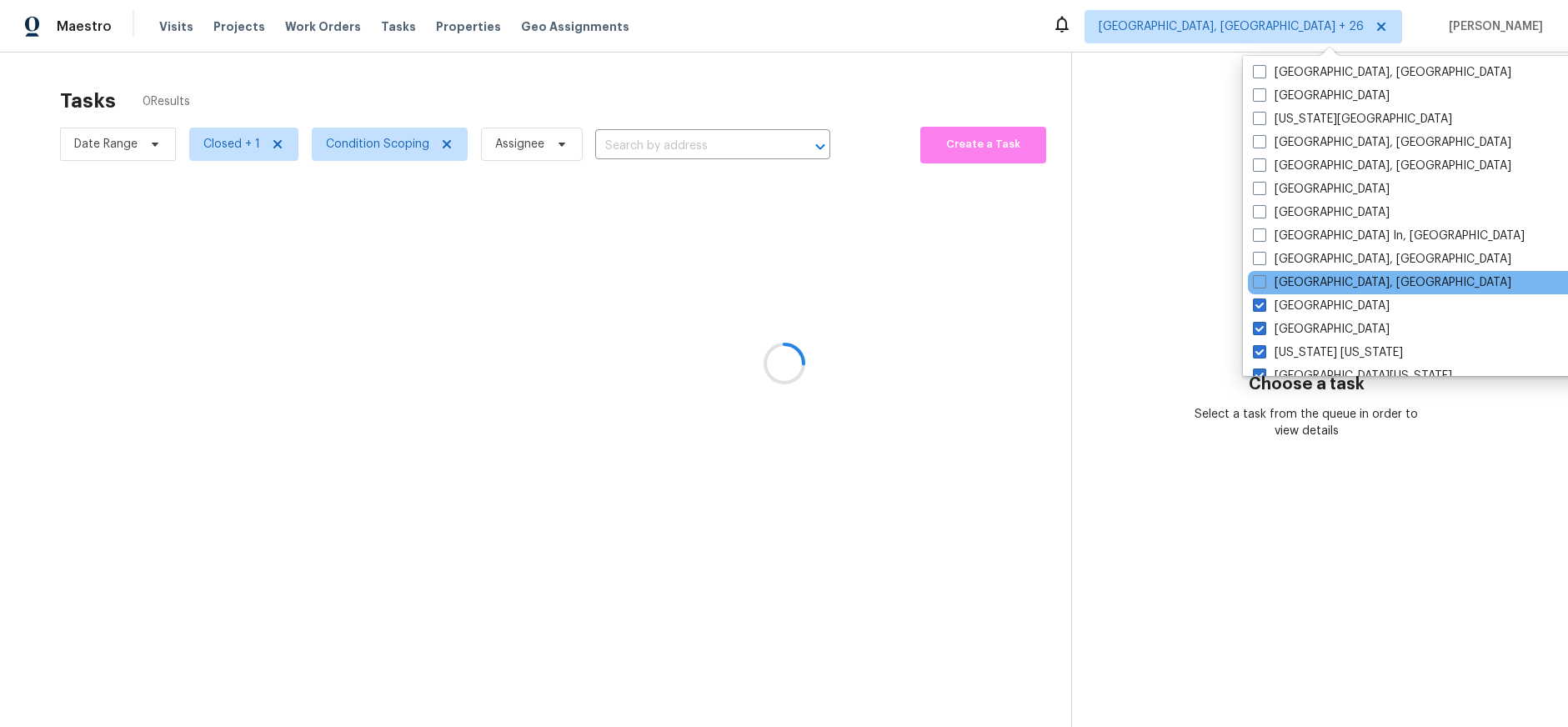
click at [1296, 271] on div "[GEOGRAPHIC_DATA], [GEOGRAPHIC_DATA]" at bounding box center [1417, 282] width 336 height 23
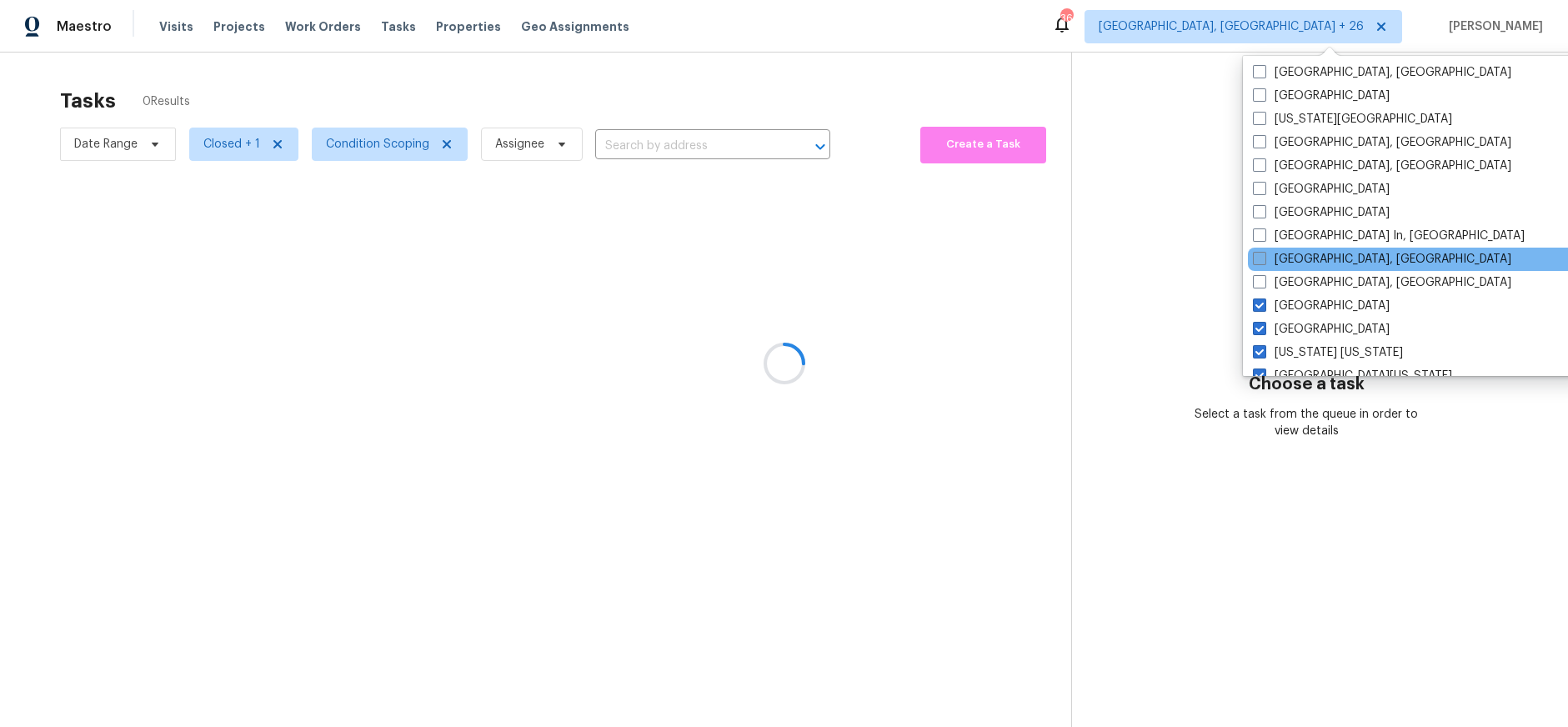
click at [1296, 254] on label "[GEOGRAPHIC_DATA], [GEOGRAPHIC_DATA]" at bounding box center [1382, 259] width 258 height 17
click at [1264, 254] on input "[GEOGRAPHIC_DATA], [GEOGRAPHIC_DATA]" at bounding box center [1259, 256] width 11 height 11
checkbox input "true"
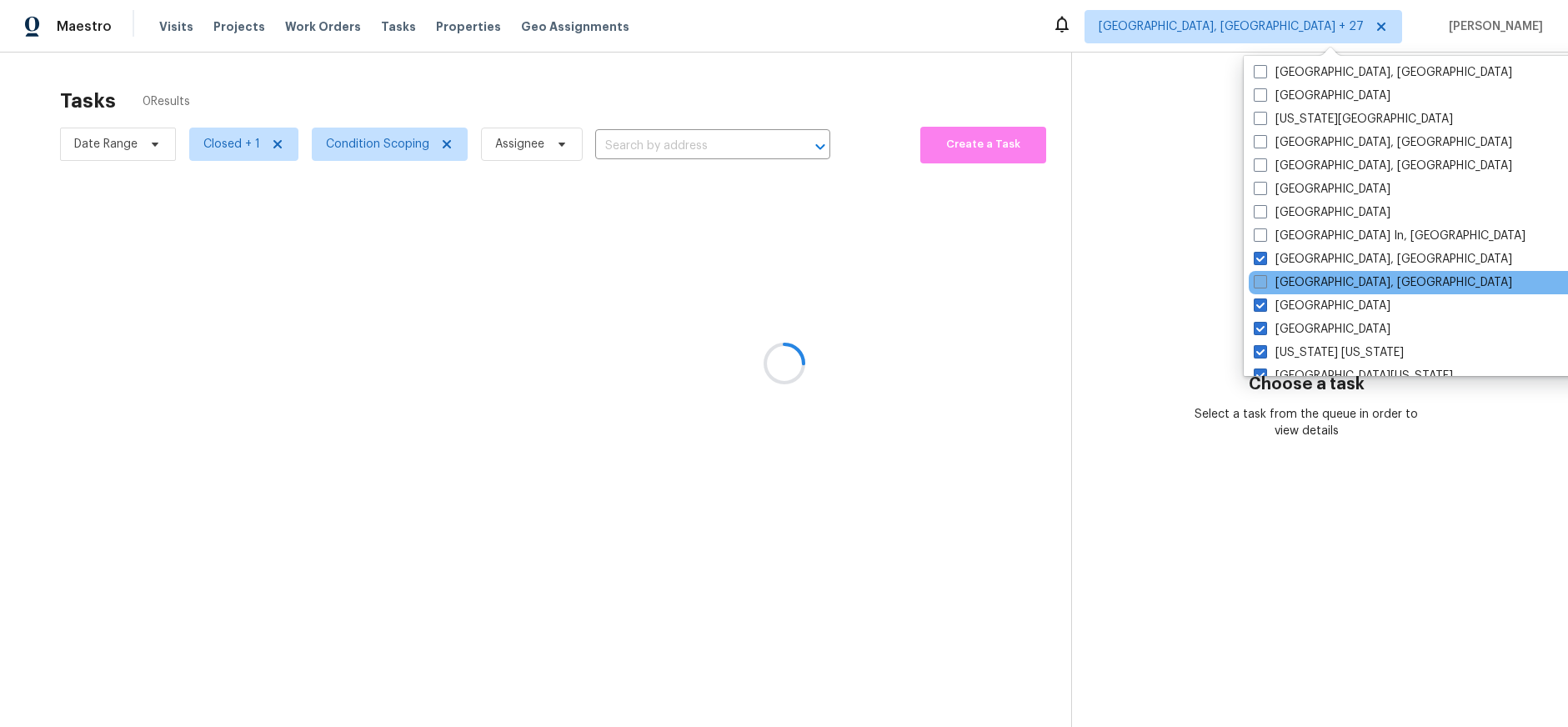
click at [1290, 278] on label "[GEOGRAPHIC_DATA], [GEOGRAPHIC_DATA]" at bounding box center [1383, 282] width 258 height 17
click at [1265, 278] on input "[GEOGRAPHIC_DATA], [GEOGRAPHIC_DATA]" at bounding box center [1260, 280] width 11 height 11
checkbox input "true"
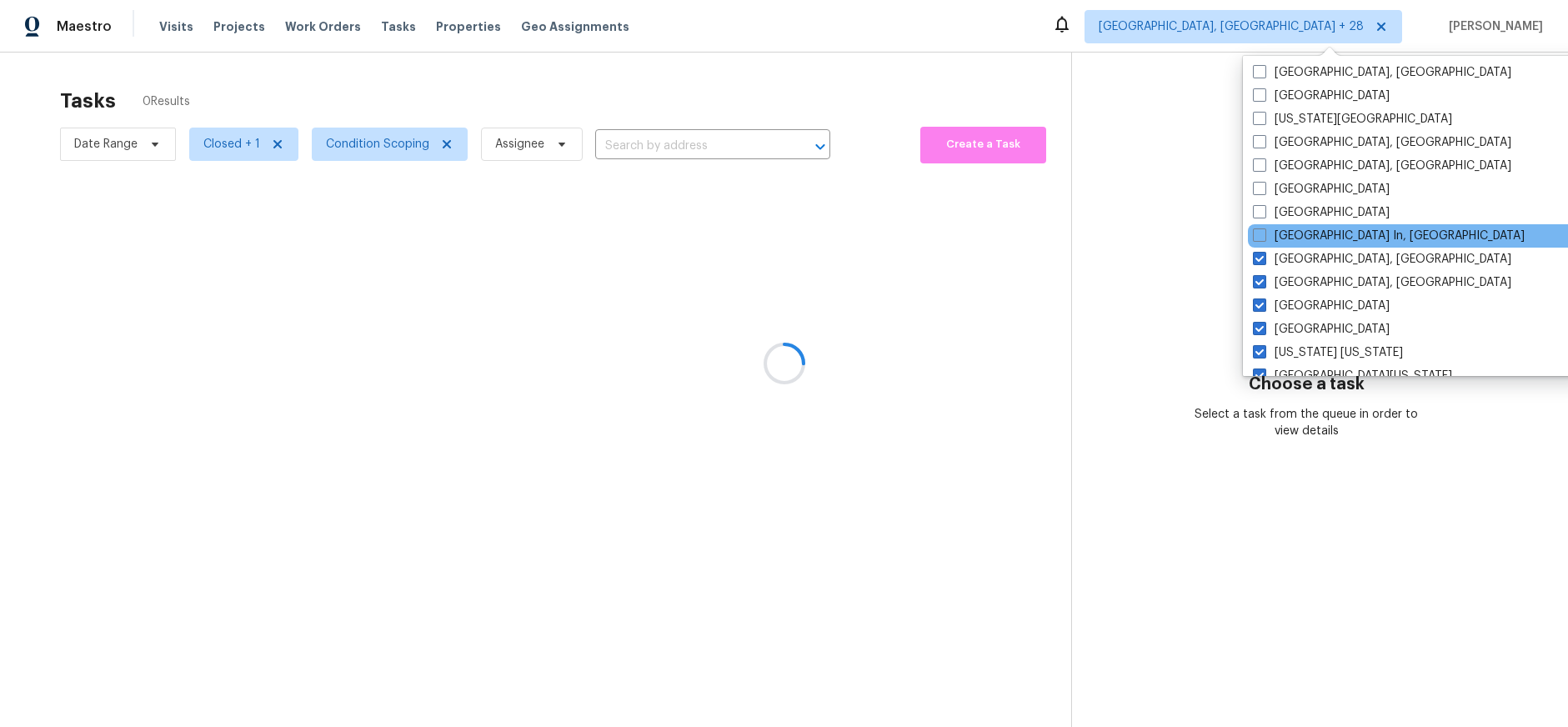
click at [1290, 244] on div "[GEOGRAPHIC_DATA] In, [GEOGRAPHIC_DATA]" at bounding box center [1417, 235] width 336 height 23
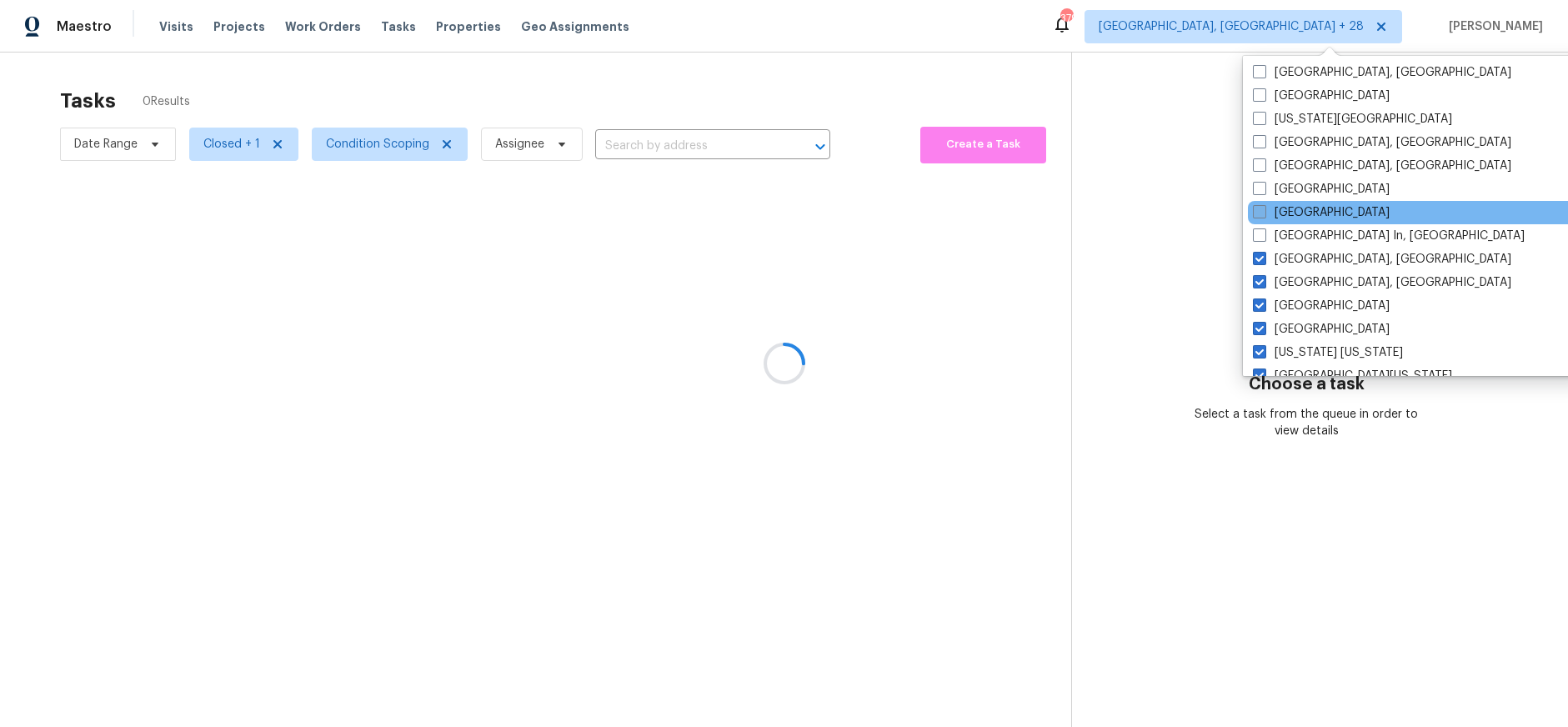
click at [1284, 211] on label "[GEOGRAPHIC_DATA]" at bounding box center [1322, 212] width 137 height 17
click at [1264, 211] on input "[GEOGRAPHIC_DATA]" at bounding box center [1259, 209] width 11 height 11
checkbox input "true"
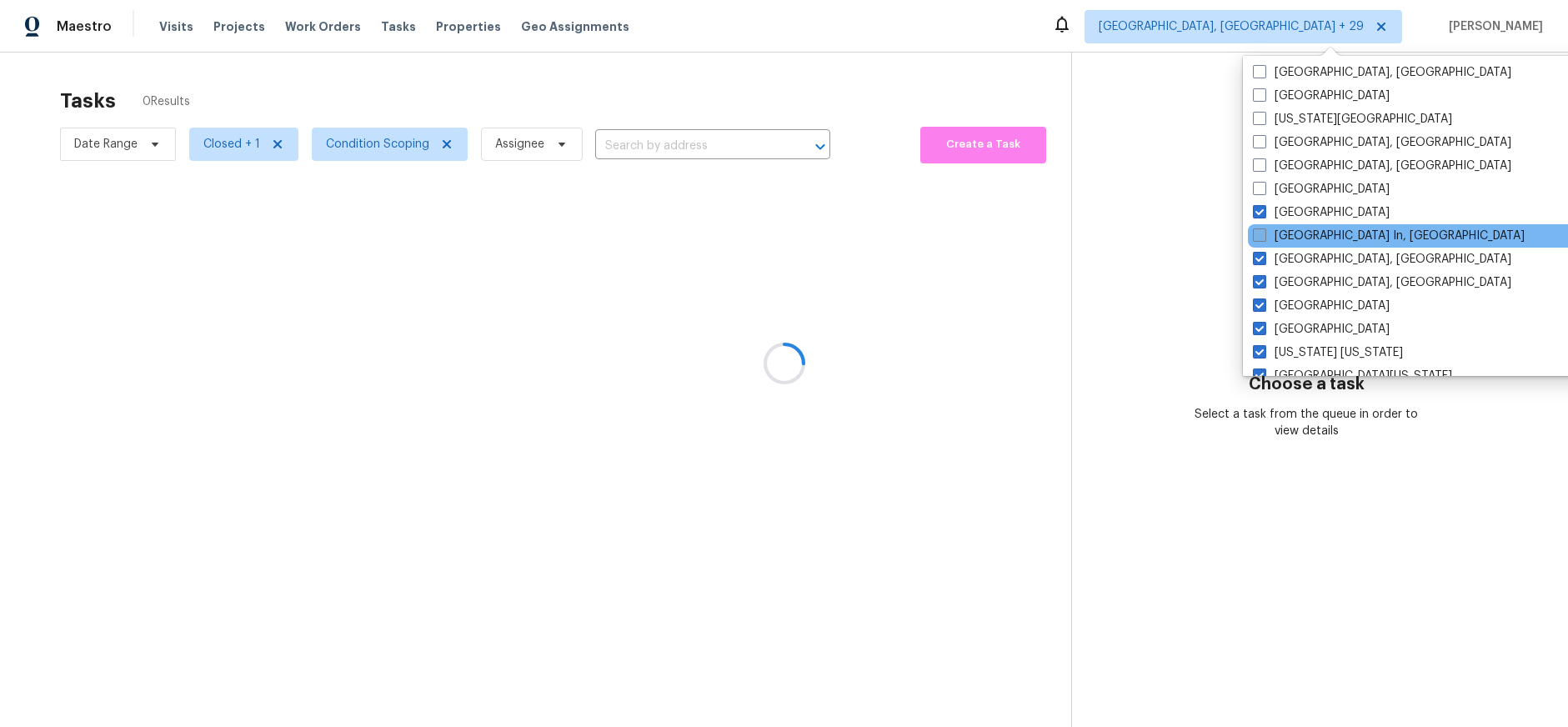
click at [1284, 230] on label "[GEOGRAPHIC_DATA] In, [GEOGRAPHIC_DATA]" at bounding box center [1389, 236] width 272 height 17
click at [1264, 230] on input "[GEOGRAPHIC_DATA] In, [GEOGRAPHIC_DATA]" at bounding box center [1259, 233] width 11 height 11
checkbox input "true"
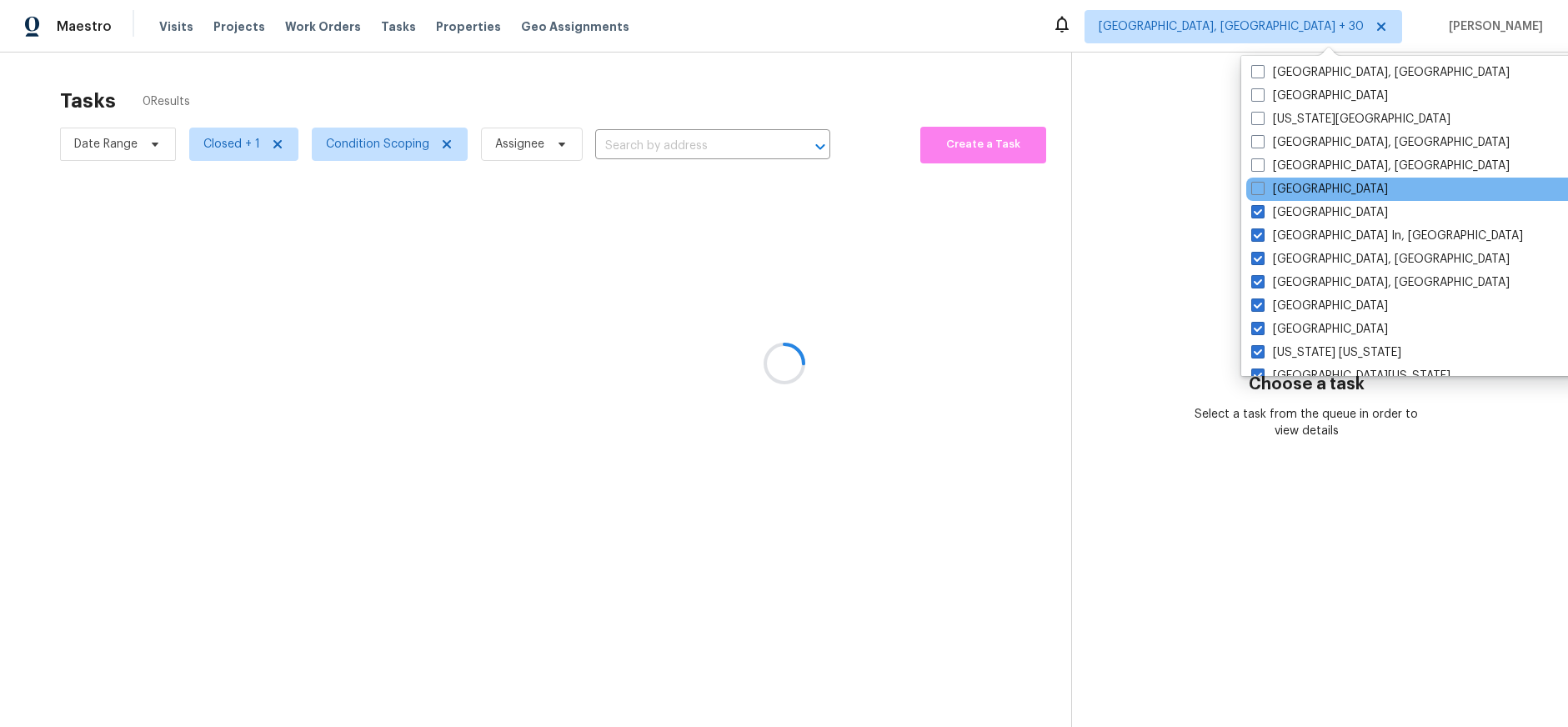
click at [1284, 197] on div "[GEOGRAPHIC_DATA]" at bounding box center [1415, 188] width 336 height 23
click at [1263, 187] on span at bounding box center [1258, 188] width 13 height 13
click at [1263, 187] on input "[GEOGRAPHIC_DATA]" at bounding box center [1257, 186] width 11 height 11
checkbox input "true"
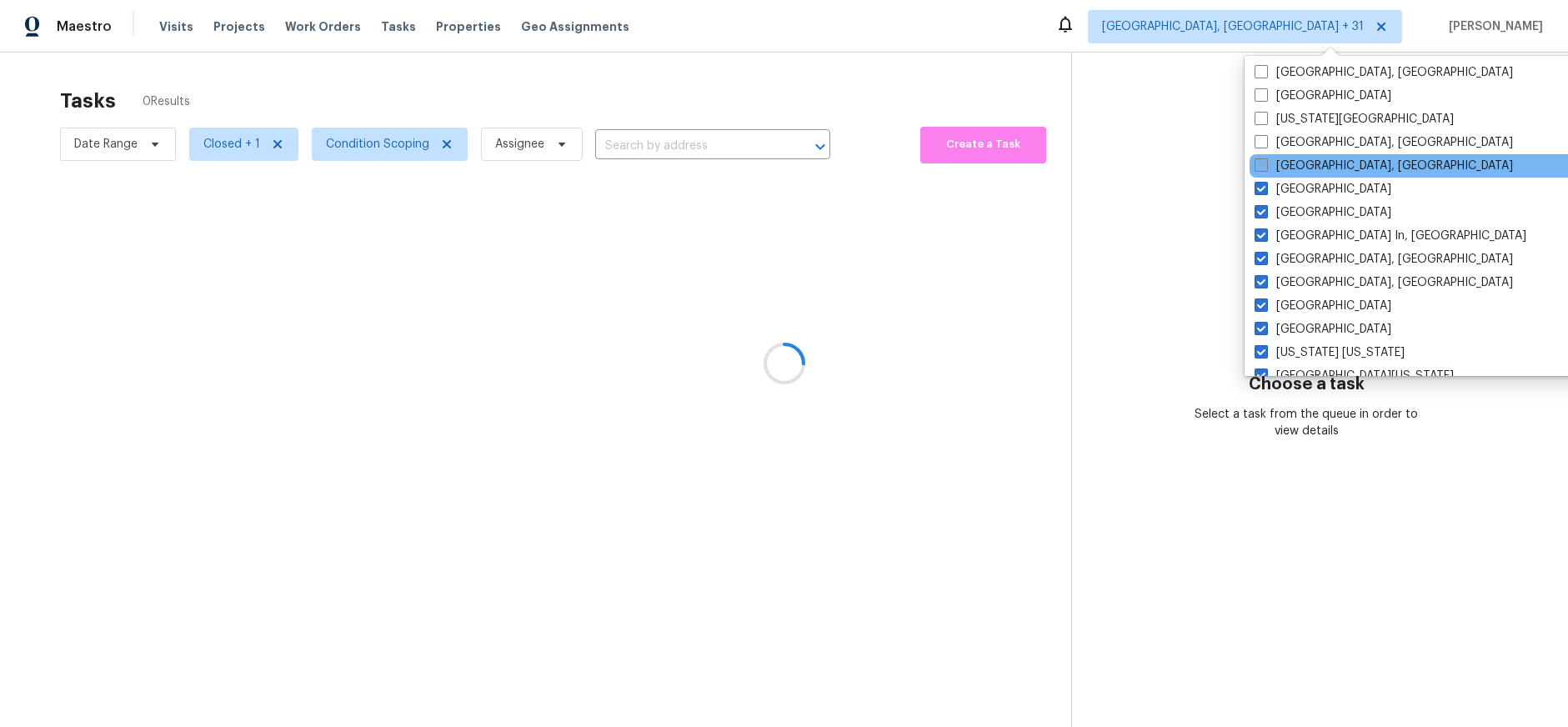
click at [1263, 167] on span at bounding box center [1262, 165] width 13 height 13
click at [1263, 167] on input "[GEOGRAPHIC_DATA], [GEOGRAPHIC_DATA]" at bounding box center [1261, 163] width 11 height 11
checkbox input "true"
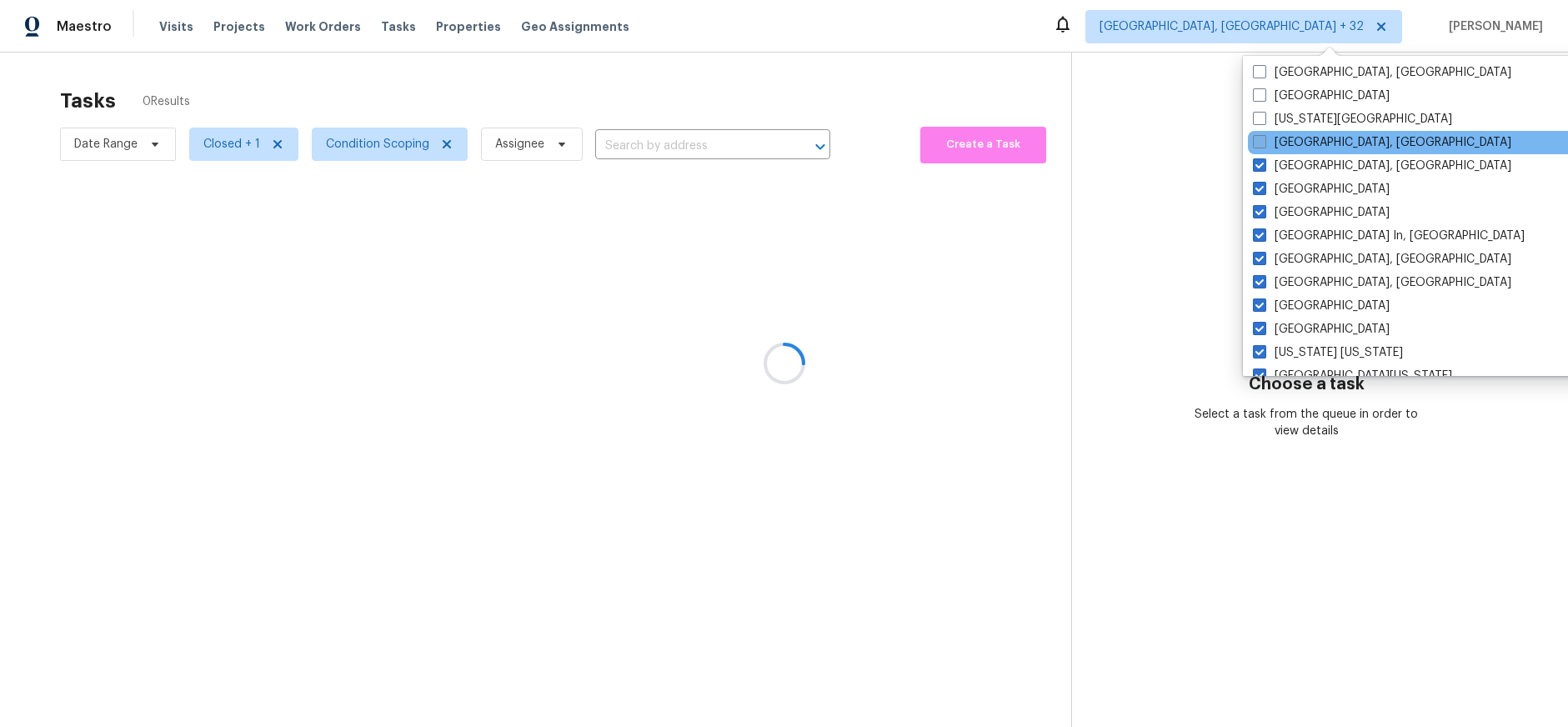
click at [1263, 146] on span at bounding box center [1260, 141] width 13 height 13
click at [1263, 145] on input "[GEOGRAPHIC_DATA], [GEOGRAPHIC_DATA]" at bounding box center [1259, 139] width 11 height 11
checkbox input "true"
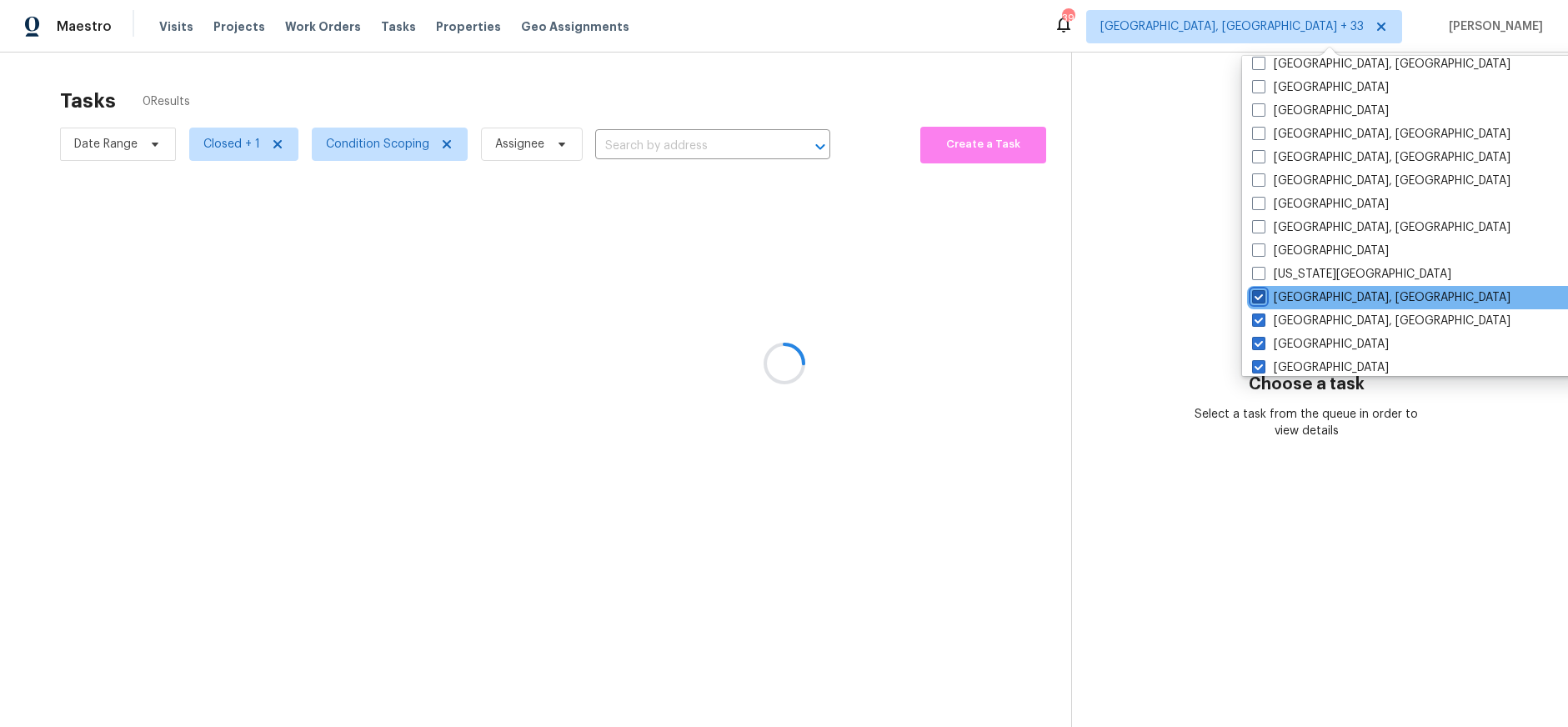
scroll to position [423, 0]
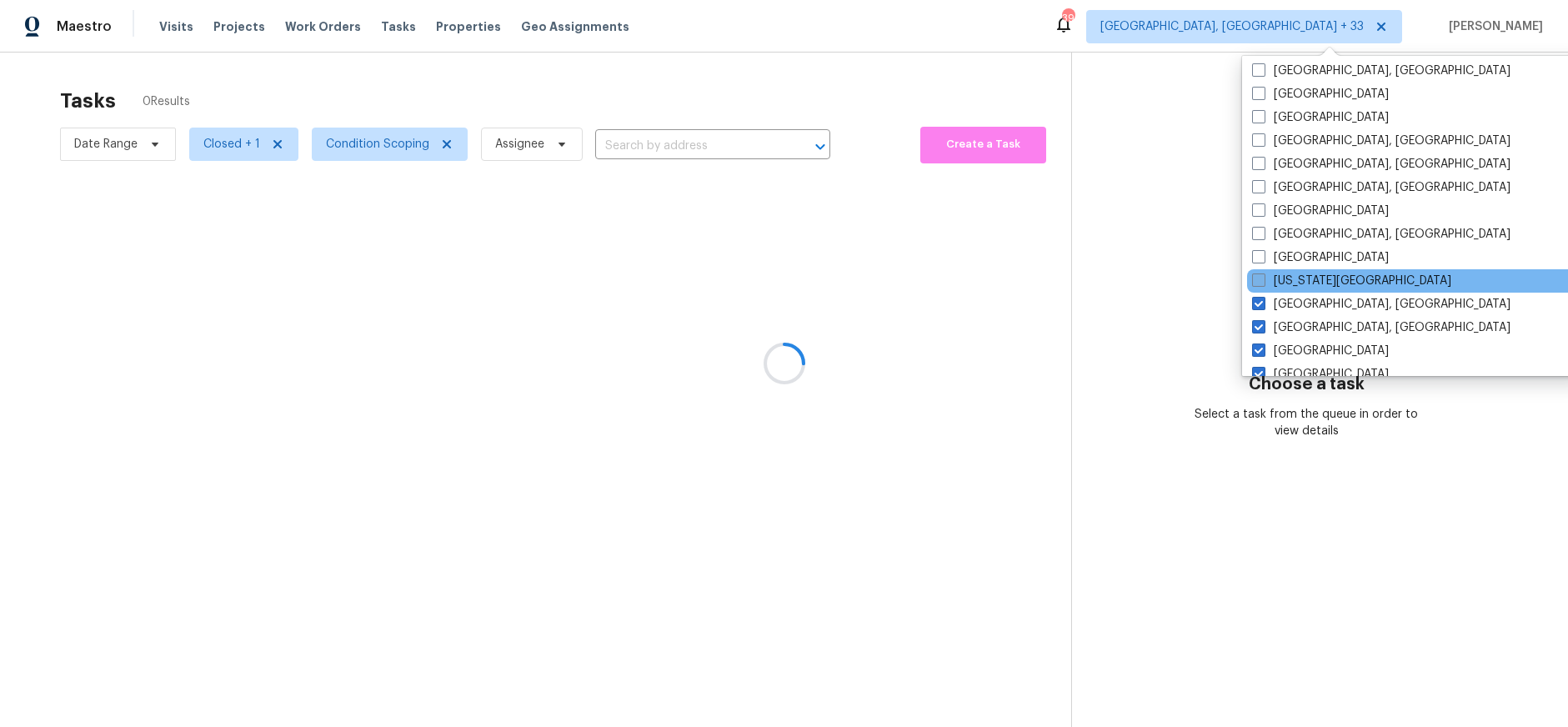
click at [1259, 279] on span at bounding box center [1259, 280] width 13 height 13
click at [1259, 279] on input "[US_STATE][GEOGRAPHIC_DATA]" at bounding box center [1258, 278] width 11 height 11
checkbox input "true"
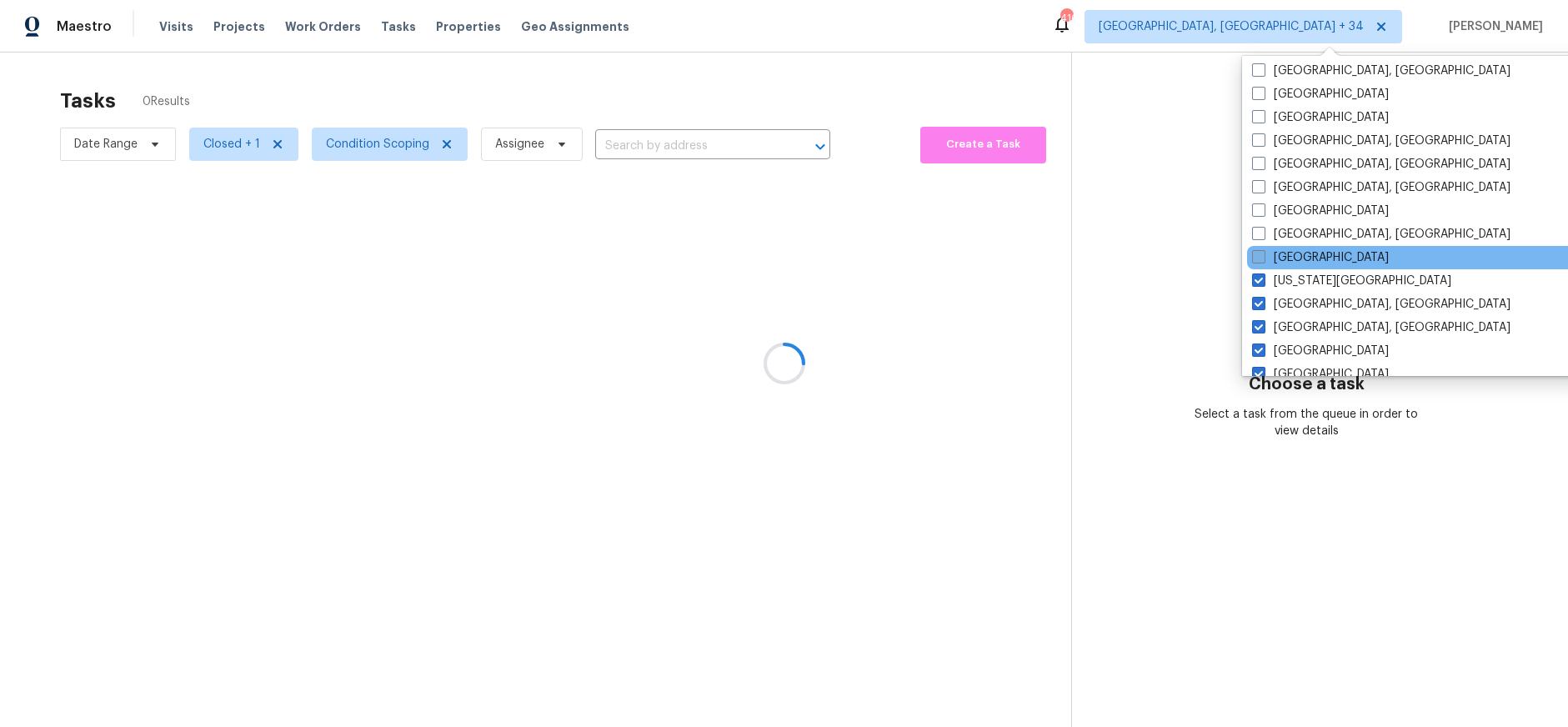
click at [1259, 256] on span at bounding box center [1259, 256] width 13 height 13
click at [1259, 256] on input "[GEOGRAPHIC_DATA]" at bounding box center [1258, 255] width 11 height 11
checkbox input "true"
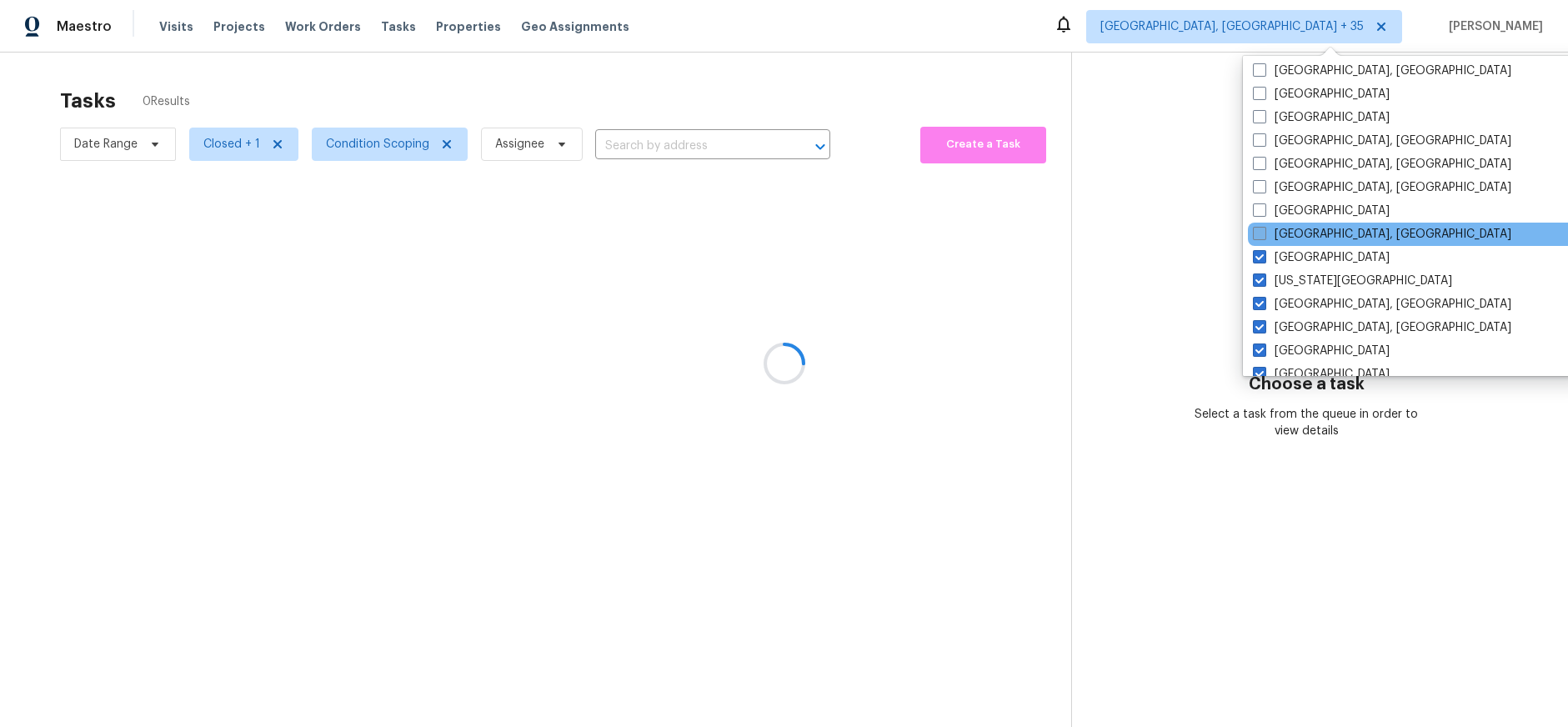
click at [1259, 229] on span at bounding box center [1260, 233] width 13 height 13
click at [1259, 229] on input "[GEOGRAPHIC_DATA], [GEOGRAPHIC_DATA]" at bounding box center [1259, 232] width 11 height 11
checkbox input "true"
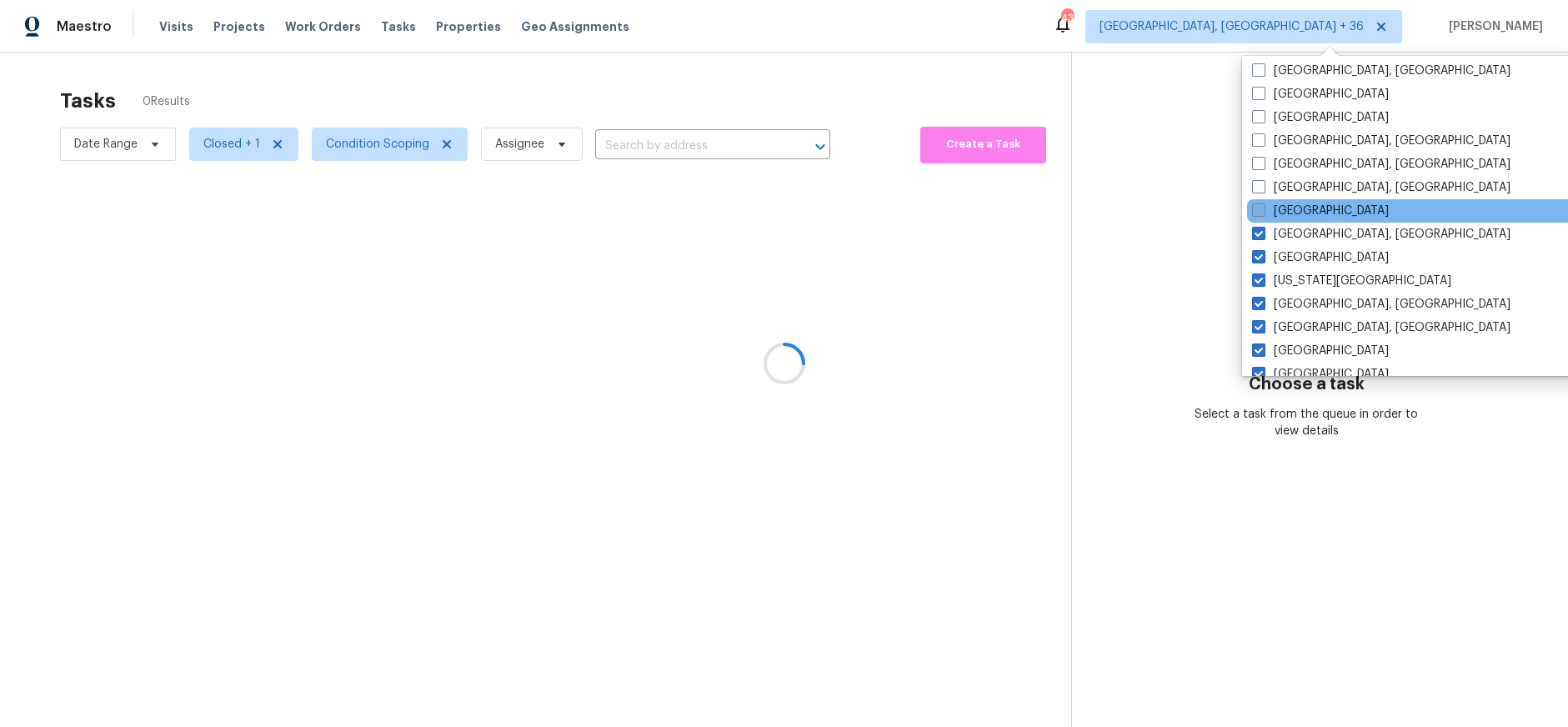
click at [1259, 211] on span at bounding box center [1259, 209] width 13 height 13
click at [1259, 211] on input "[GEOGRAPHIC_DATA]" at bounding box center [1258, 209] width 11 height 11
checkbox input "true"
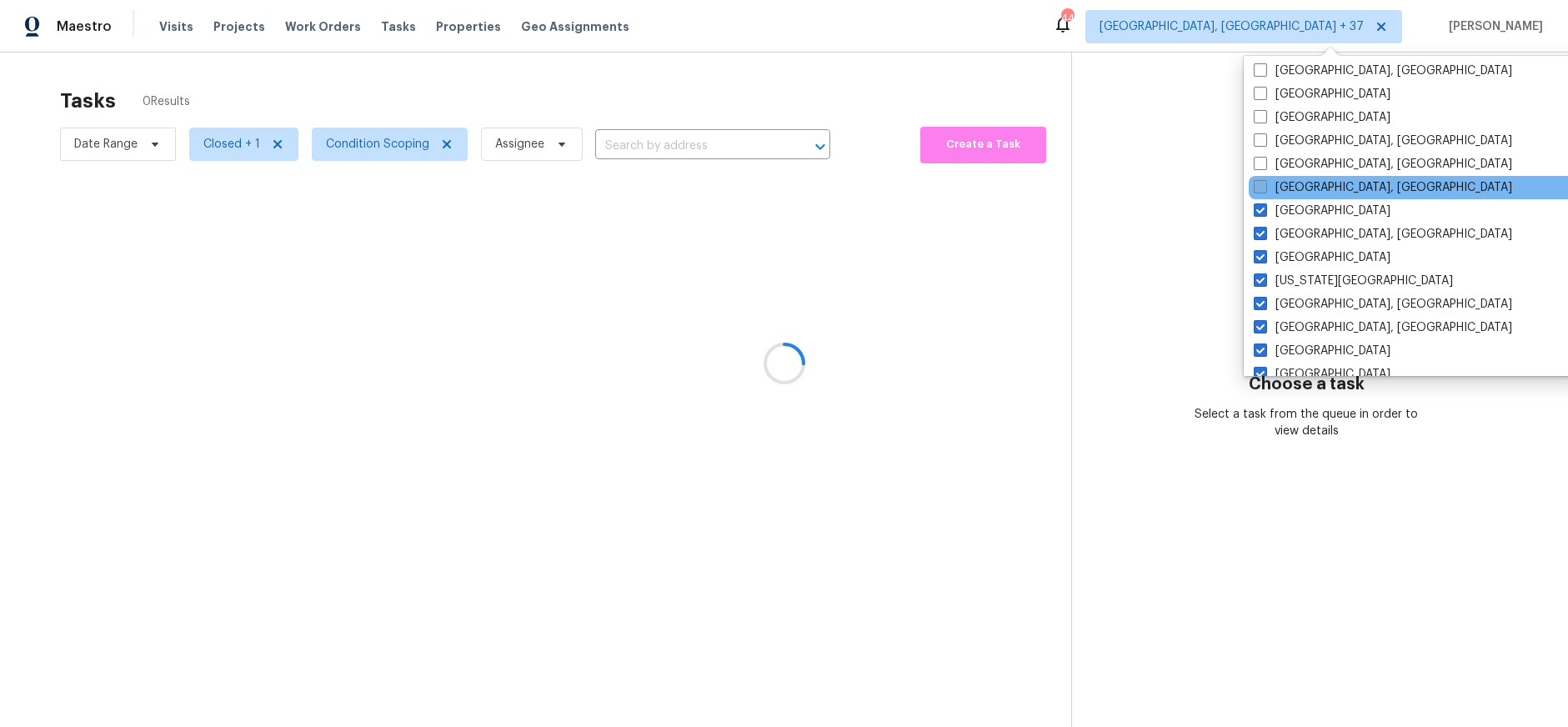
click at [1257, 188] on span at bounding box center [1261, 186] width 13 height 13
click at [1257, 188] on input "[GEOGRAPHIC_DATA], [GEOGRAPHIC_DATA]" at bounding box center [1260, 185] width 11 height 11
checkbox input "true"
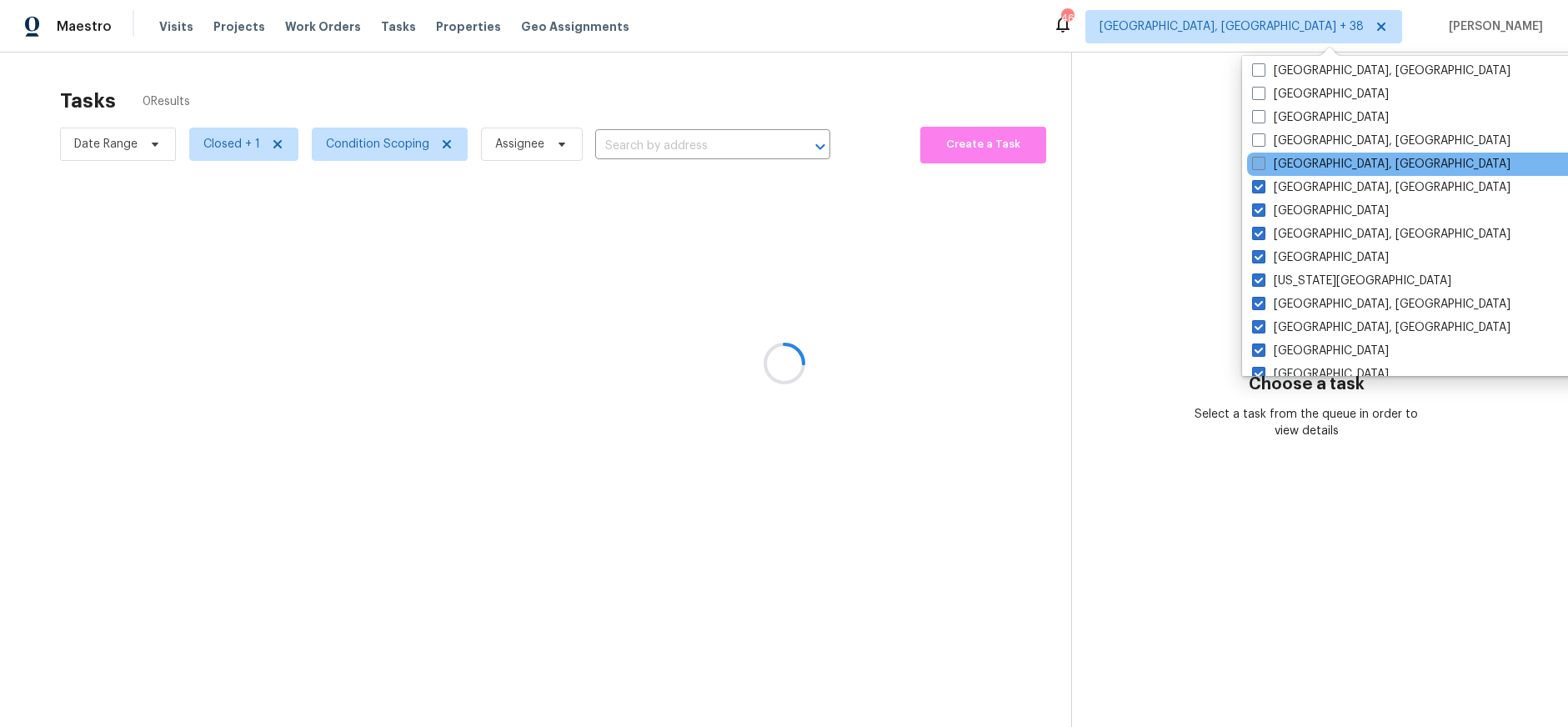
click at [1258, 164] on span at bounding box center [1259, 163] width 13 height 13
click at [1258, 164] on input "[GEOGRAPHIC_DATA], [GEOGRAPHIC_DATA]" at bounding box center [1258, 161] width 11 height 11
checkbox input "true"
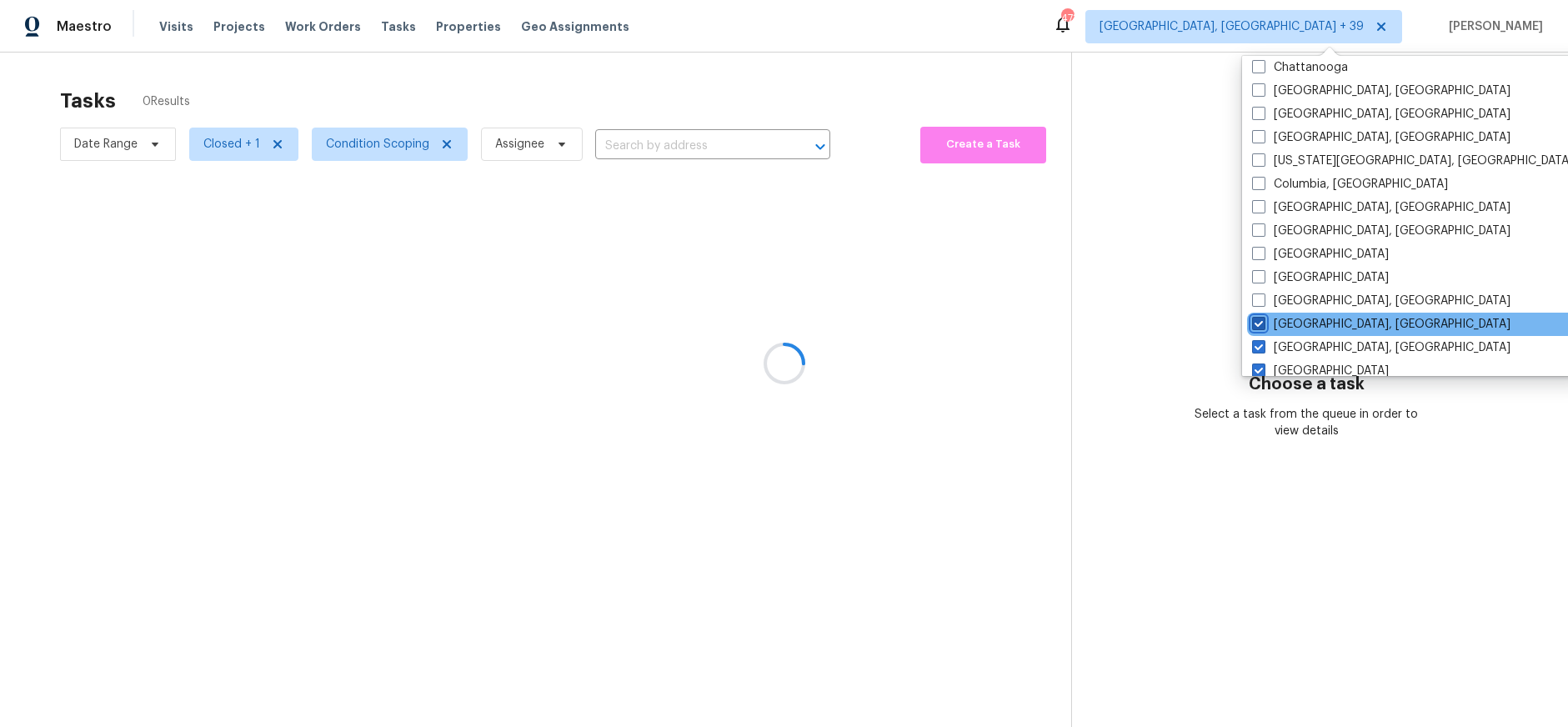
scroll to position [256, 0]
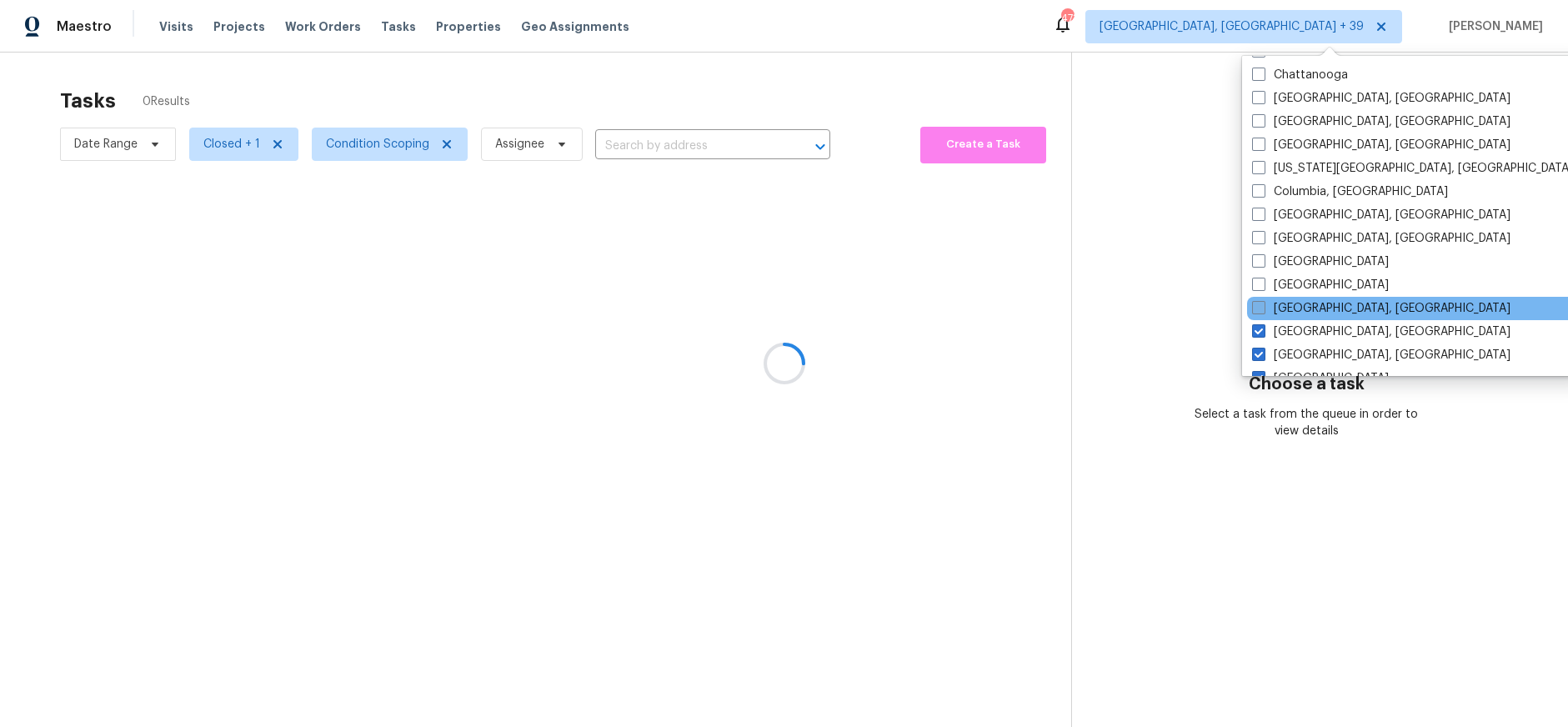
click at [1257, 303] on span at bounding box center [1259, 307] width 13 height 13
click at [1257, 303] on input "[GEOGRAPHIC_DATA], [GEOGRAPHIC_DATA]" at bounding box center [1258, 305] width 11 height 11
checkbox input "true"
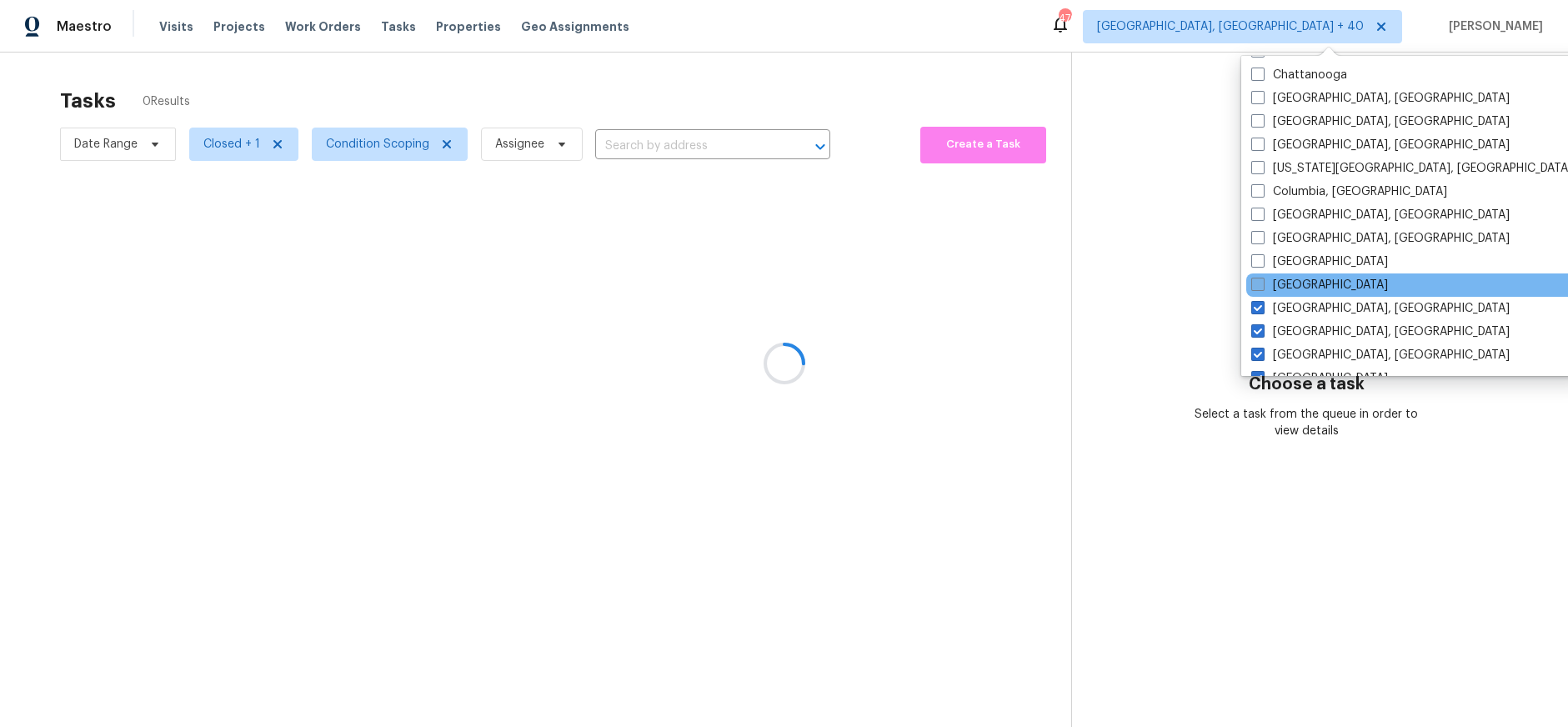
click at [1257, 280] on span at bounding box center [1258, 284] width 13 height 13
click at [1257, 280] on input "[GEOGRAPHIC_DATA]" at bounding box center [1257, 282] width 11 height 11
checkbox input "true"
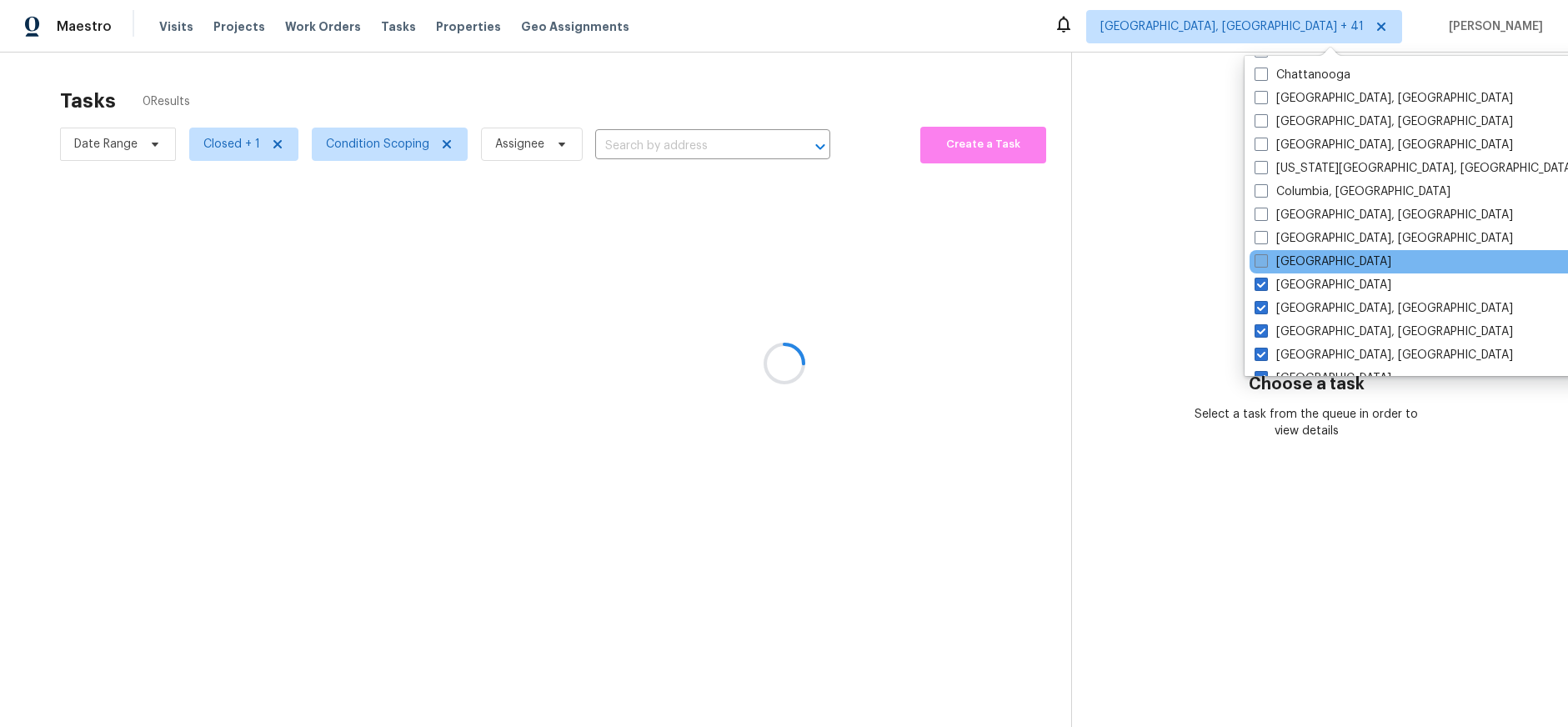
click at [1257, 264] on span at bounding box center [1262, 261] width 13 height 13
click at [1257, 264] on input "[GEOGRAPHIC_DATA]" at bounding box center [1261, 259] width 11 height 11
checkbox input "true"
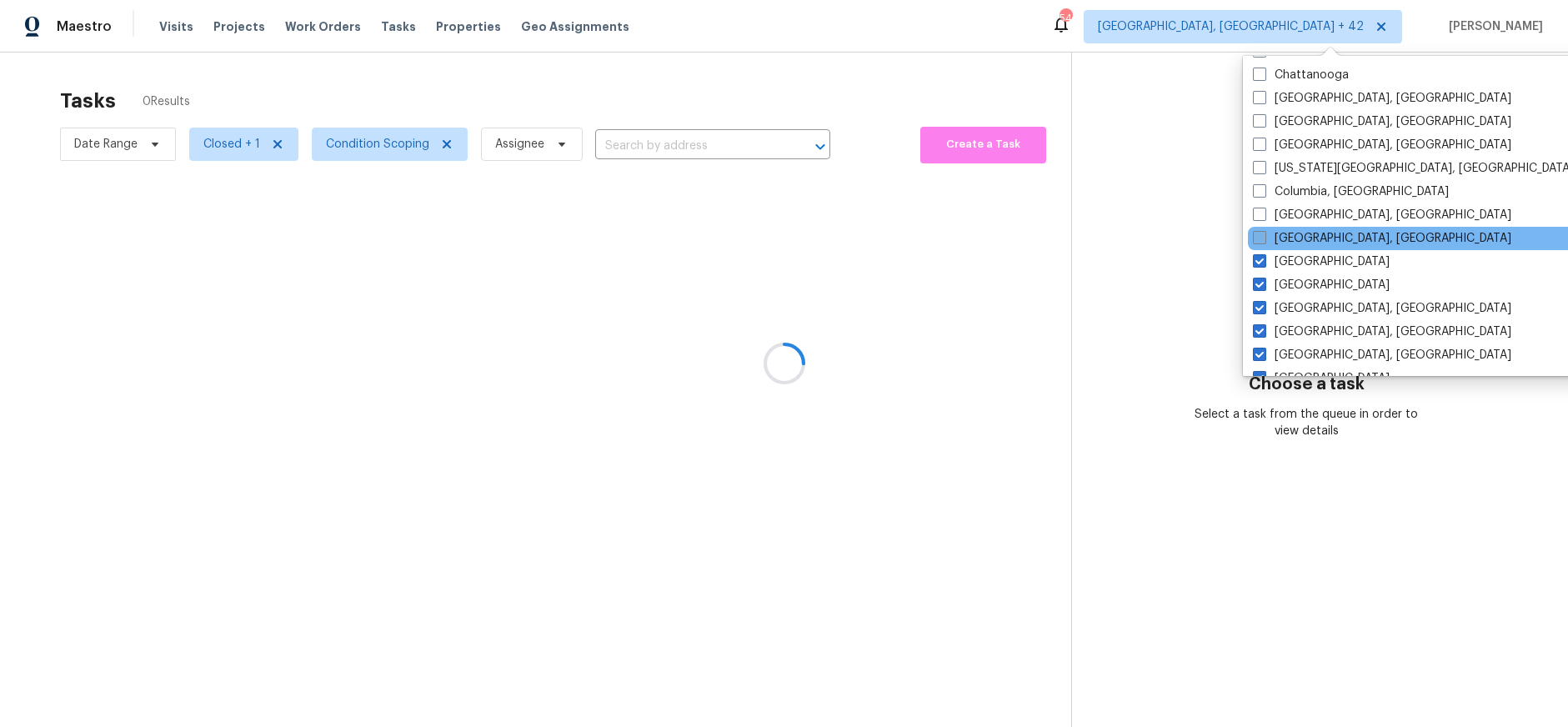
click at [1260, 237] on span at bounding box center [1260, 237] width 13 height 13
click at [1260, 237] on input "[GEOGRAPHIC_DATA], [GEOGRAPHIC_DATA]" at bounding box center [1259, 235] width 11 height 11
checkbox input "true"
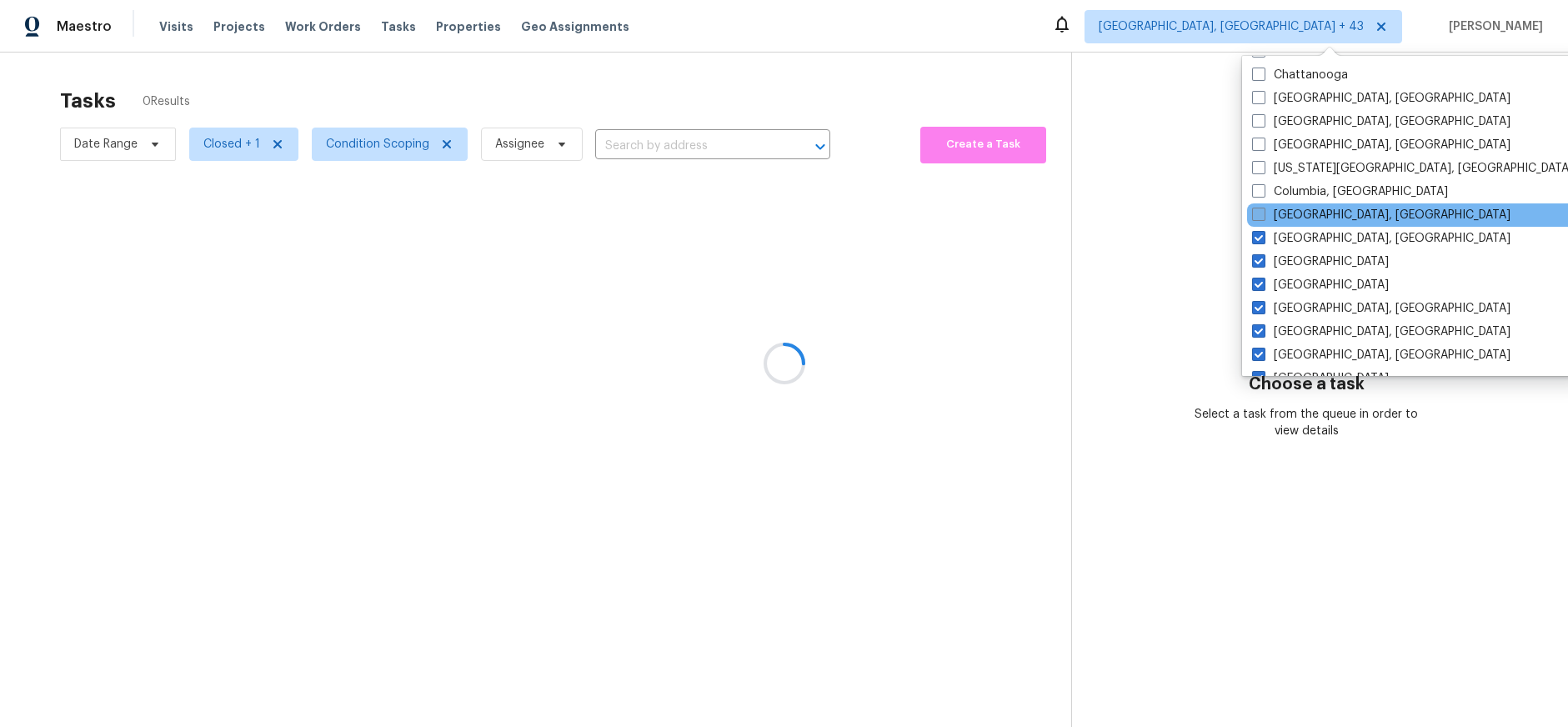
click at [1260, 213] on span at bounding box center [1259, 214] width 13 height 13
click at [1260, 213] on input "[GEOGRAPHIC_DATA], [GEOGRAPHIC_DATA]" at bounding box center [1258, 212] width 11 height 11
checkbox input "true"
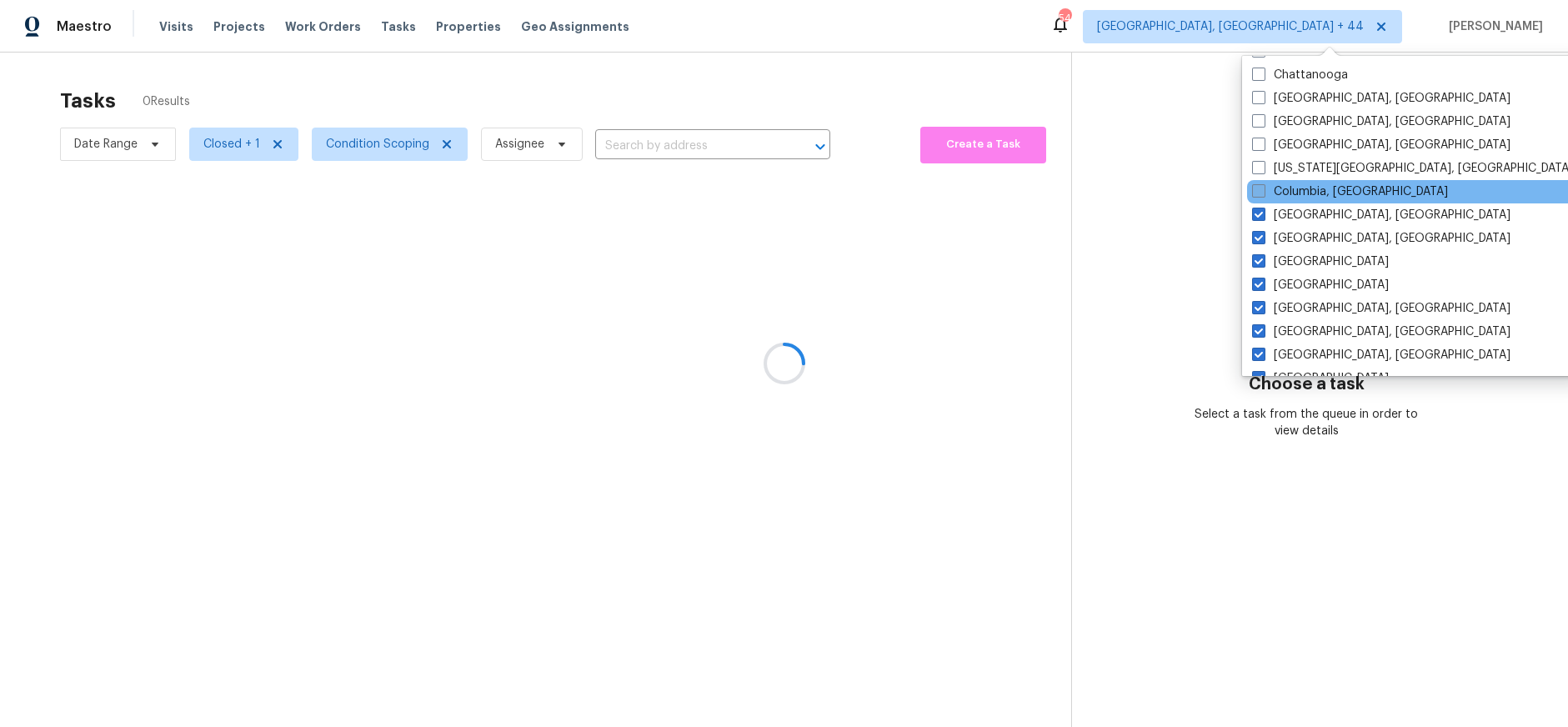
click at [1260, 197] on label "Columbia, [GEOGRAPHIC_DATA]" at bounding box center [1350, 192] width 196 height 17
click at [1260, 195] on input "Columbia, [GEOGRAPHIC_DATA]" at bounding box center [1258, 189] width 11 height 11
checkbox input "true"
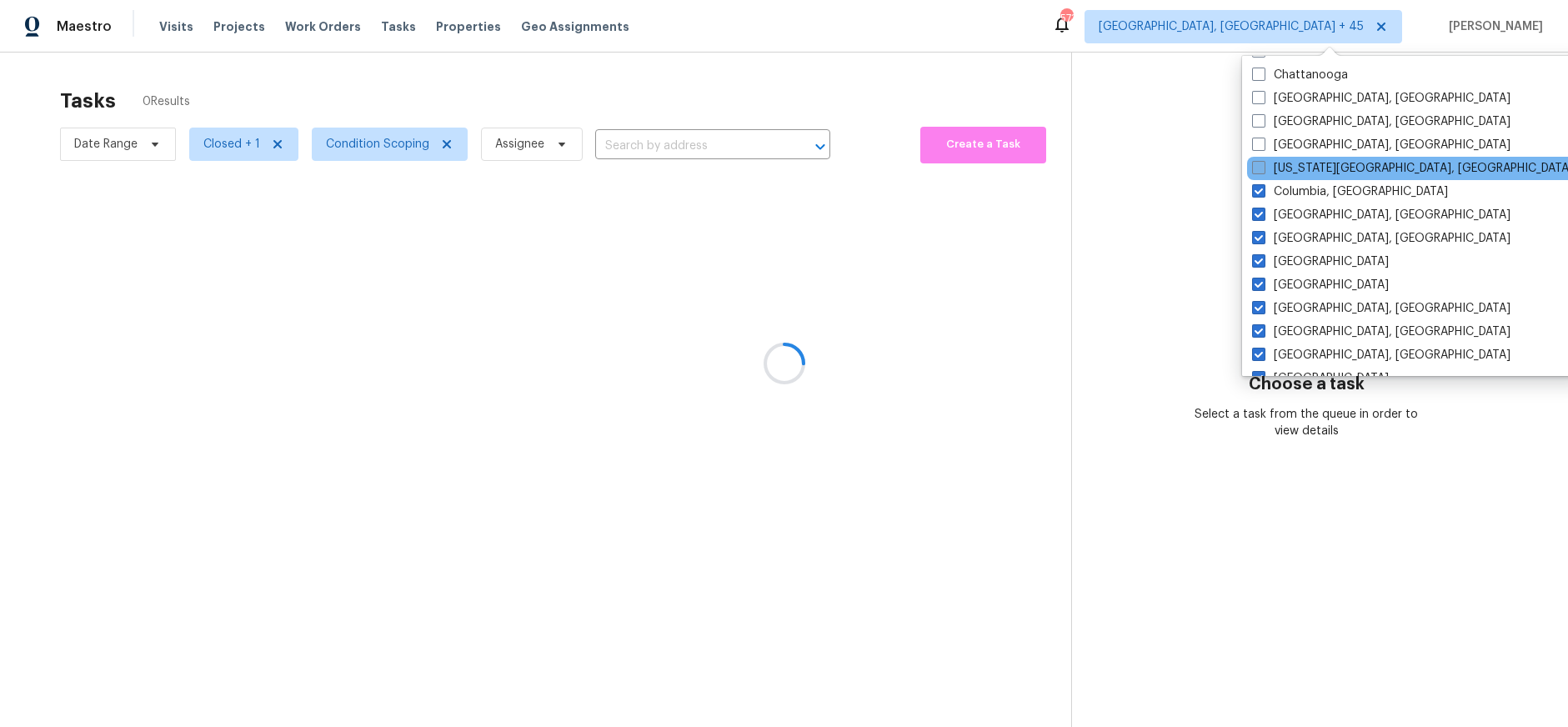
click at [1258, 161] on span at bounding box center [1259, 167] width 13 height 13
click at [1258, 161] on input "[US_STATE][GEOGRAPHIC_DATA], [GEOGRAPHIC_DATA]" at bounding box center [1258, 165] width 11 height 11
checkbox input "true"
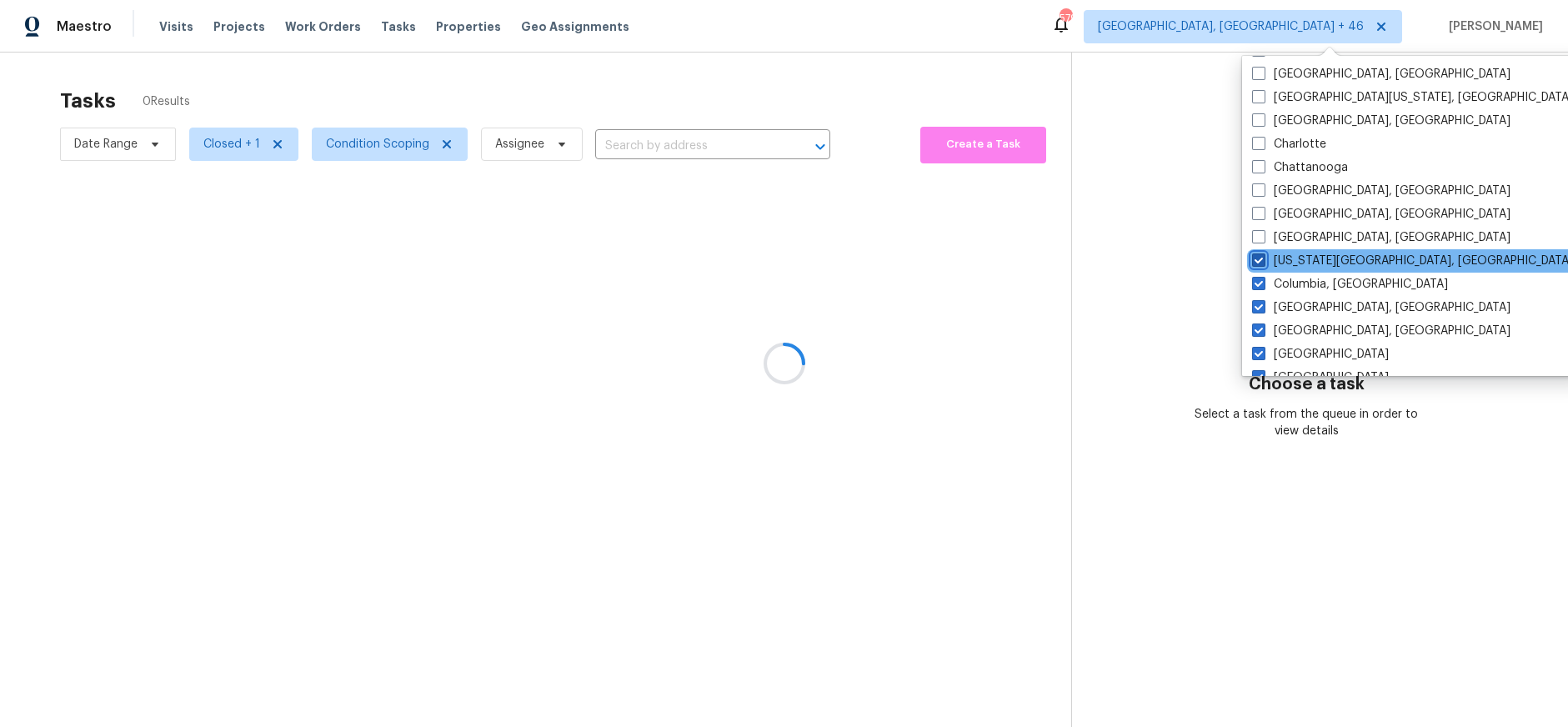
scroll to position [125, 0]
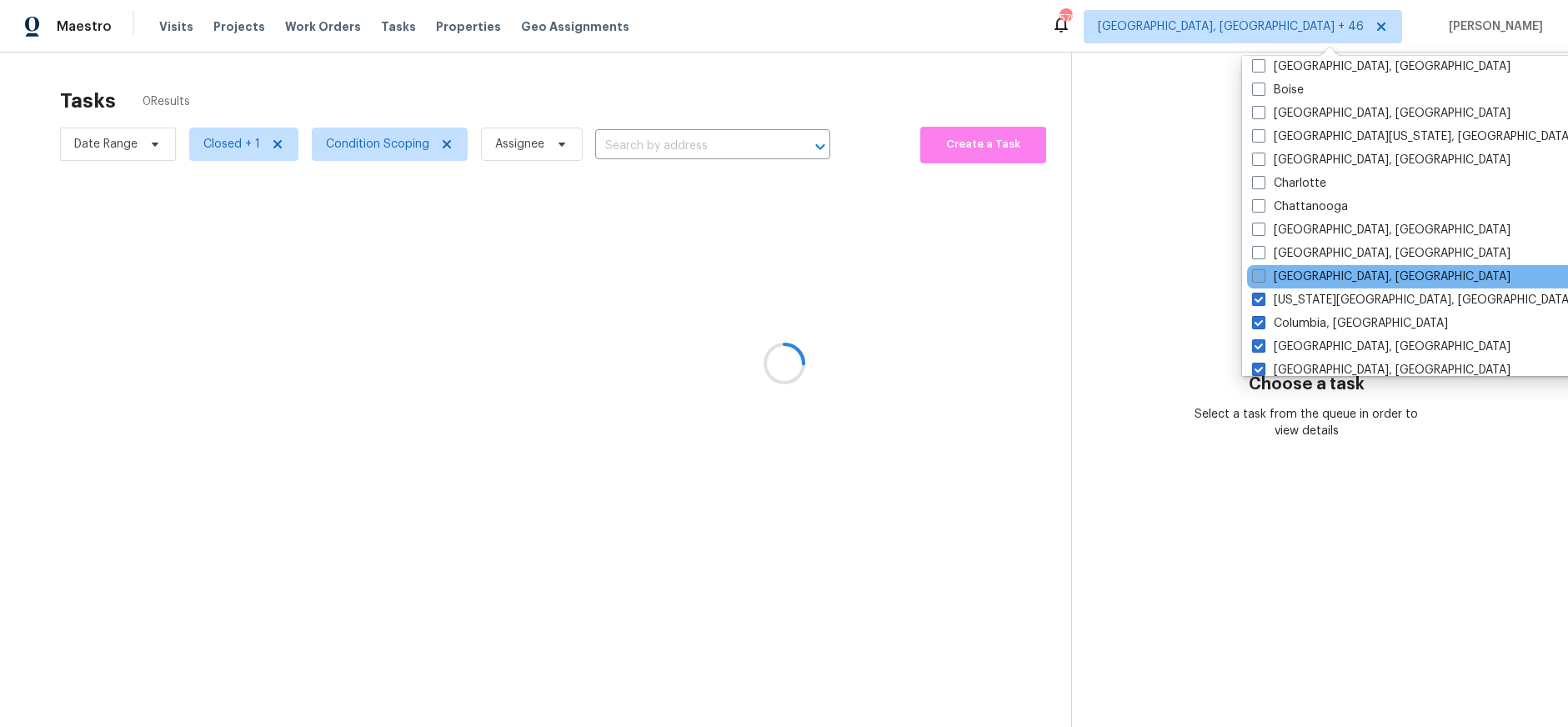
click at [1261, 273] on span at bounding box center [1259, 276] width 13 height 13
click at [1261, 273] on input "[GEOGRAPHIC_DATA], [GEOGRAPHIC_DATA]" at bounding box center [1258, 274] width 11 height 11
checkbox input "true"
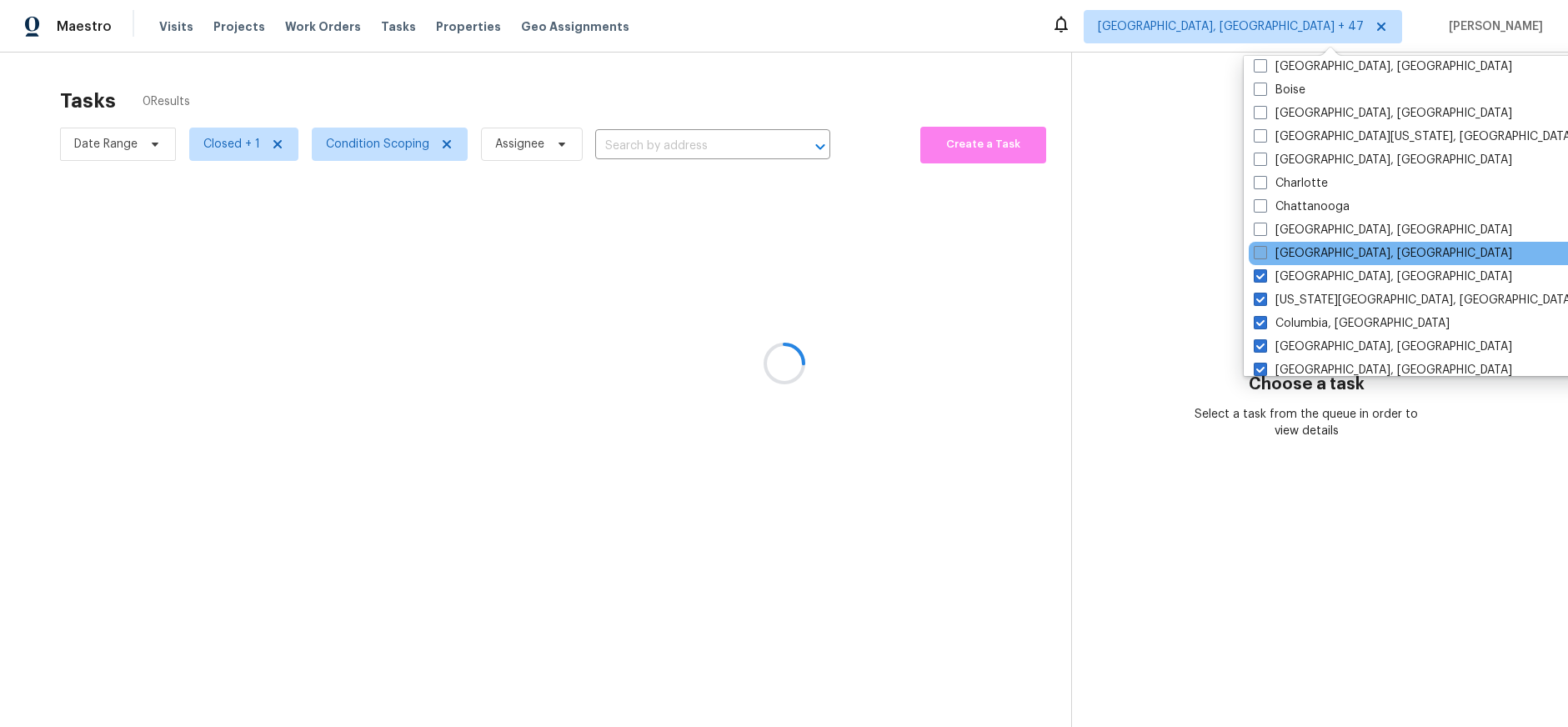
click at [1261, 258] on span at bounding box center [1261, 253] width 13 height 13
click at [1261, 256] on input "[GEOGRAPHIC_DATA], [GEOGRAPHIC_DATA]" at bounding box center [1260, 251] width 11 height 11
checkbox input "true"
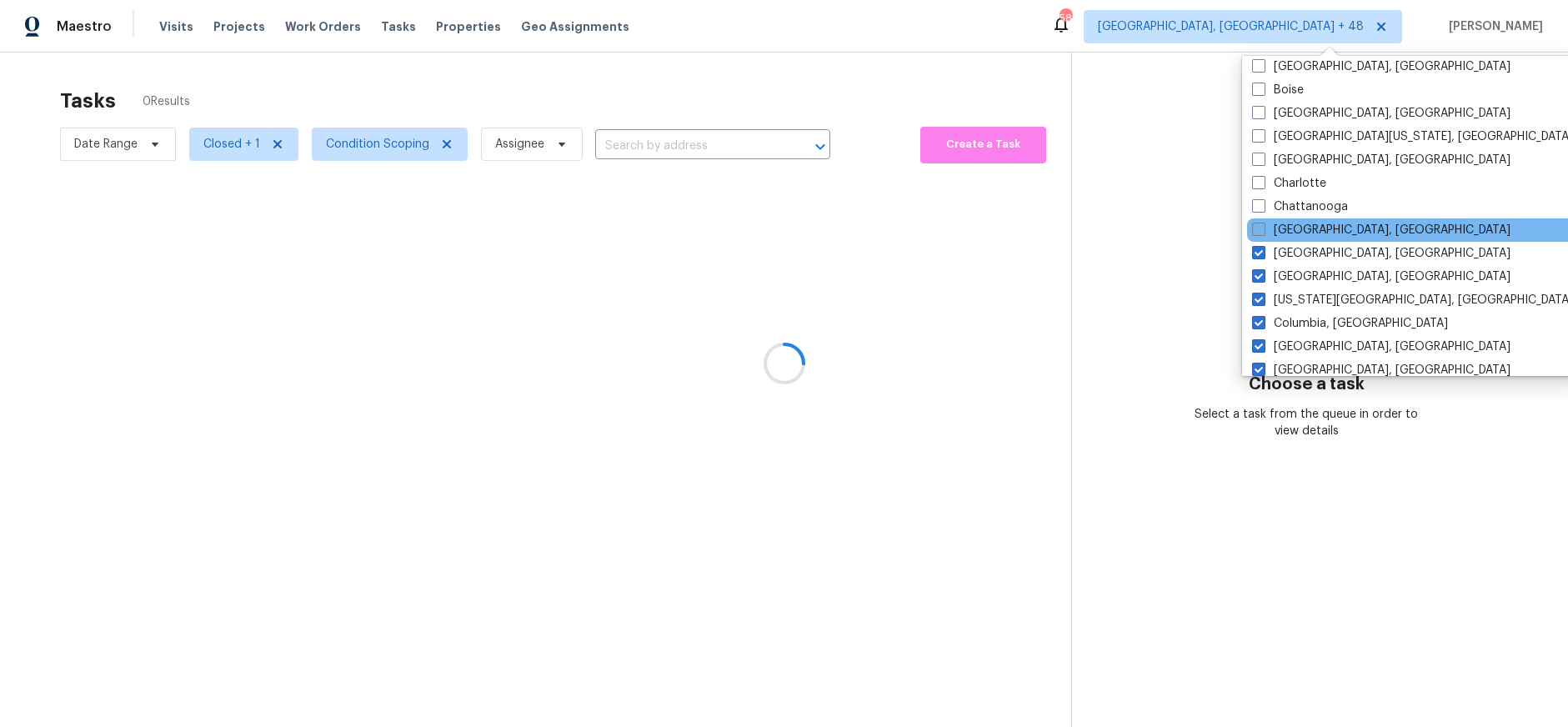
click at [1260, 232] on span at bounding box center [1259, 229] width 13 height 13
click at [1260, 232] on input "[GEOGRAPHIC_DATA], [GEOGRAPHIC_DATA]" at bounding box center [1258, 227] width 11 height 11
checkbox input "true"
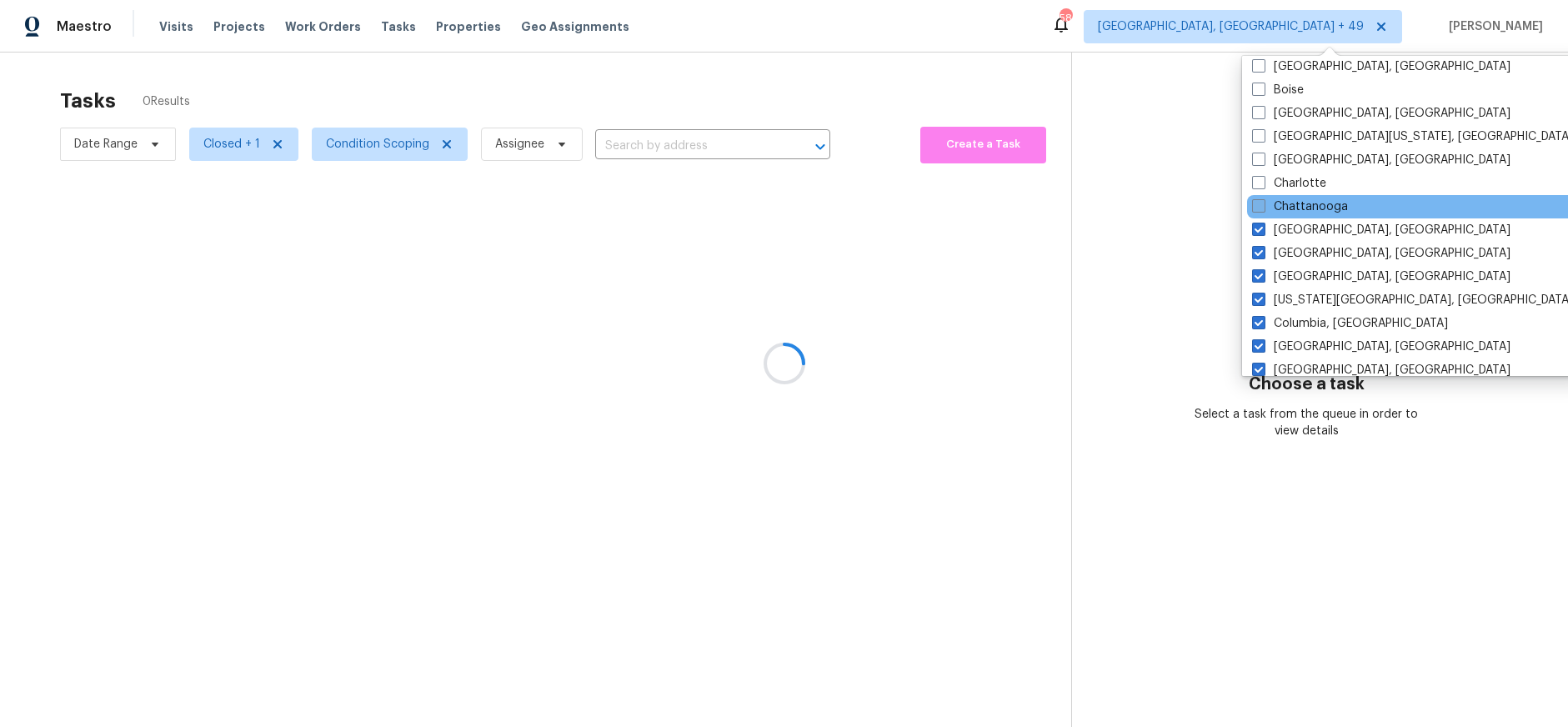
click at [1259, 204] on span at bounding box center [1259, 206] width 13 height 13
click at [1259, 204] on input "Chattanooga" at bounding box center [1258, 204] width 11 height 11
checkbox input "true"
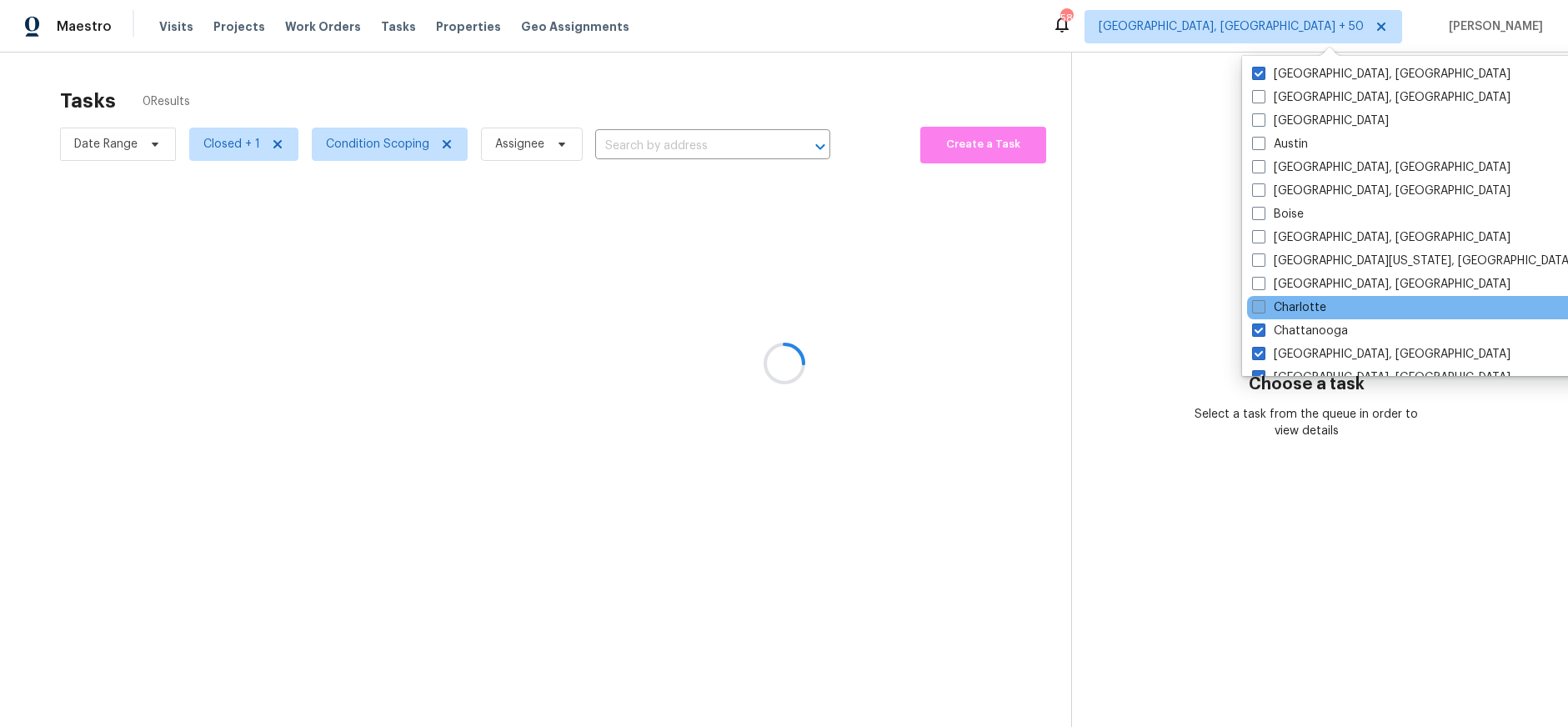
click at [1255, 306] on span at bounding box center [1259, 306] width 13 height 13
click at [1255, 306] on input "Charlotte" at bounding box center [1258, 304] width 11 height 11
checkbox input "true"
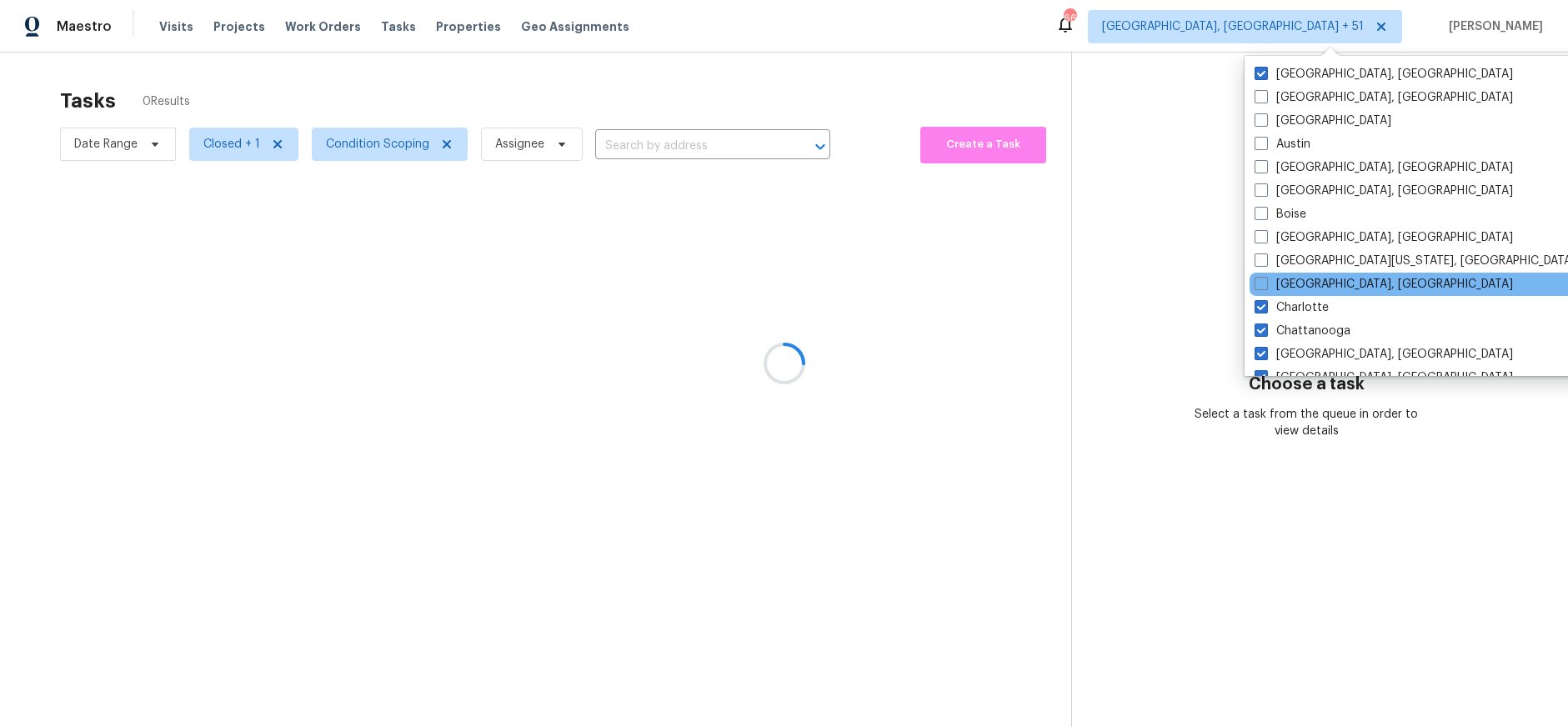
click at [1255, 293] on div "[GEOGRAPHIC_DATA], [GEOGRAPHIC_DATA]" at bounding box center [1418, 283] width 336 height 23
click at [1262, 279] on span at bounding box center [1262, 283] width 13 height 13
click at [1262, 279] on input "[GEOGRAPHIC_DATA], [GEOGRAPHIC_DATA]" at bounding box center [1261, 281] width 11 height 11
checkbox input "true"
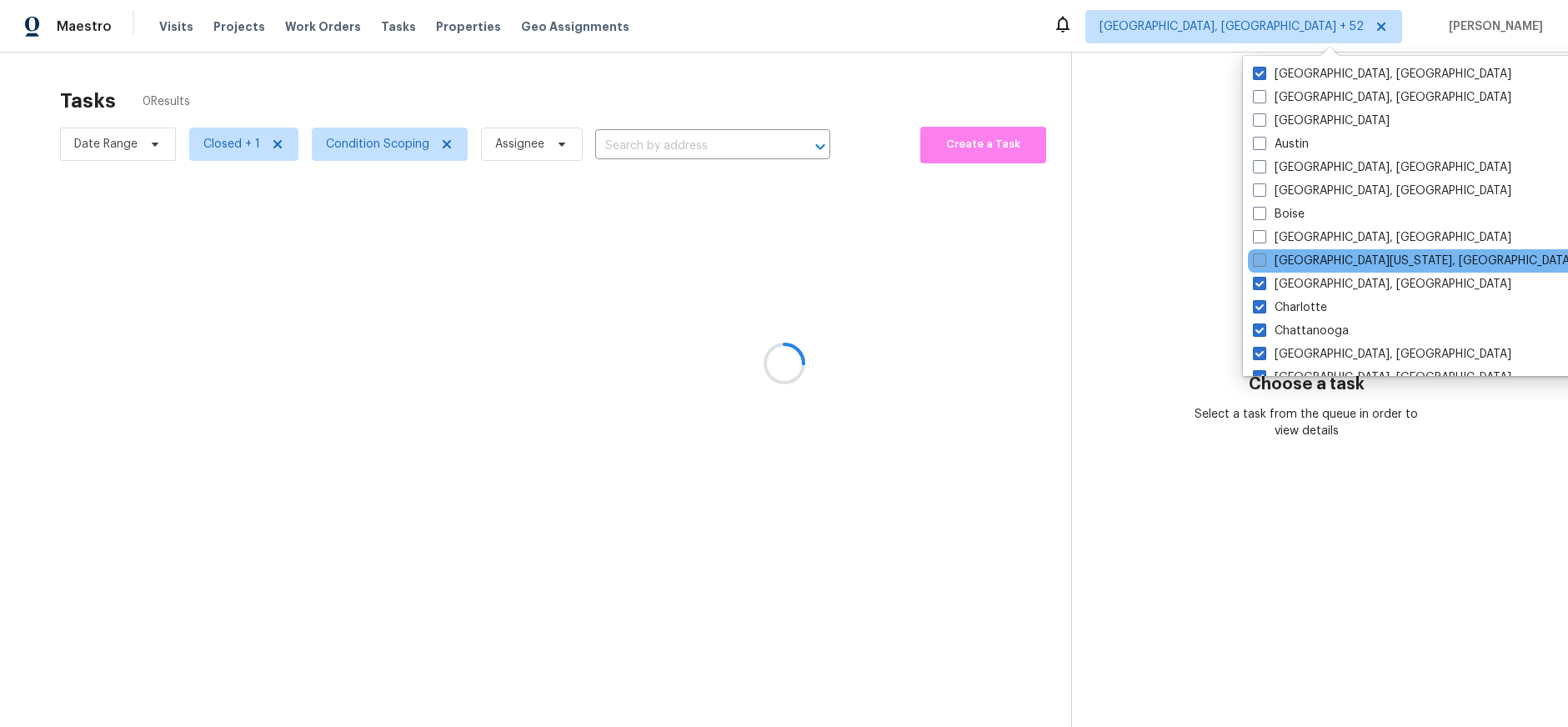
click at [1262, 266] on span at bounding box center [1260, 260] width 13 height 13
click at [1262, 264] on input "[GEOGRAPHIC_DATA][US_STATE], [GEOGRAPHIC_DATA]" at bounding box center [1259, 258] width 11 height 11
checkbox input "true"
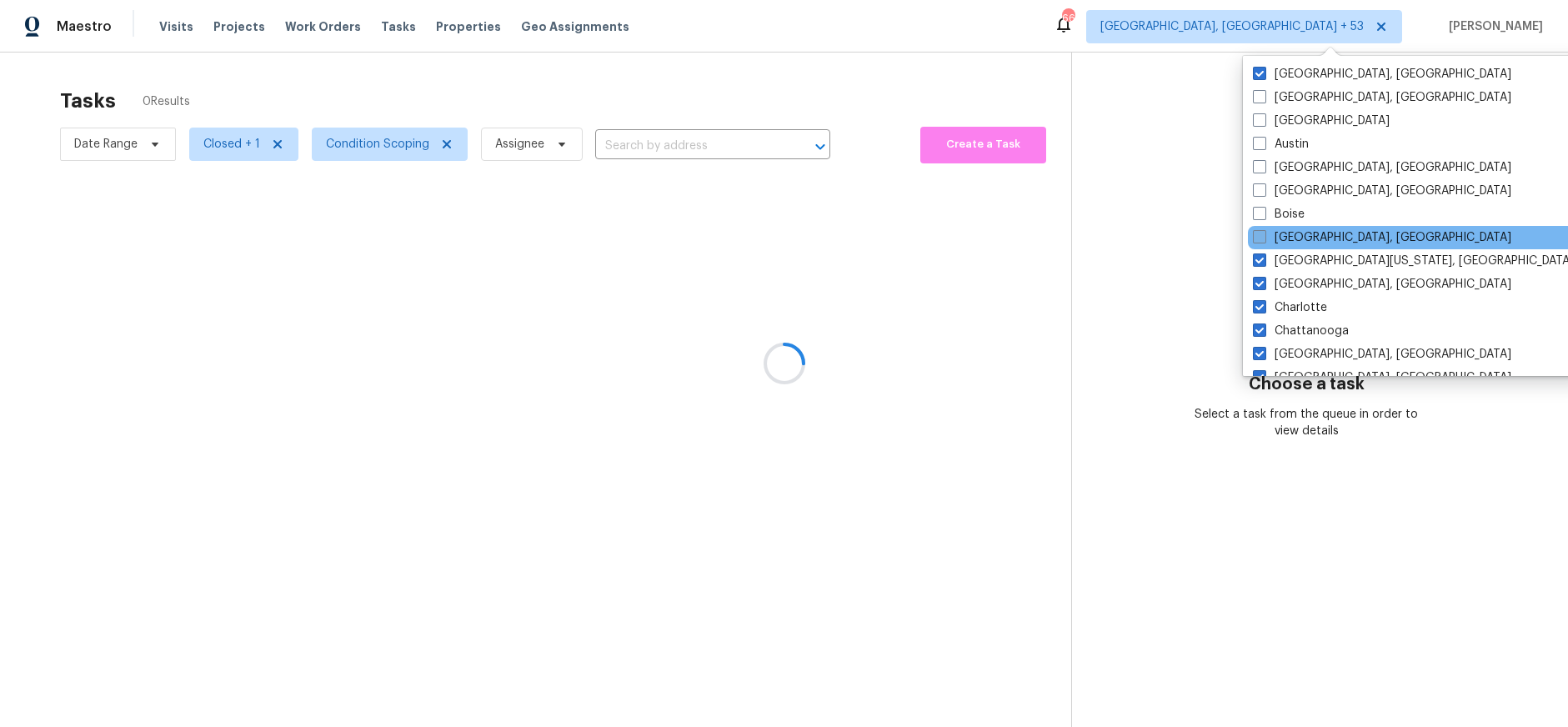
click at [1262, 237] on span at bounding box center [1260, 236] width 13 height 13
click at [1262, 237] on input "[GEOGRAPHIC_DATA], [GEOGRAPHIC_DATA]" at bounding box center [1259, 234] width 11 height 11
checkbox input "true"
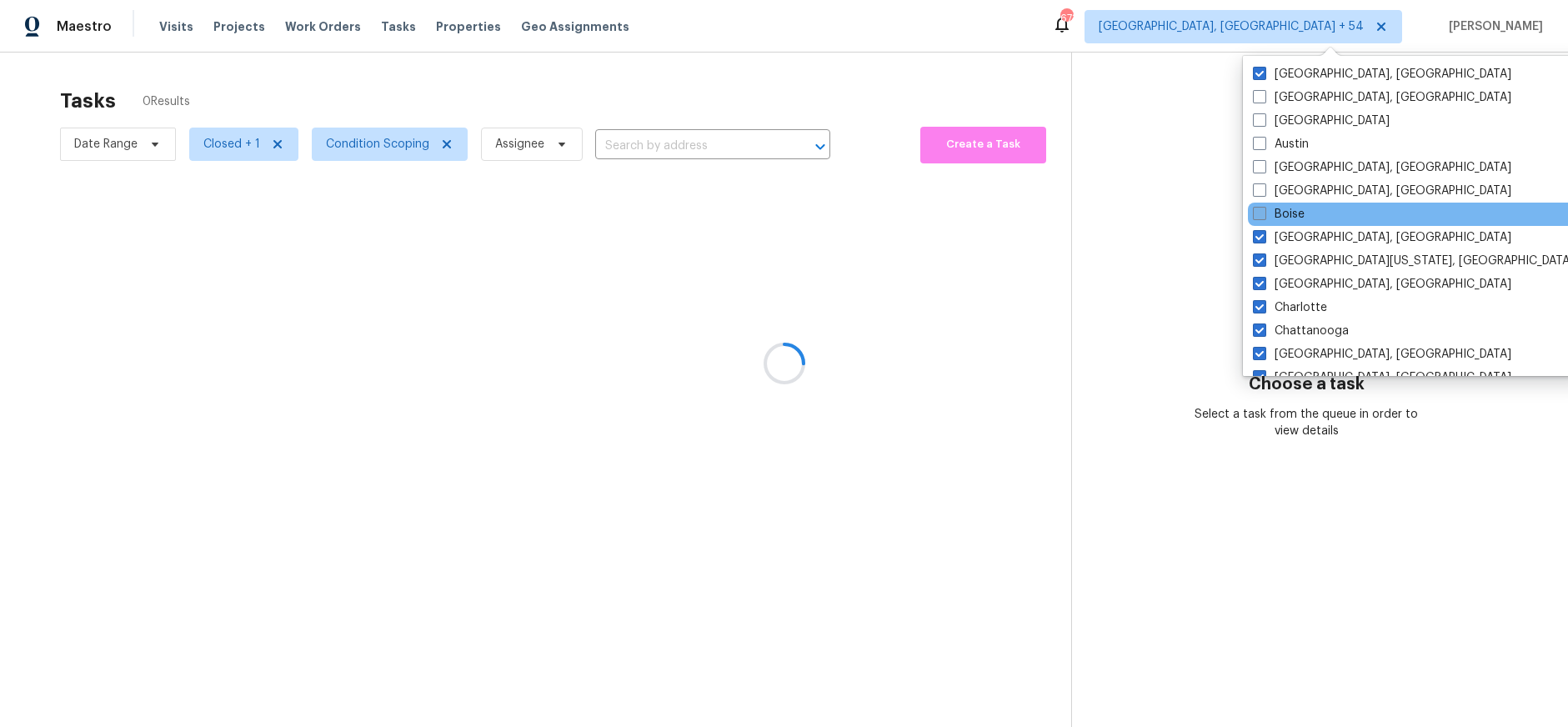
click at [1261, 216] on span at bounding box center [1260, 213] width 13 height 13
click at [1261, 216] on input "Boise" at bounding box center [1259, 211] width 11 height 11
checkbox input "true"
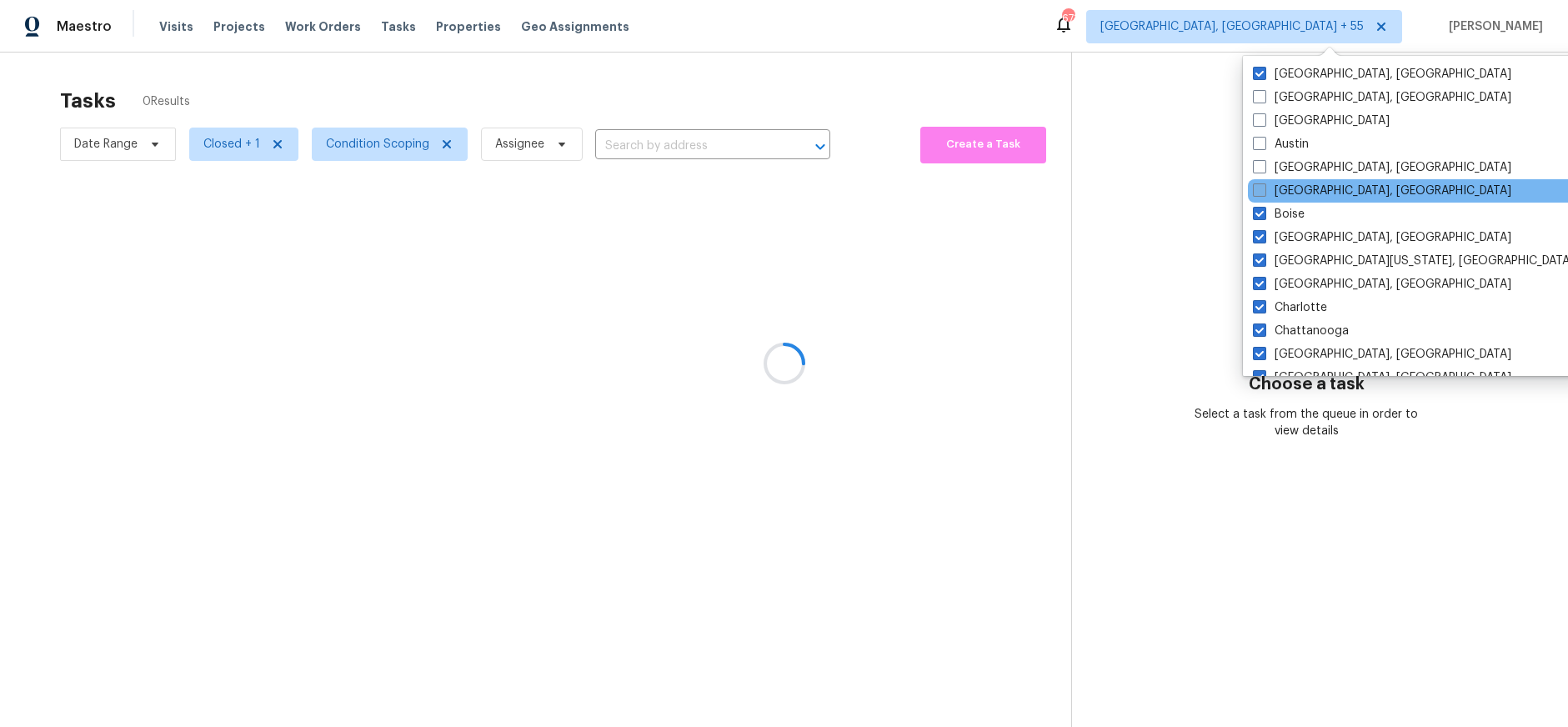
click at [1261, 193] on span at bounding box center [1260, 190] width 13 height 13
click at [1261, 193] on input "[GEOGRAPHIC_DATA], [GEOGRAPHIC_DATA]" at bounding box center [1259, 188] width 11 height 11
checkbox input "true"
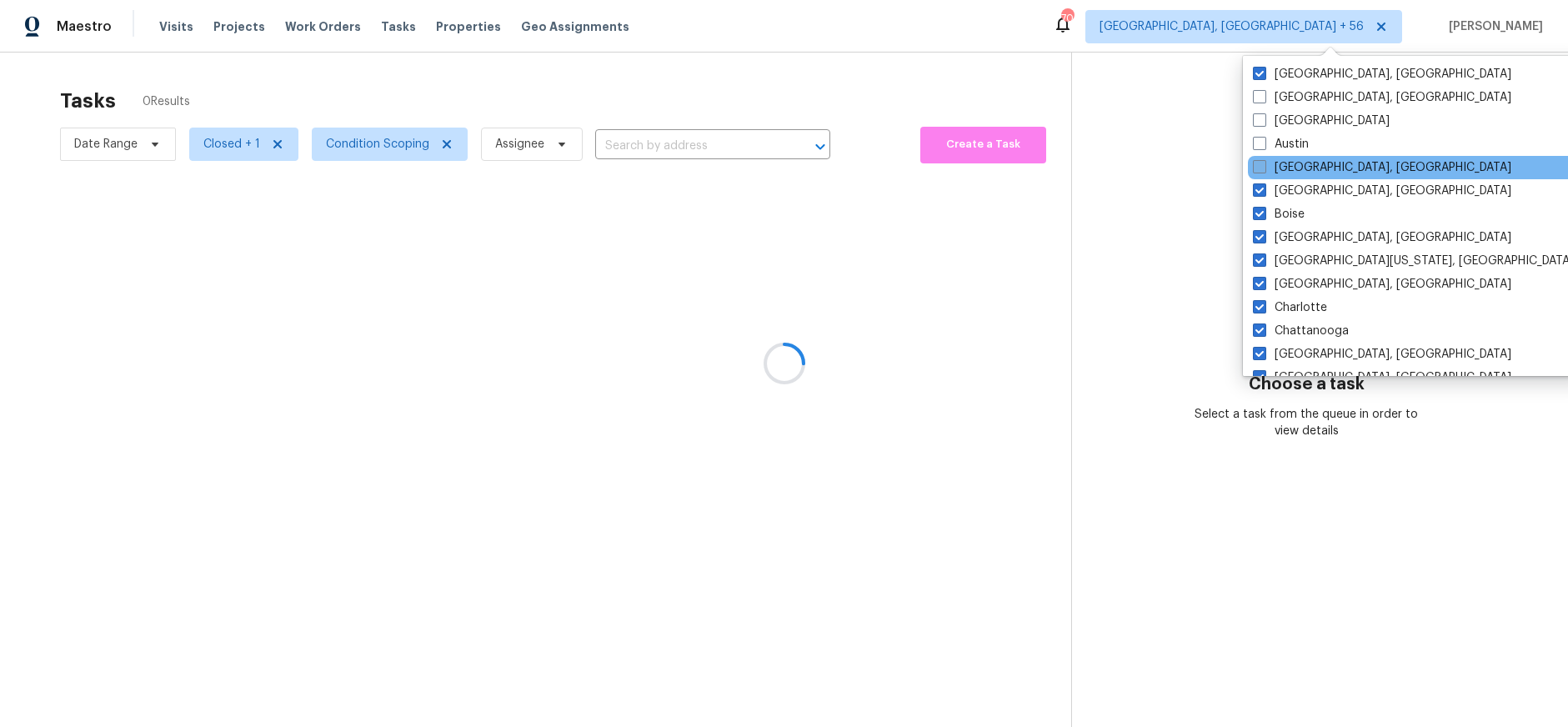
click at [1261, 173] on span at bounding box center [1260, 166] width 13 height 13
click at [1261, 170] on input "[GEOGRAPHIC_DATA], [GEOGRAPHIC_DATA]" at bounding box center [1259, 165] width 11 height 11
checkbox input "true"
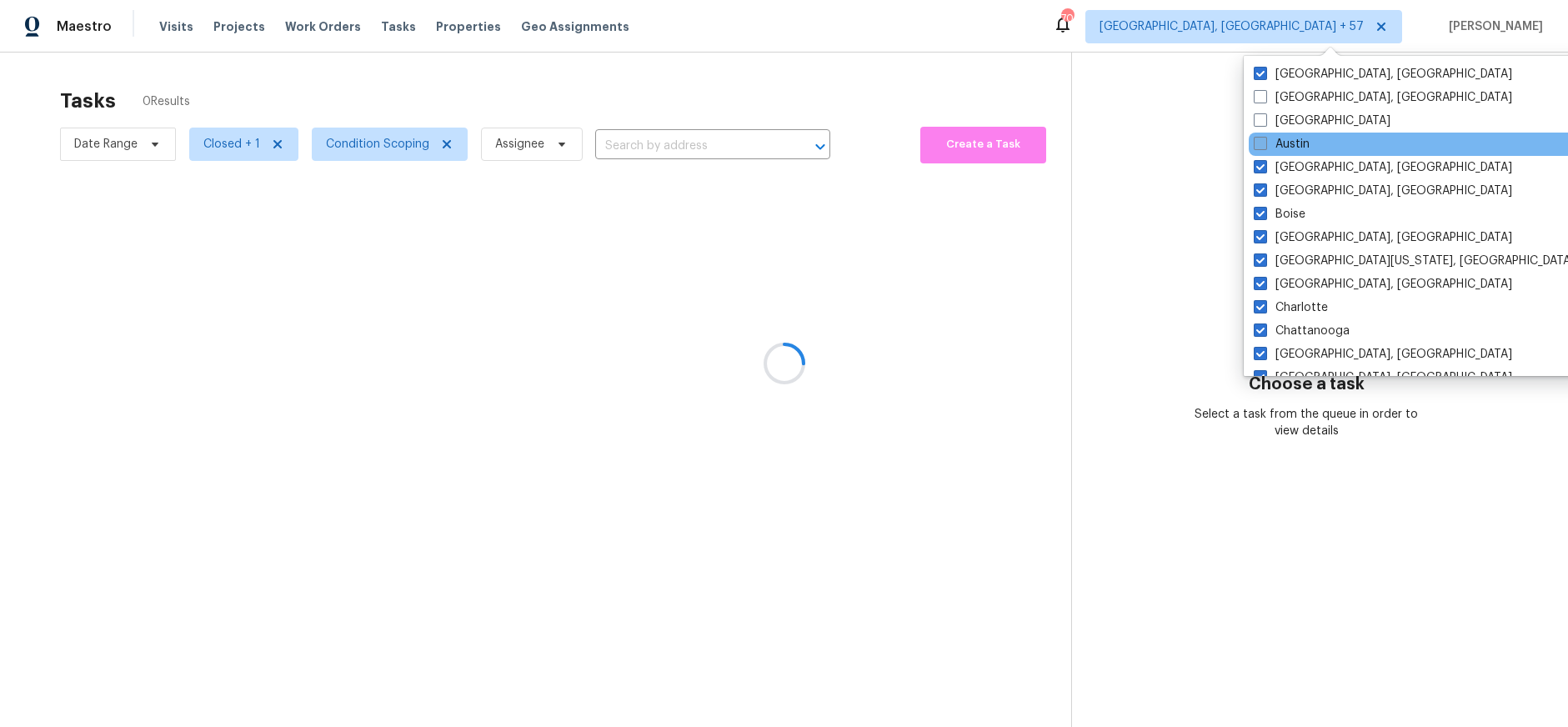
click at [1261, 143] on span at bounding box center [1261, 143] width 13 height 13
click at [1261, 143] on input "Austin" at bounding box center [1260, 141] width 11 height 11
checkbox input "true"
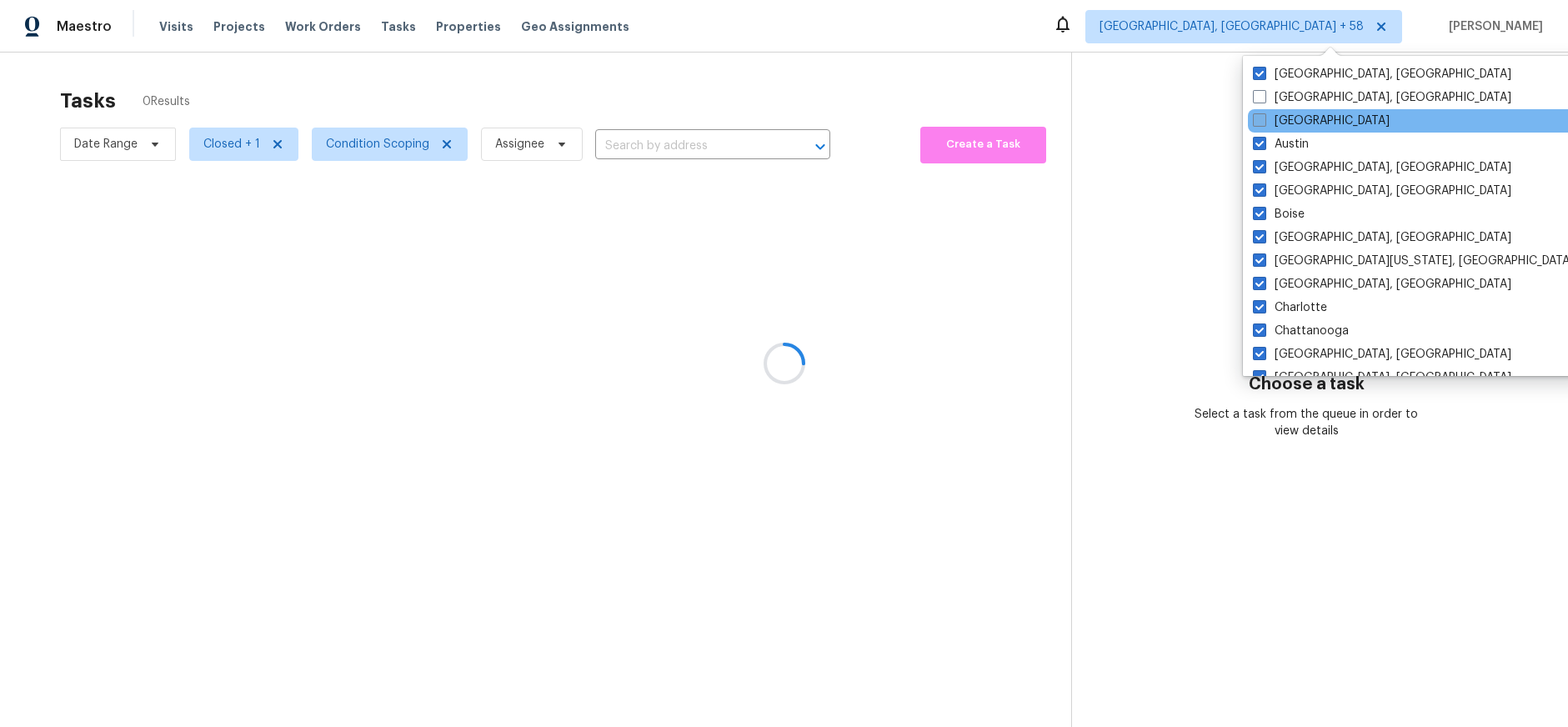
click at [1259, 115] on span at bounding box center [1260, 120] width 13 height 13
click at [1259, 115] on input "[GEOGRAPHIC_DATA]" at bounding box center [1259, 118] width 11 height 11
checkbox input "true"
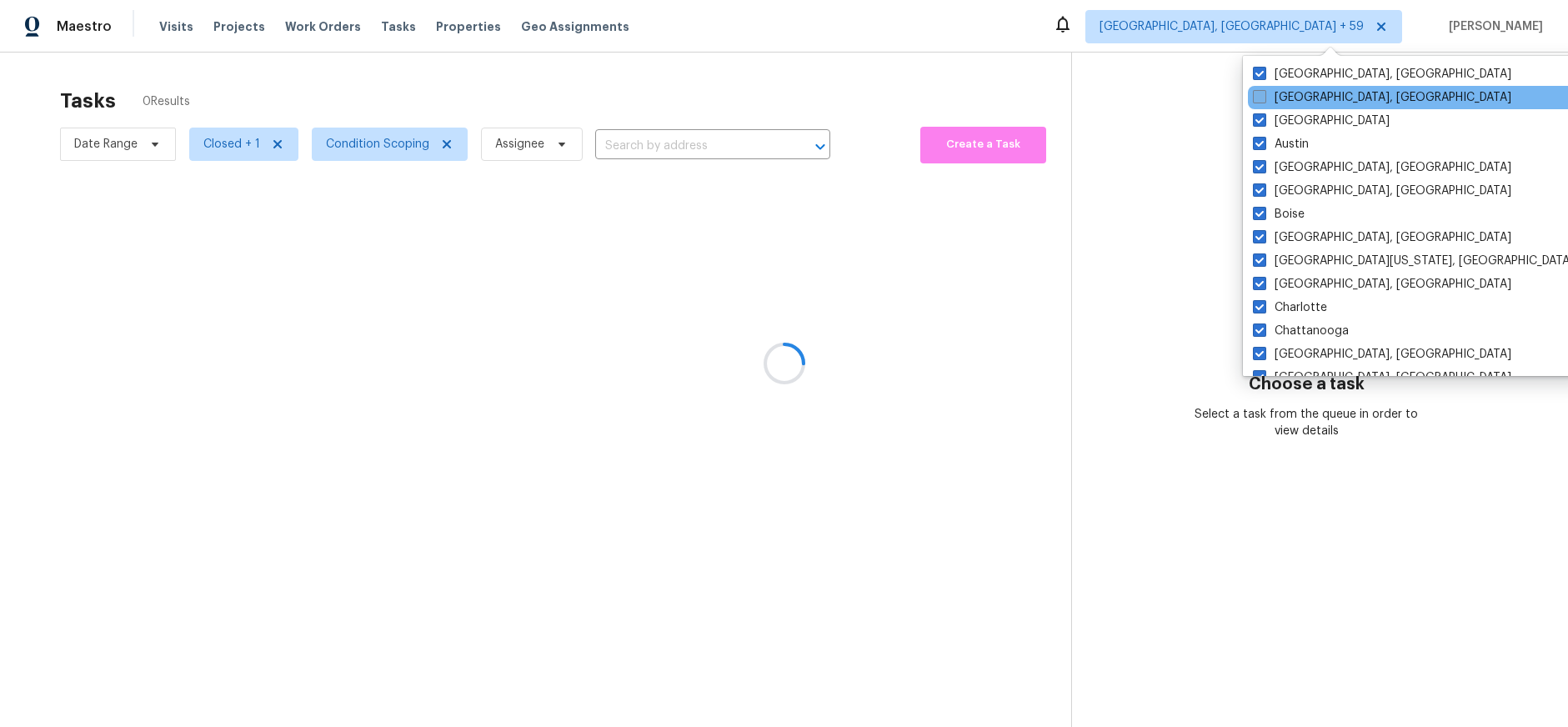
click at [1259, 105] on label "[GEOGRAPHIC_DATA], [GEOGRAPHIC_DATA]" at bounding box center [1382, 98] width 258 height 17
click at [1259, 100] on input "[GEOGRAPHIC_DATA], [GEOGRAPHIC_DATA]" at bounding box center [1259, 95] width 11 height 11
checkbox input "true"
click at [1052, 312] on div at bounding box center [784, 364] width 1568 height 727
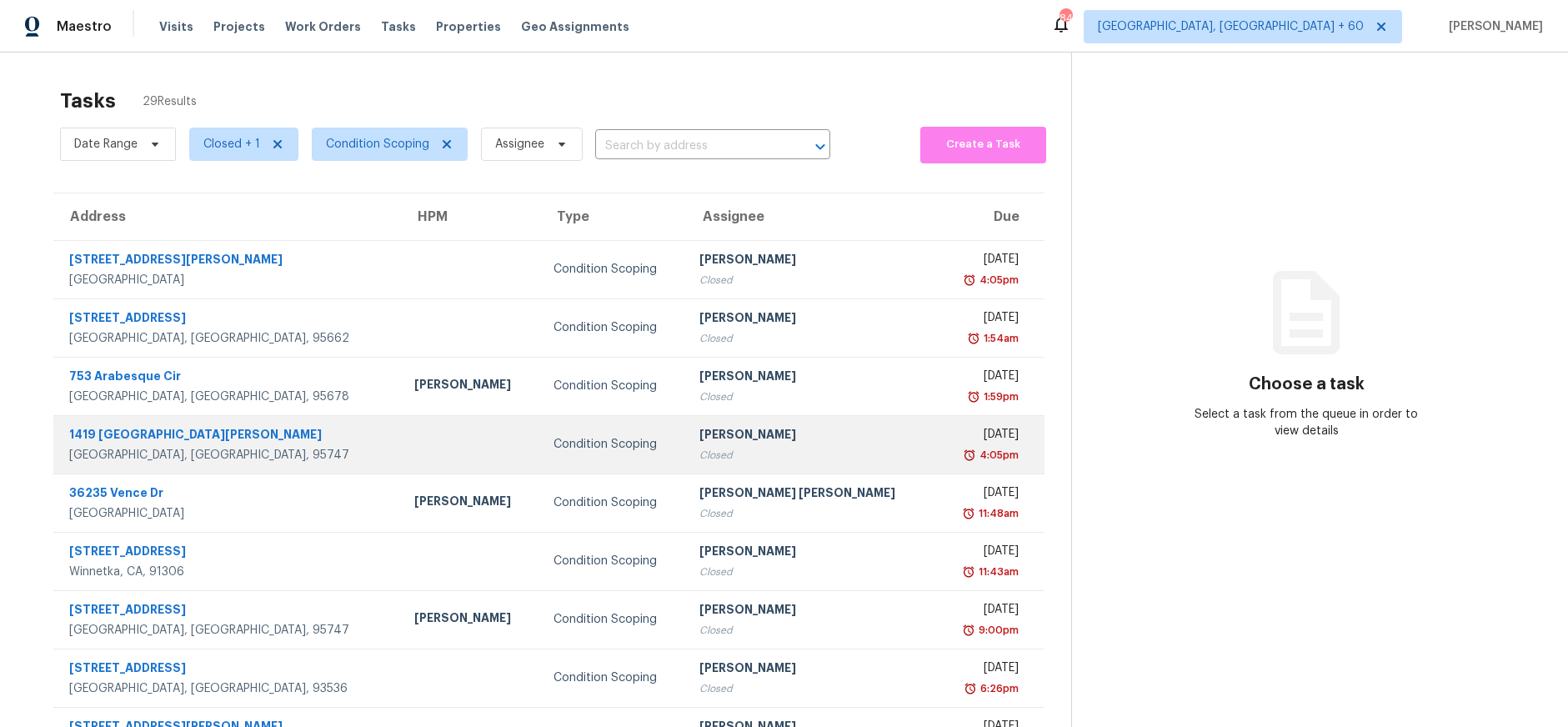
scroll to position [142, 0]
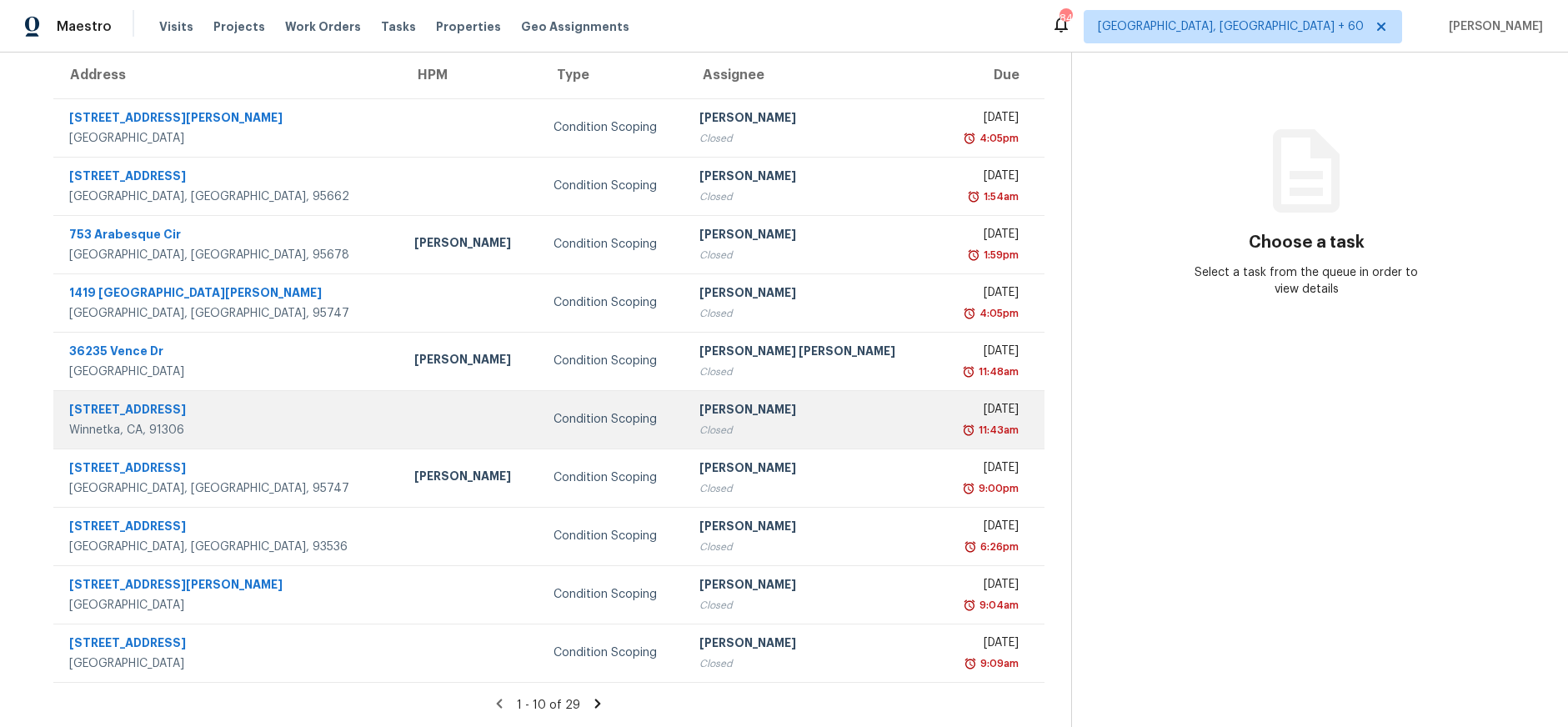
click at [129, 411] on div "[STREET_ADDRESS]" at bounding box center [228, 411] width 318 height 21
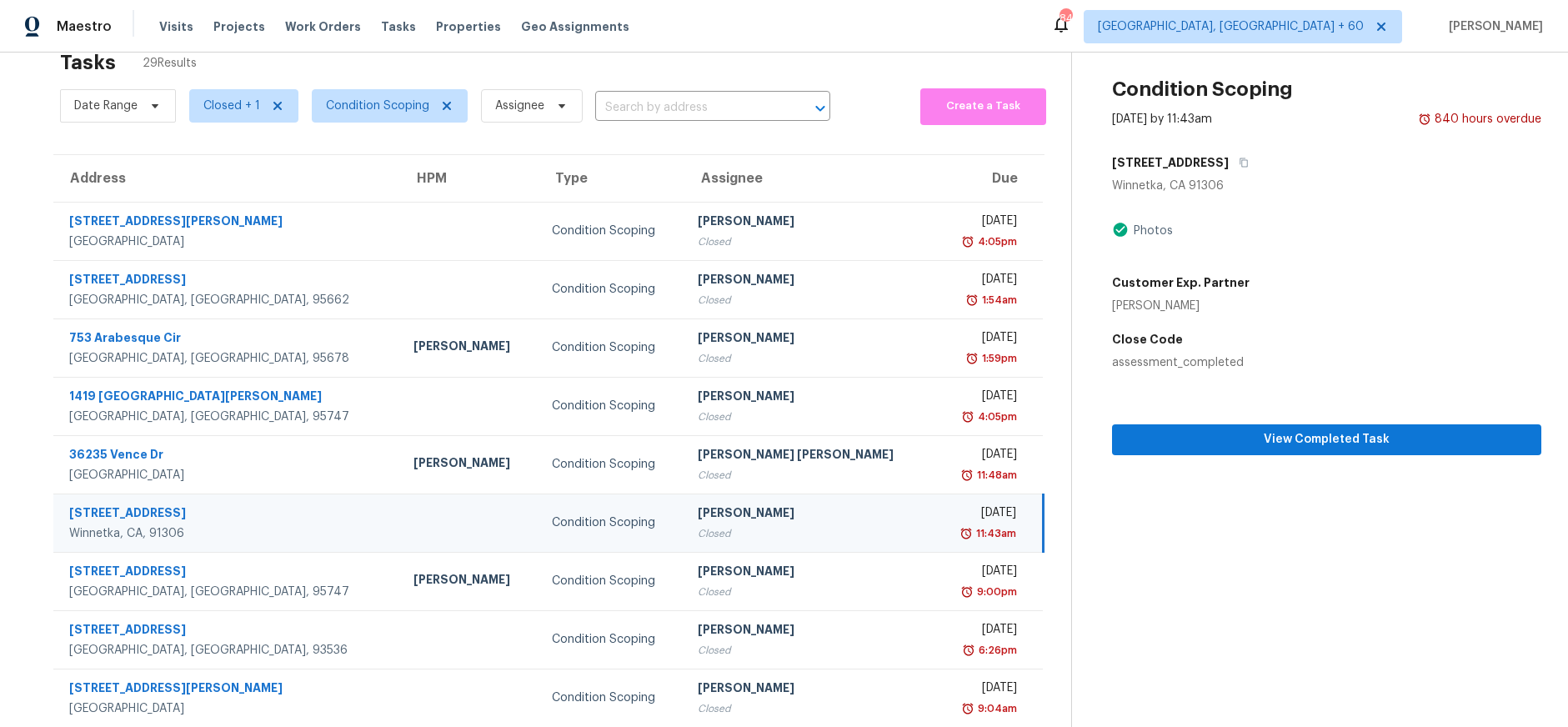
scroll to position [38, 0]
click at [251, 106] on span "Closed + 1" at bounding box center [231, 107] width 56 height 17
click at [219, 179] on label "Closed" at bounding box center [228, 177] width 60 height 17
click at [209, 179] on input "Closed" at bounding box center [204, 174] width 11 height 11
checkbox input "false"
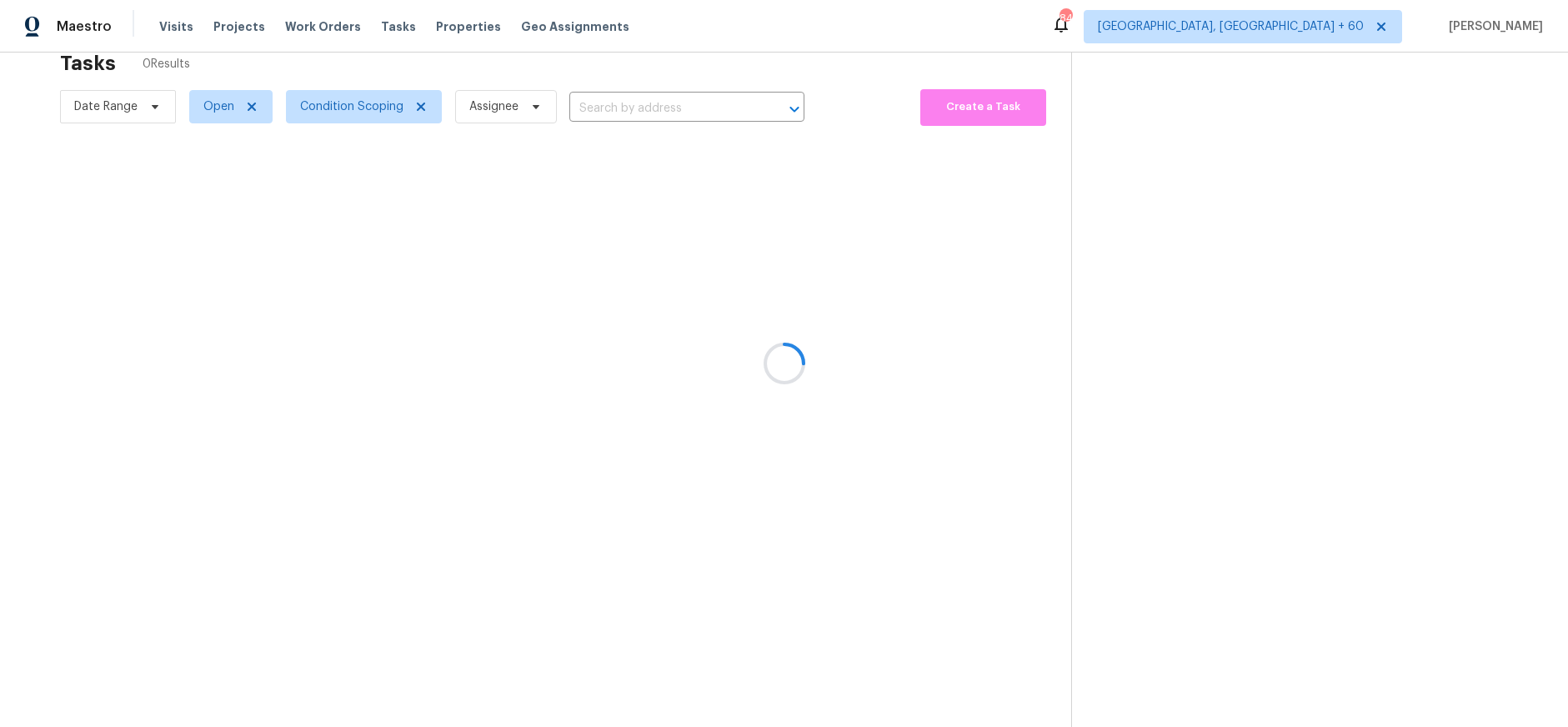
click at [388, 57] on div at bounding box center [784, 364] width 1568 height 727
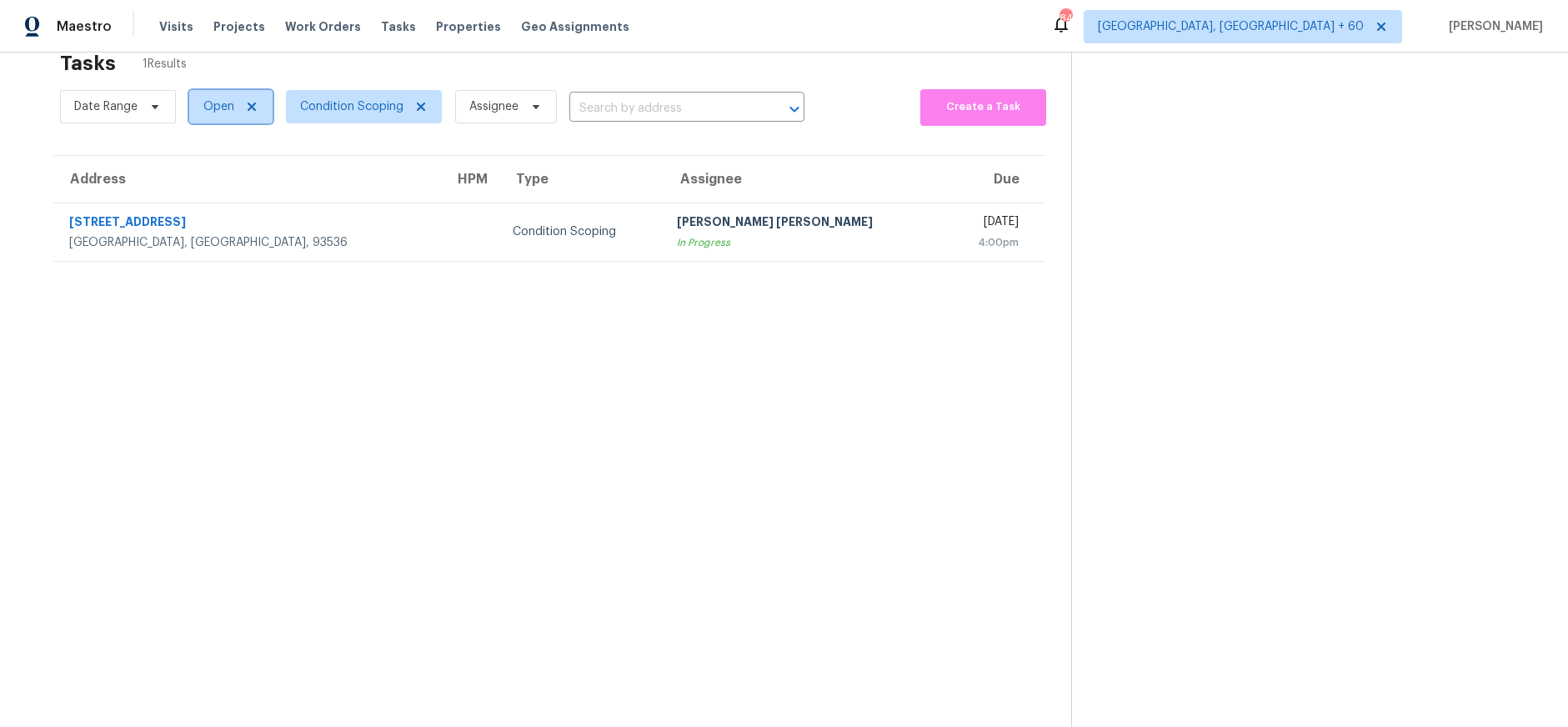
click at [241, 111] on span at bounding box center [249, 106] width 18 height 13
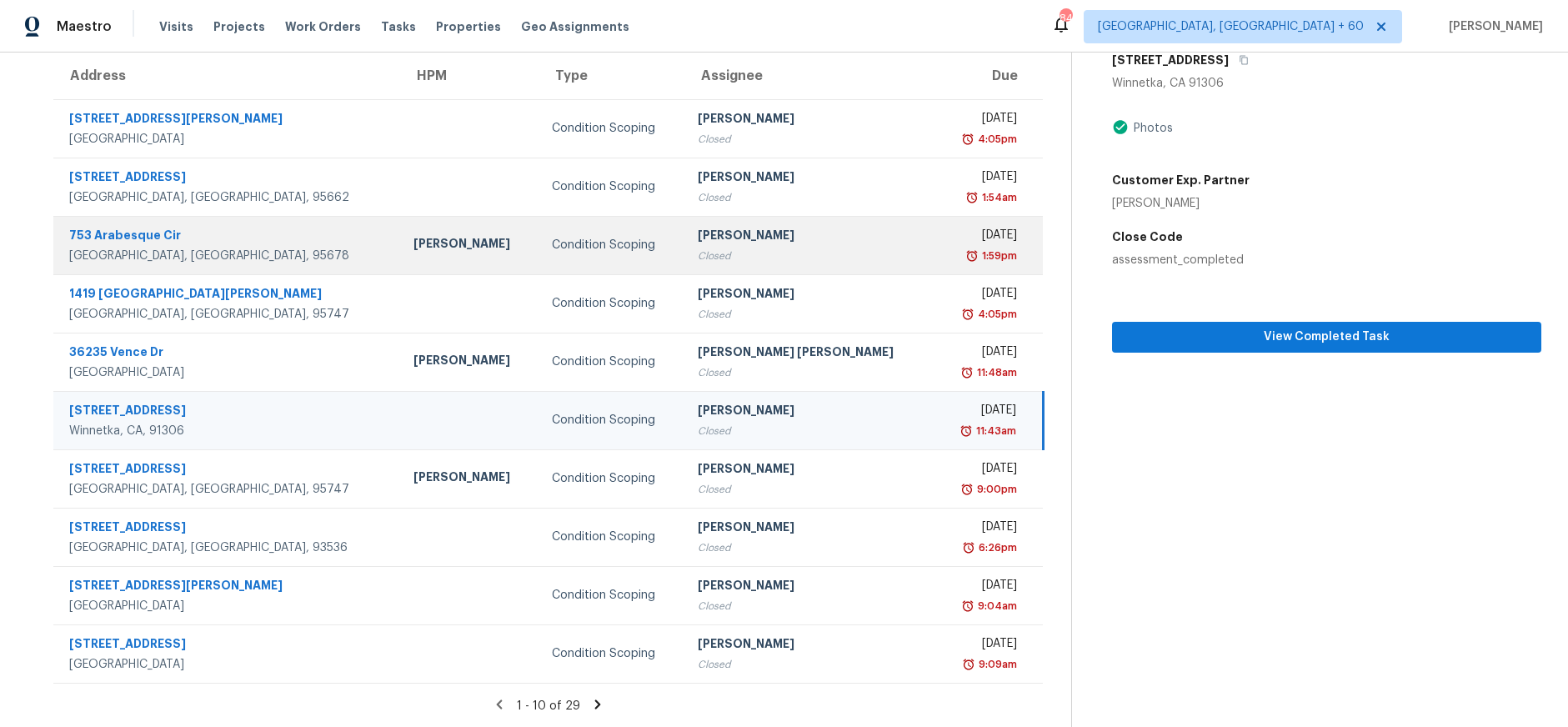
scroll to position [142, 0]
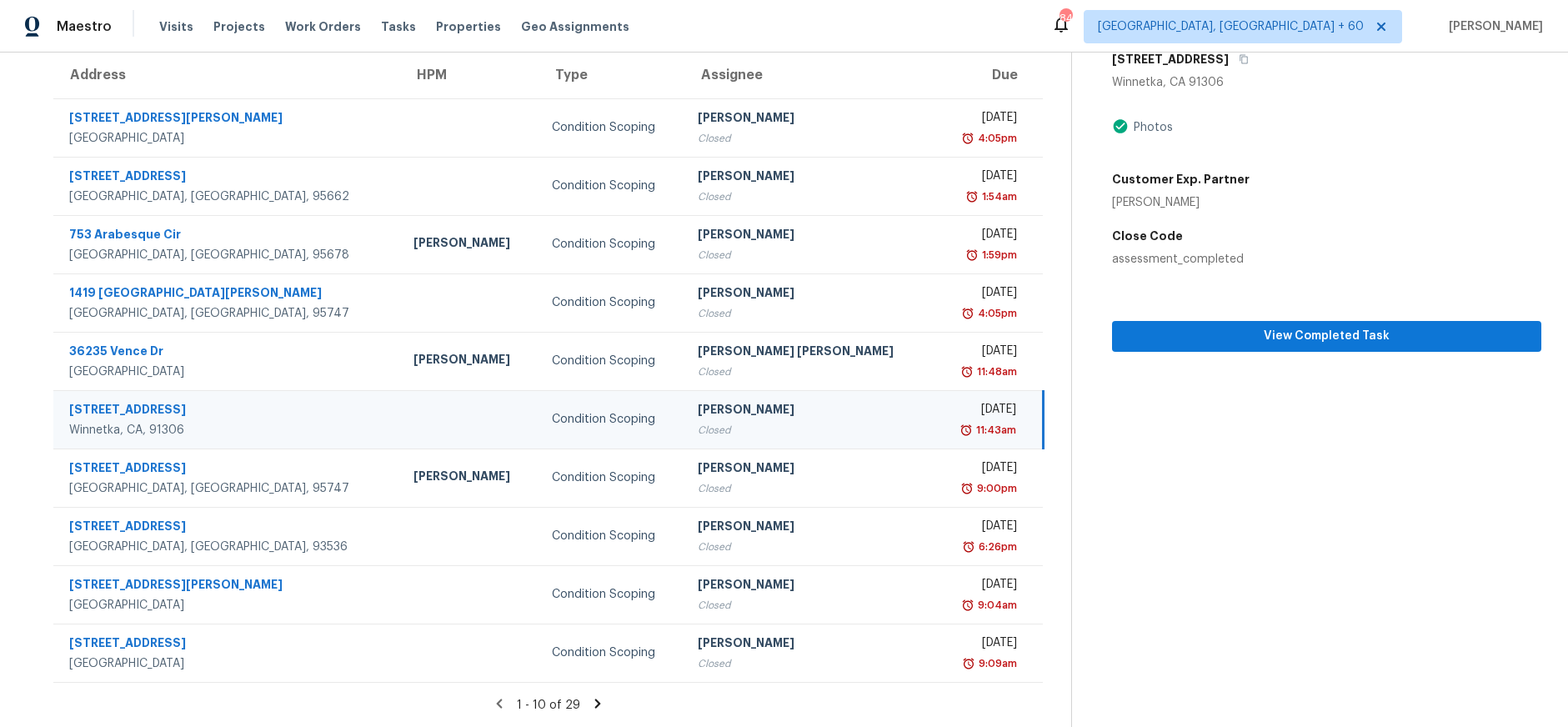
click at [598, 704] on icon at bounding box center [598, 703] width 15 height 15
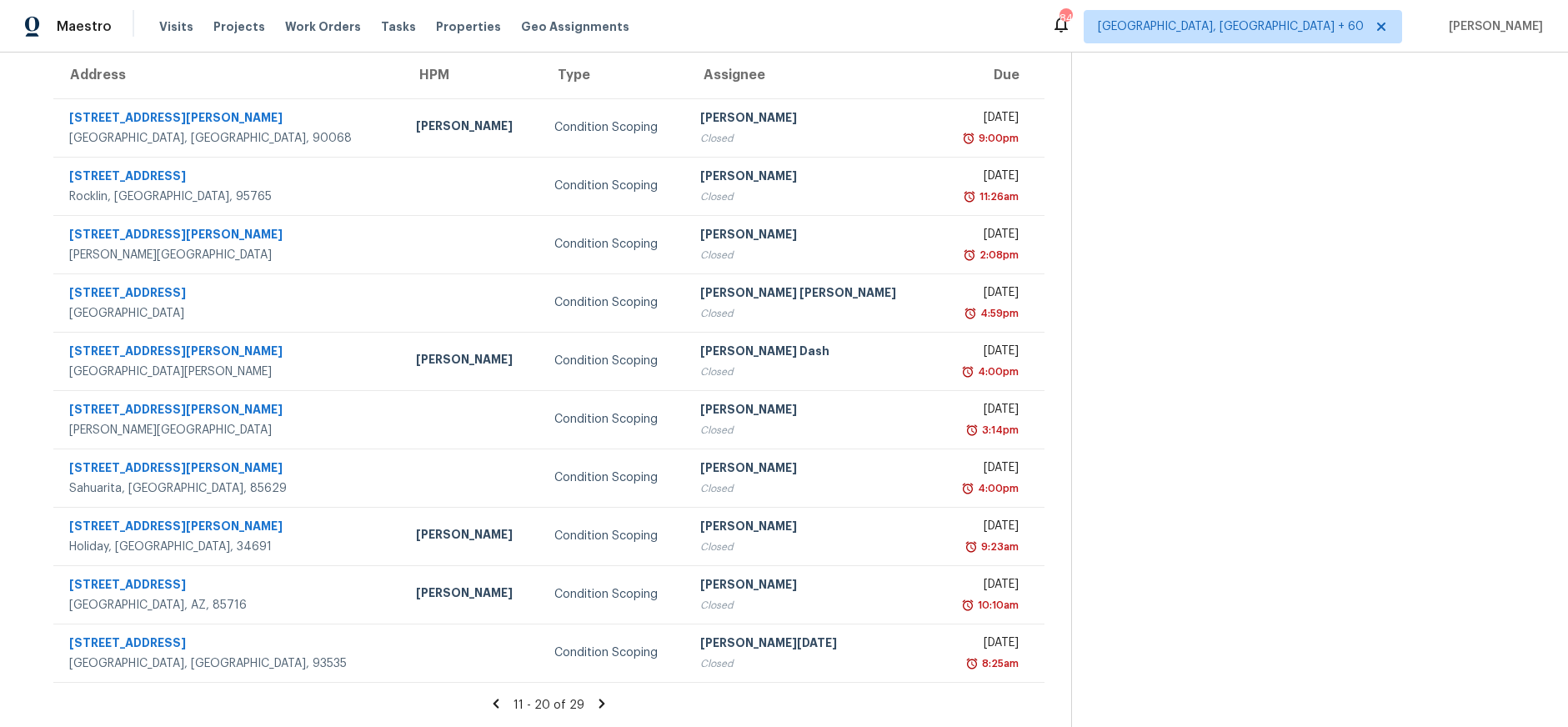
click at [600, 697] on icon at bounding box center [602, 703] width 15 height 15
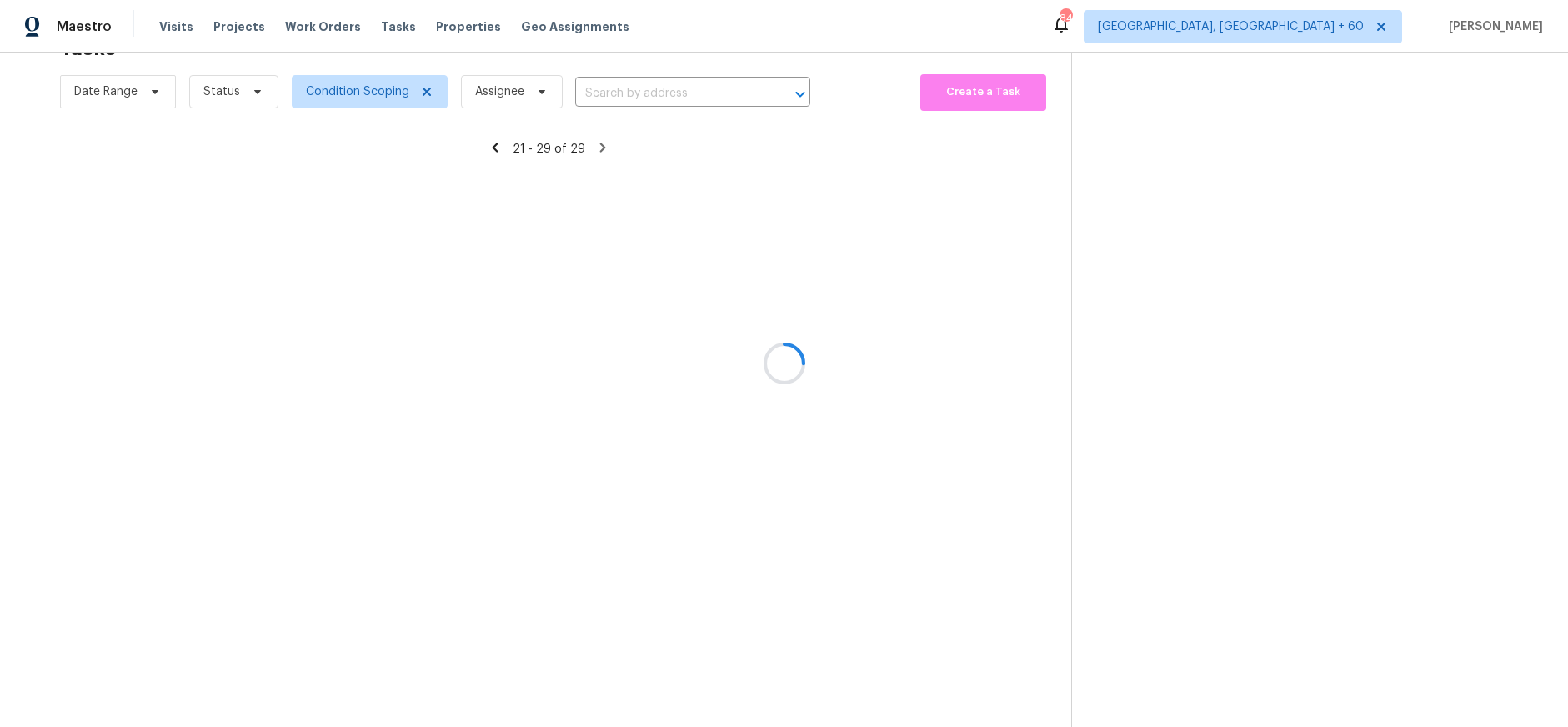
scroll to position [83, 0]
